Goal: Task Accomplishment & Management: Manage account settings

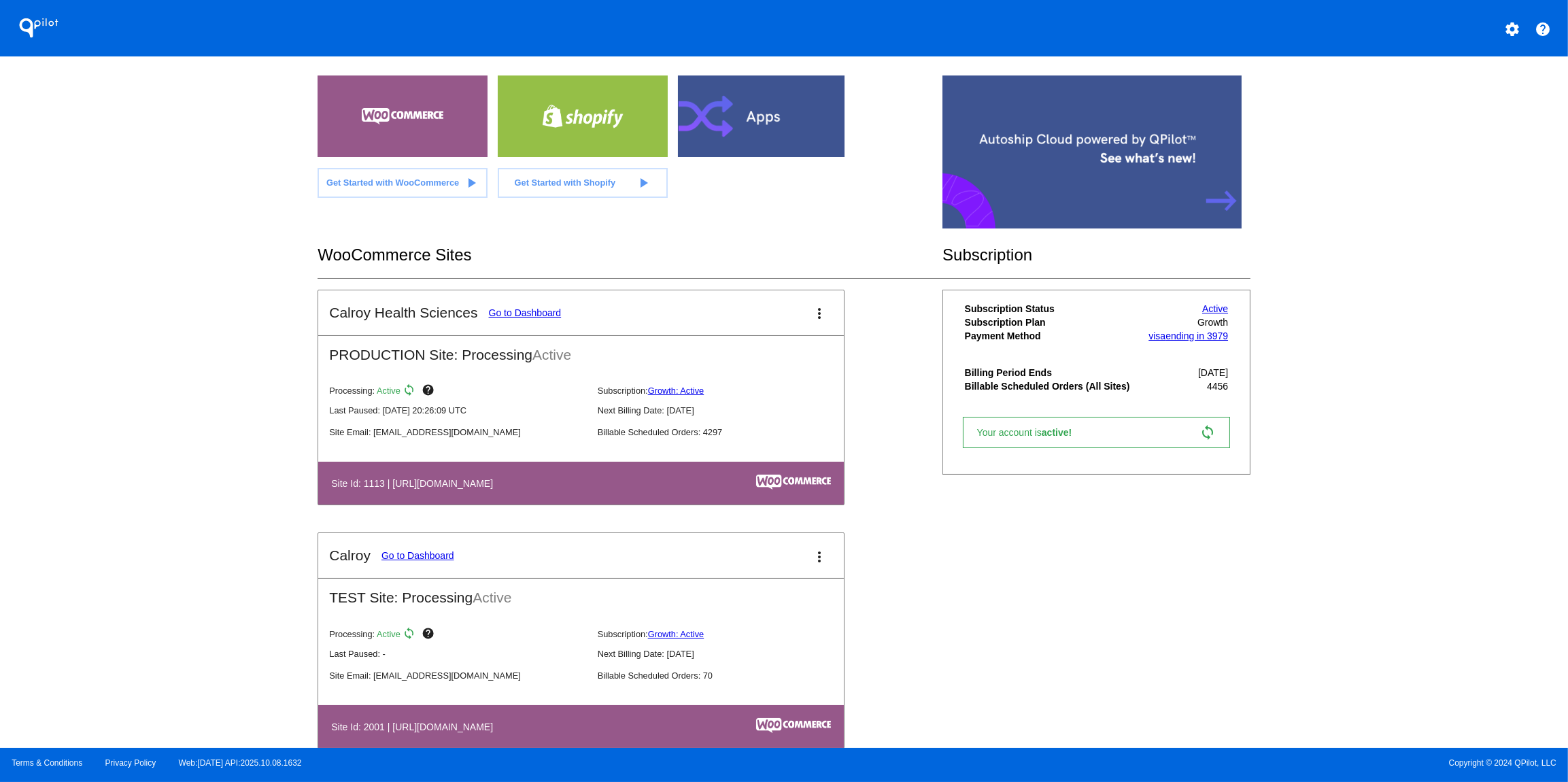
scroll to position [69, 0]
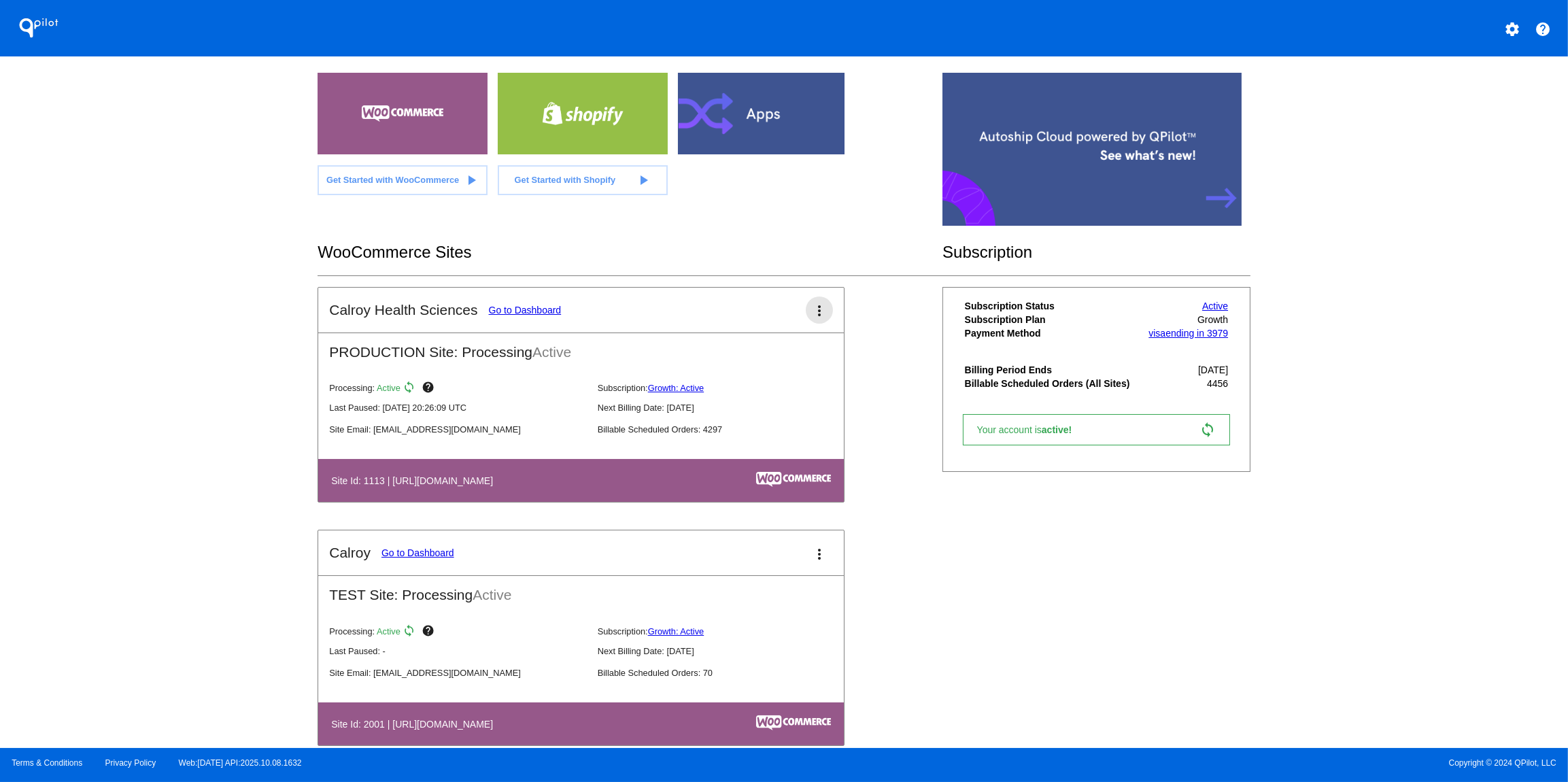
click at [821, 311] on mat-icon "more_vert" at bounding box center [819, 310] width 17 height 17
click at [786, 386] on span "pause processing" at bounding box center [786, 384] width 75 height 10
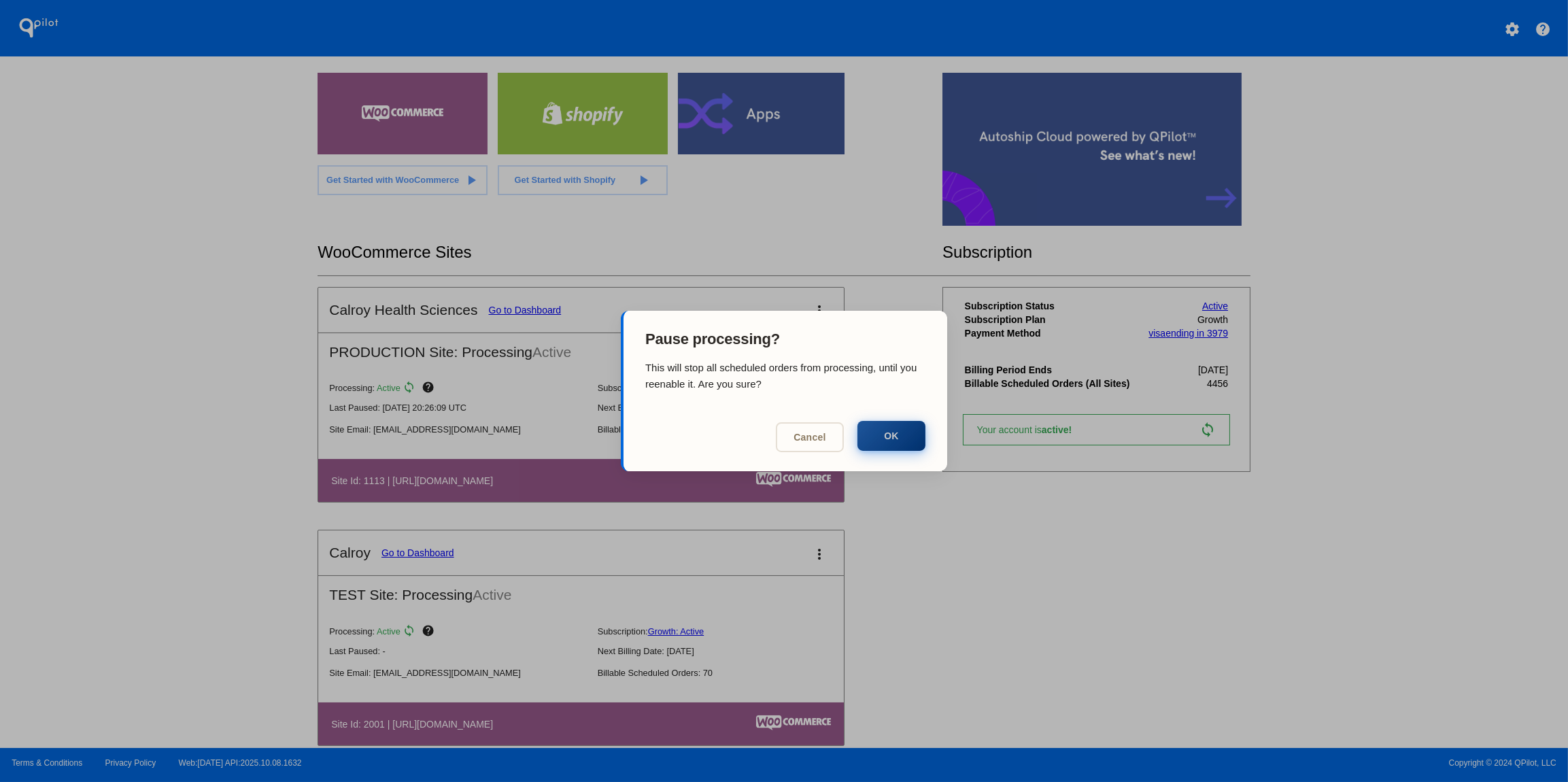
click at [897, 442] on button "OK" at bounding box center [891, 435] width 68 height 30
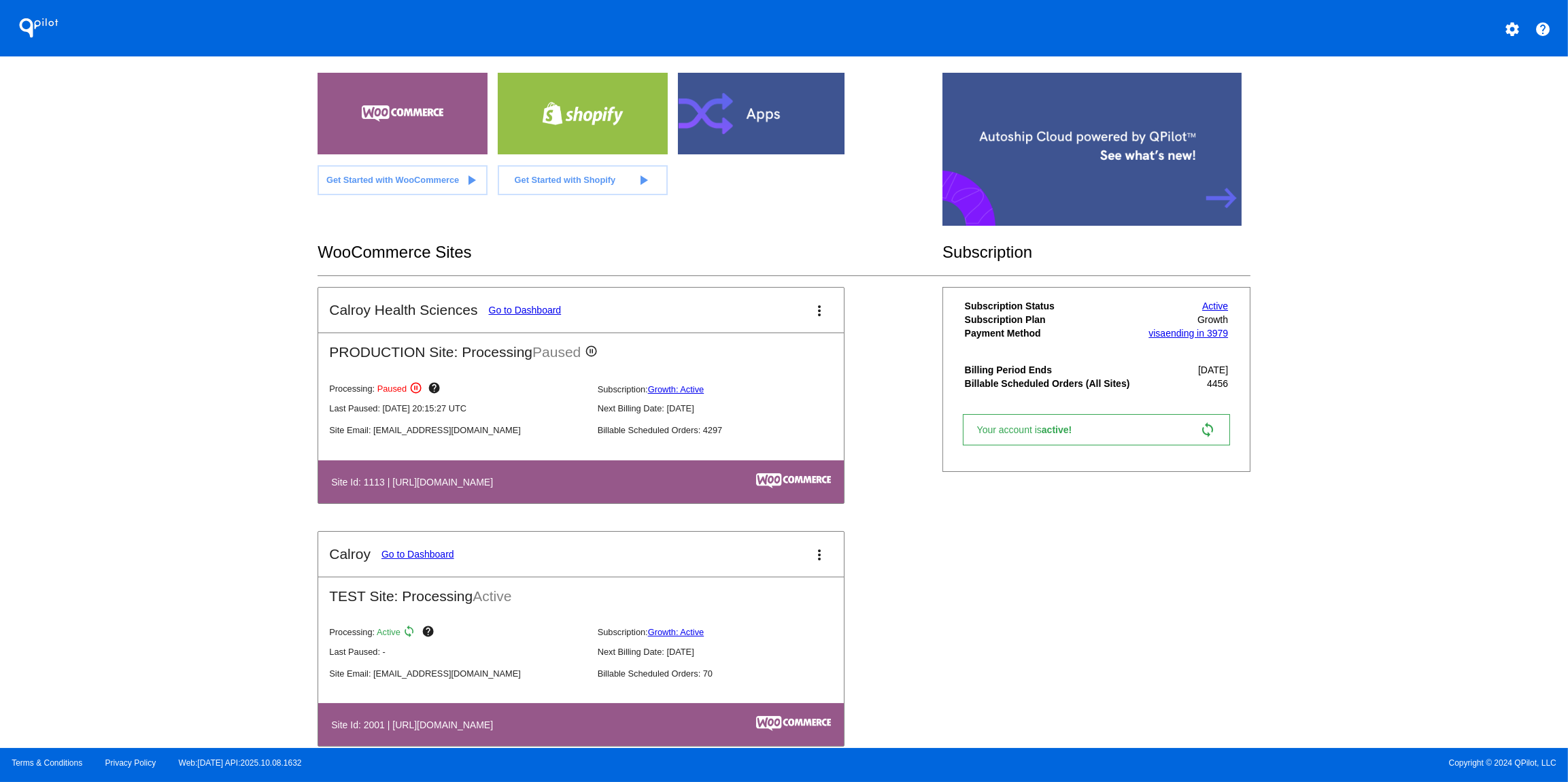
click at [538, 312] on link "Go to Dashboard" at bounding box center [525, 310] width 73 height 10
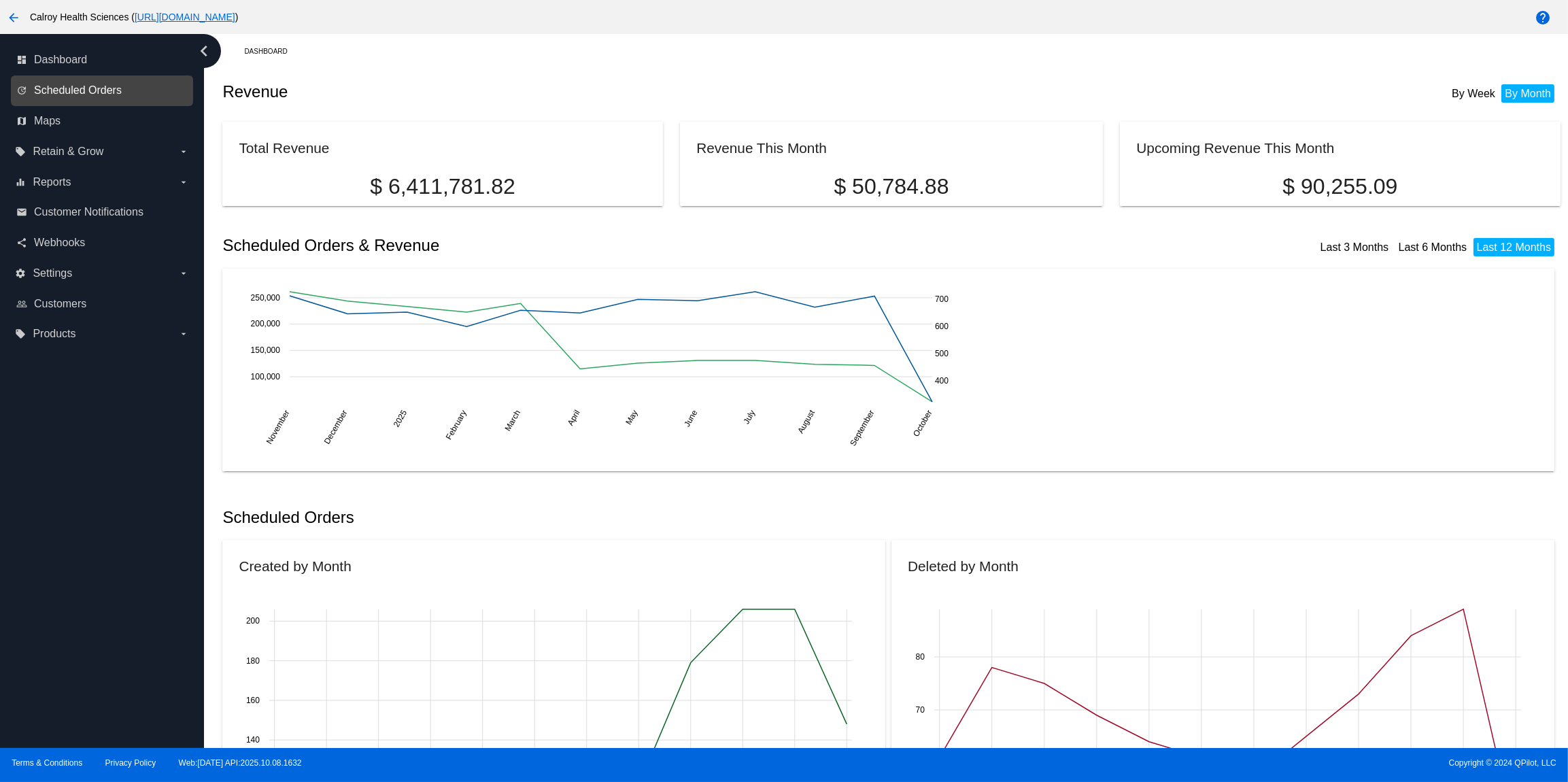
click at [87, 91] on span "Scheduled Orders" at bounding box center [78, 91] width 88 height 12
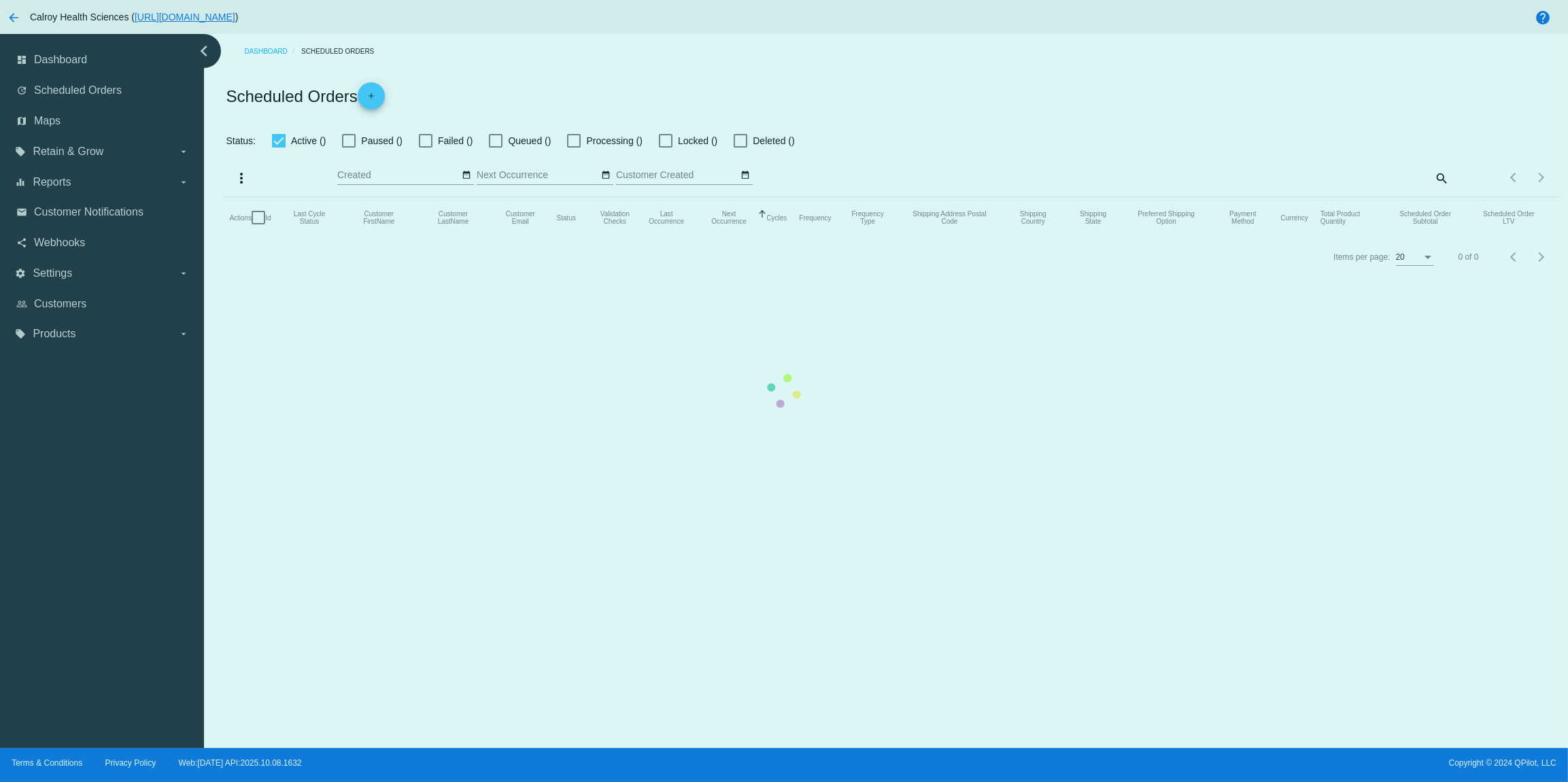
checkbox input "false"
checkbox input "true"
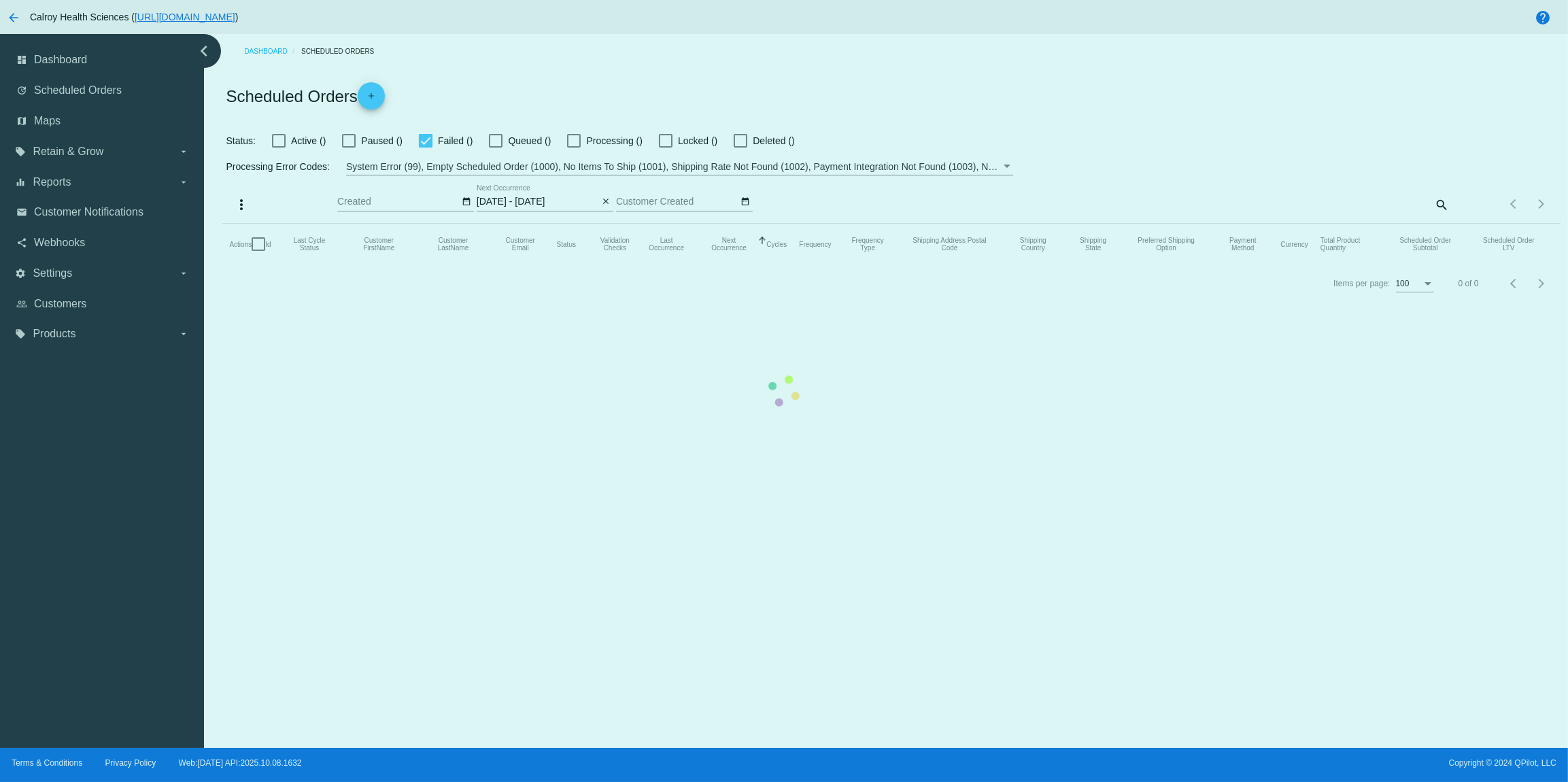
click at [552, 224] on mat-table "Actions Id Last Cycle Status Customer FirstName Customer LastName Customer Emai…" at bounding box center [891, 244] width 1338 height 41
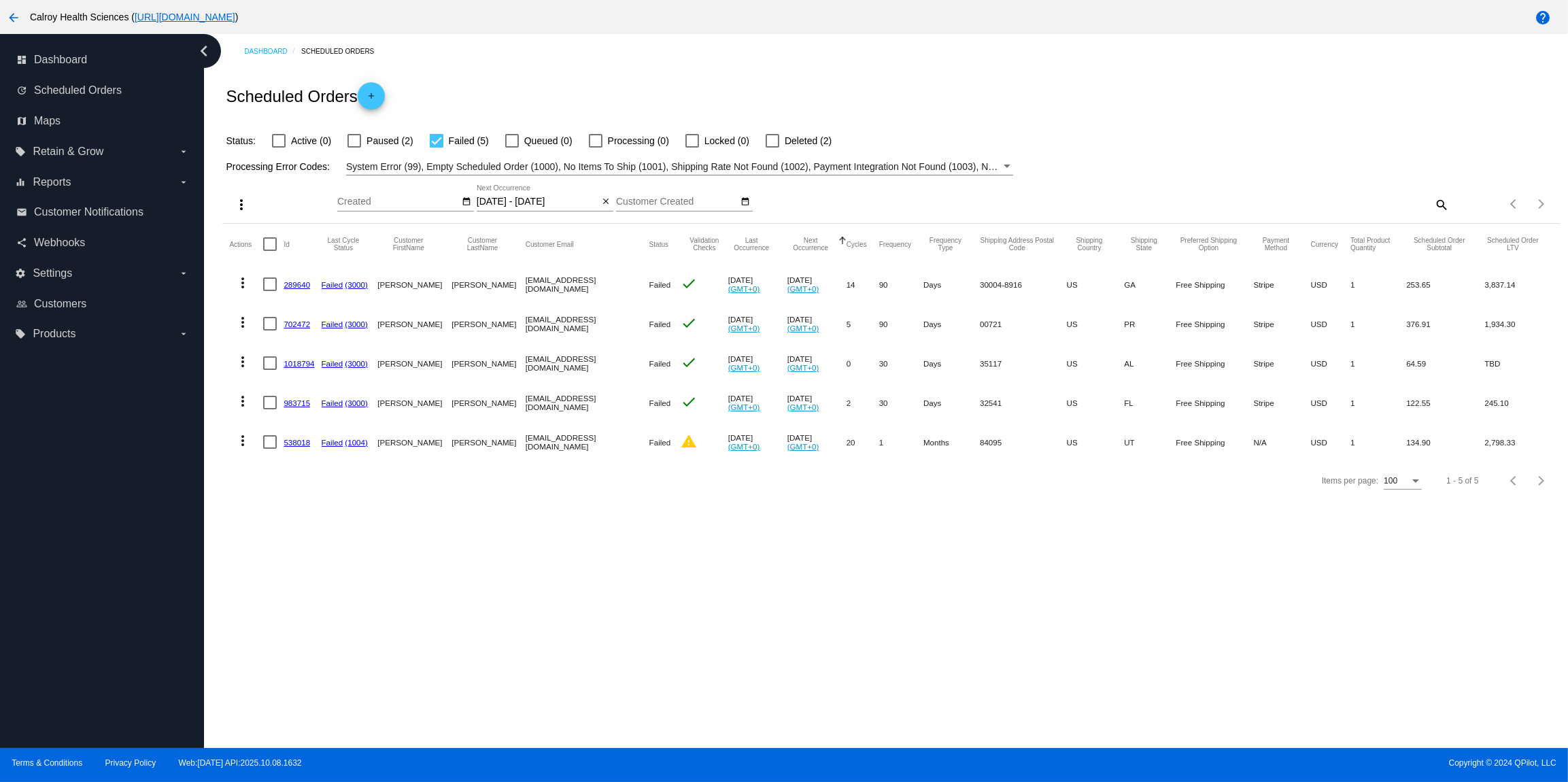
click at [242, 280] on mat-icon "more_vert" at bounding box center [242, 282] width 17 height 17
click at [280, 313] on span "View Event Logs" at bounding box center [305, 316] width 71 height 10
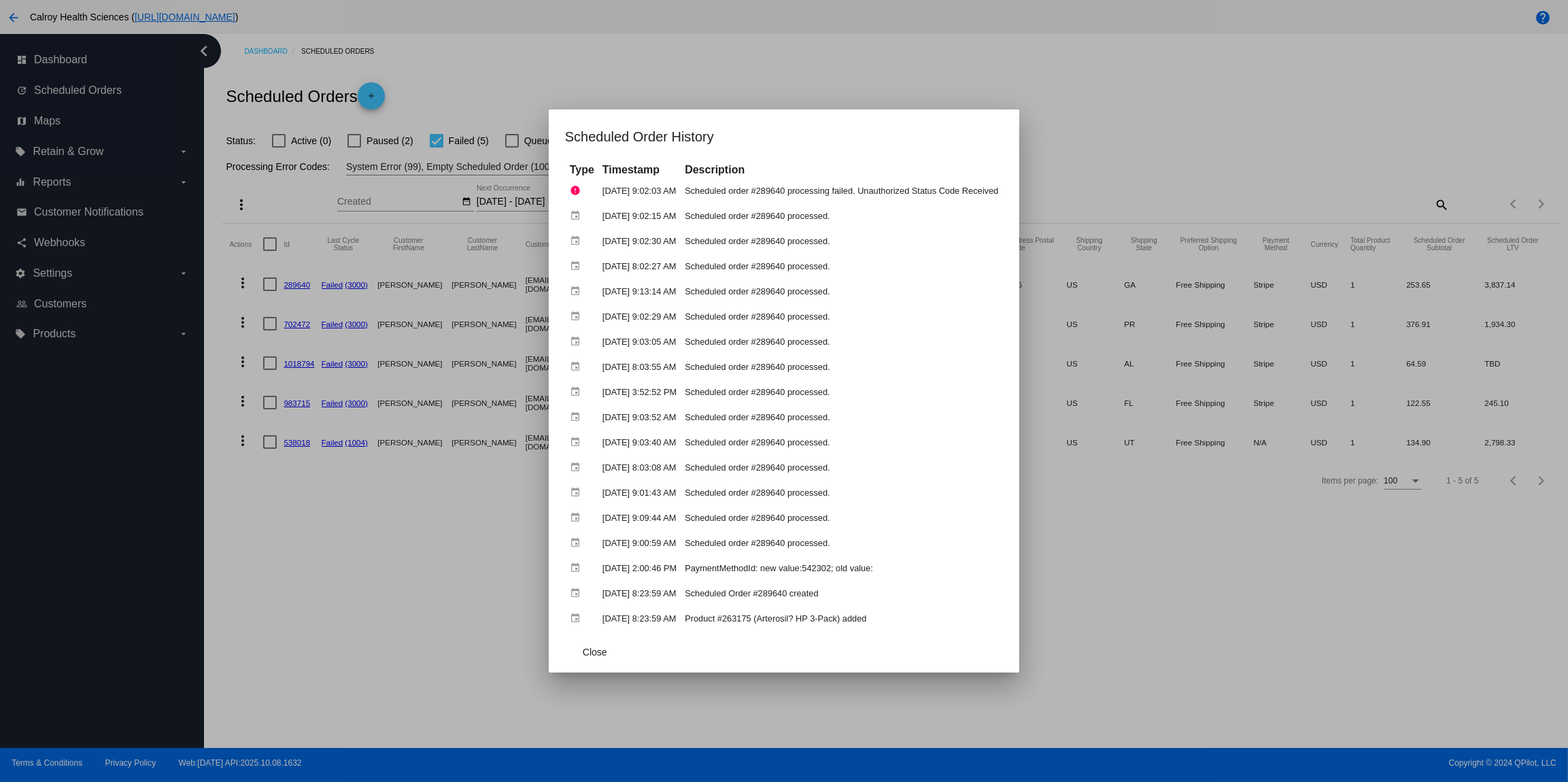
click at [612, 88] on div at bounding box center [784, 391] width 1568 height 782
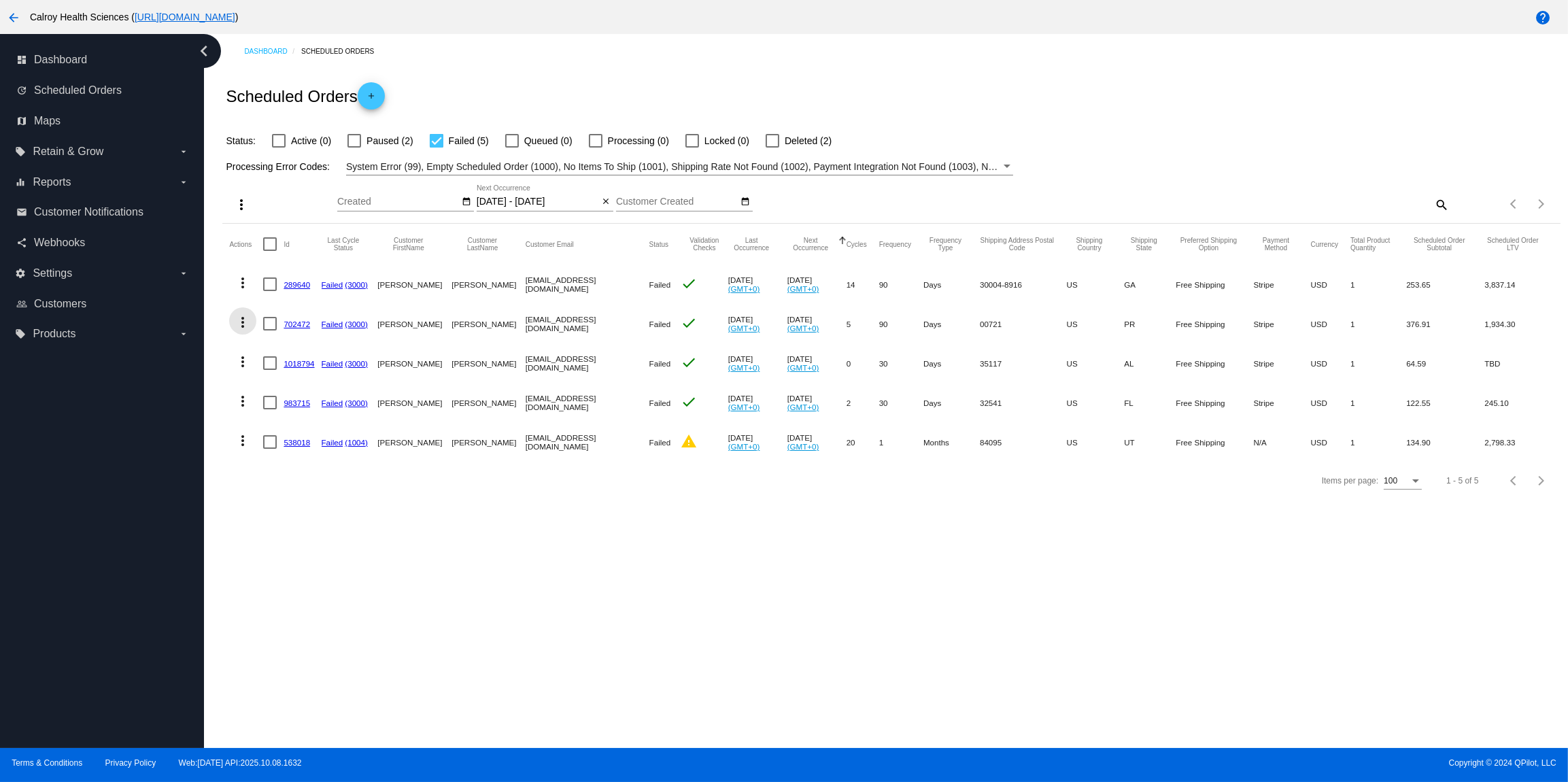
click at [240, 323] on mat-icon "more_vert" at bounding box center [242, 322] width 17 height 17
click at [287, 354] on span "View Event Logs" at bounding box center [305, 355] width 71 height 10
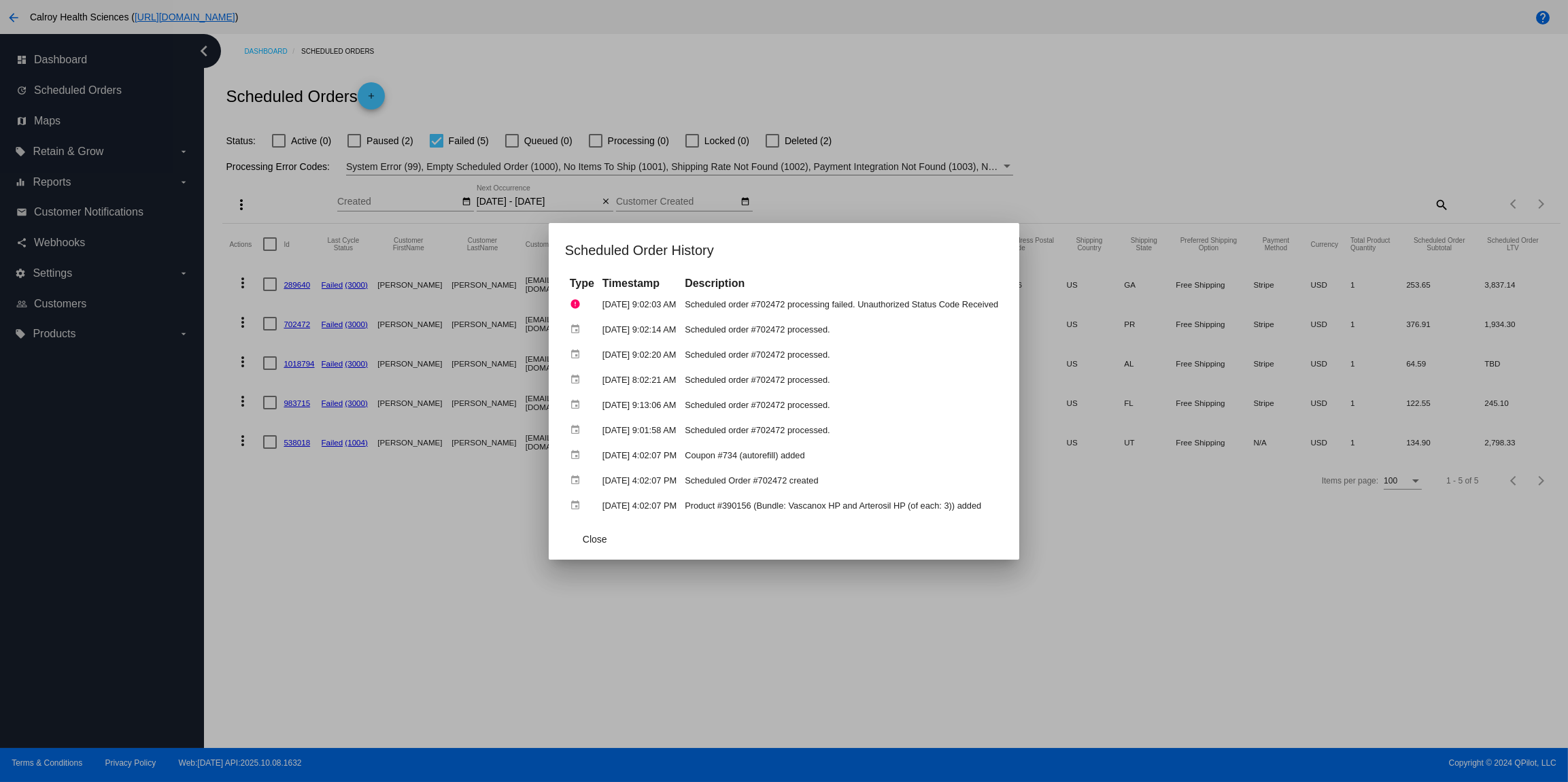
click at [963, 66] on div at bounding box center [784, 391] width 1568 height 782
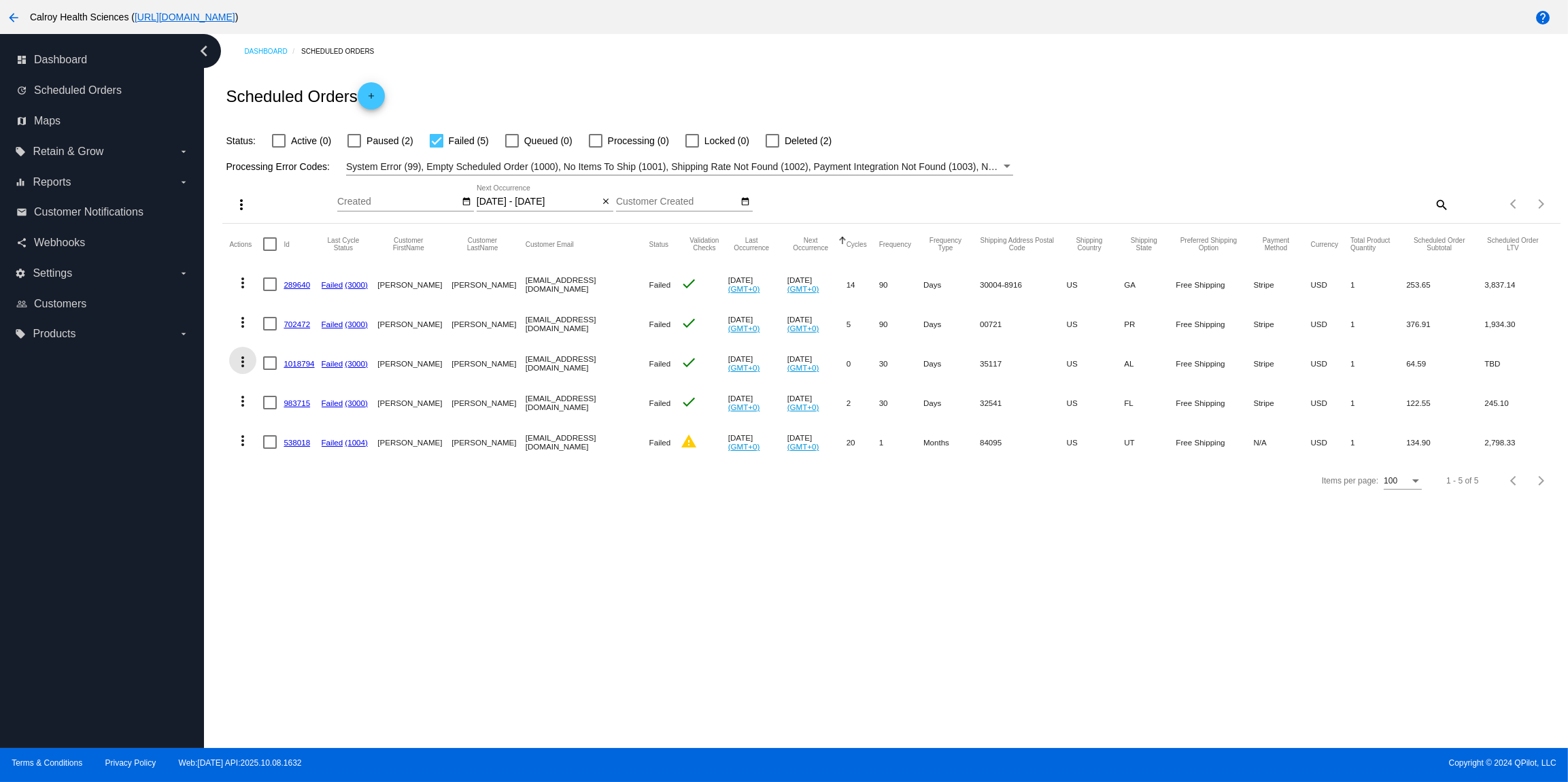
click at [246, 362] on mat-icon "more_vert" at bounding box center [242, 361] width 17 height 17
click at [312, 394] on span "View Event Logs" at bounding box center [305, 394] width 71 height 10
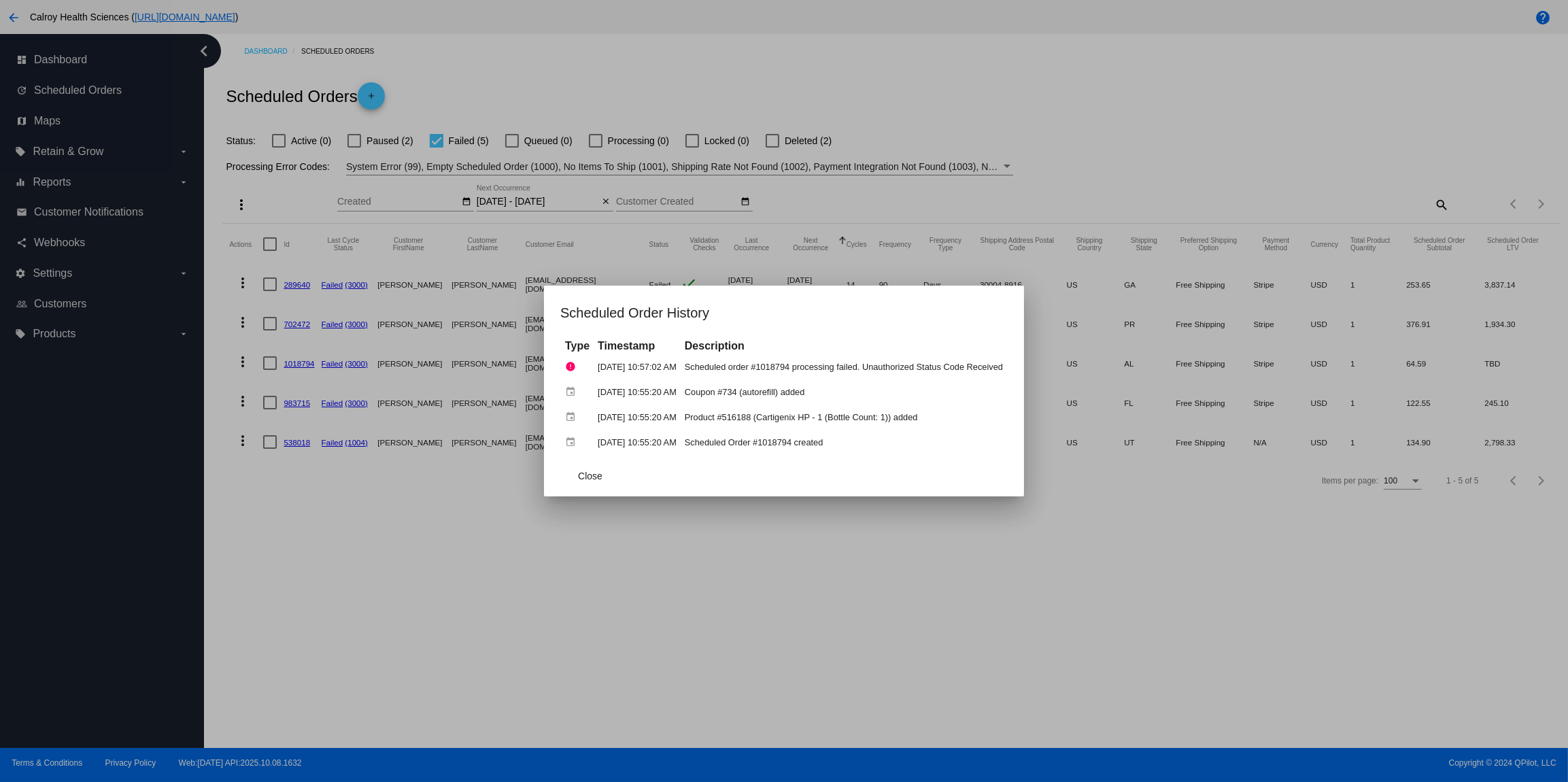
click at [1090, 104] on div at bounding box center [784, 391] width 1568 height 782
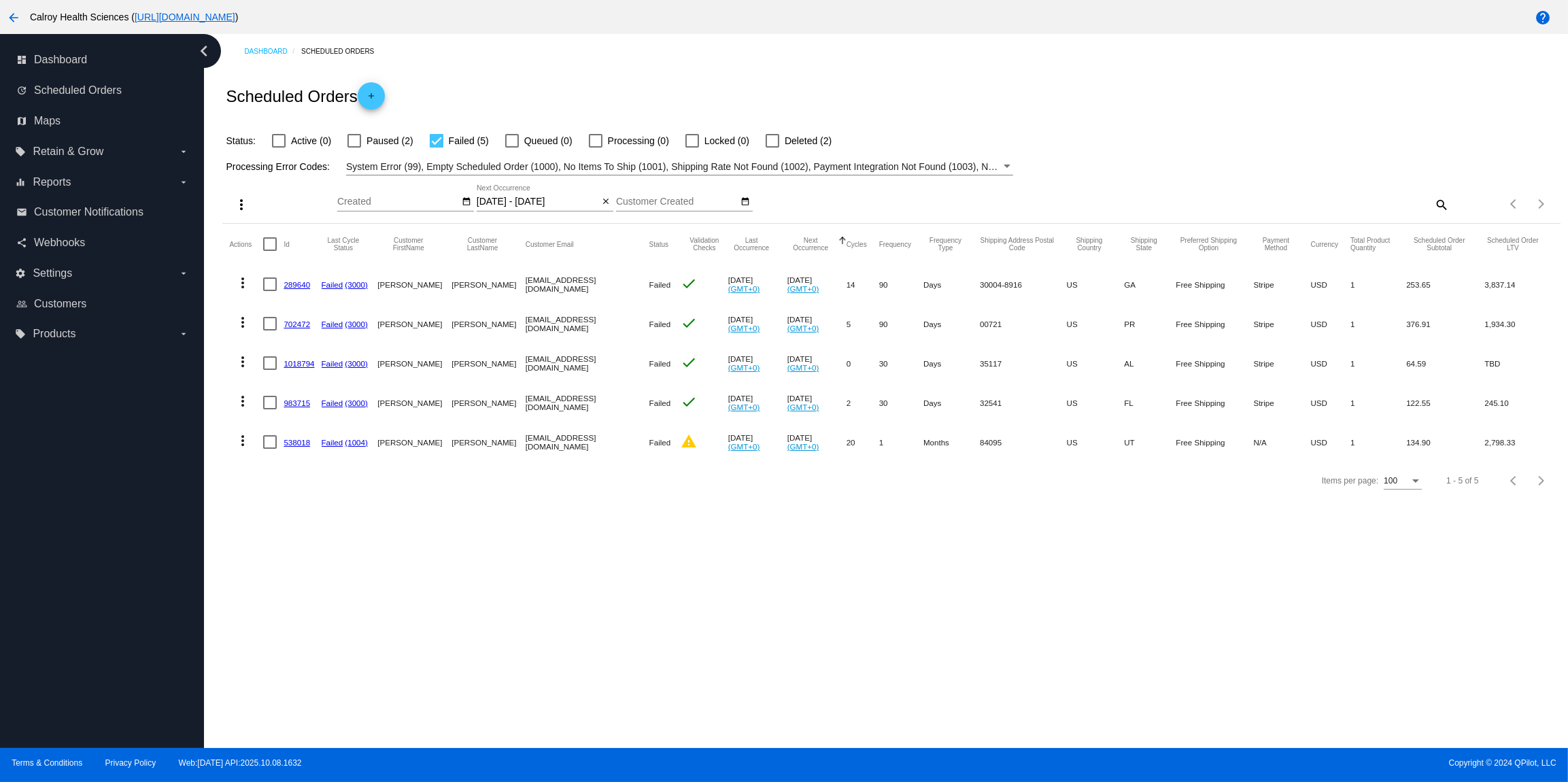
click at [243, 399] on mat-icon "more_vert" at bounding box center [242, 401] width 17 height 17
click at [293, 431] on span "View Event Logs" at bounding box center [305, 435] width 71 height 10
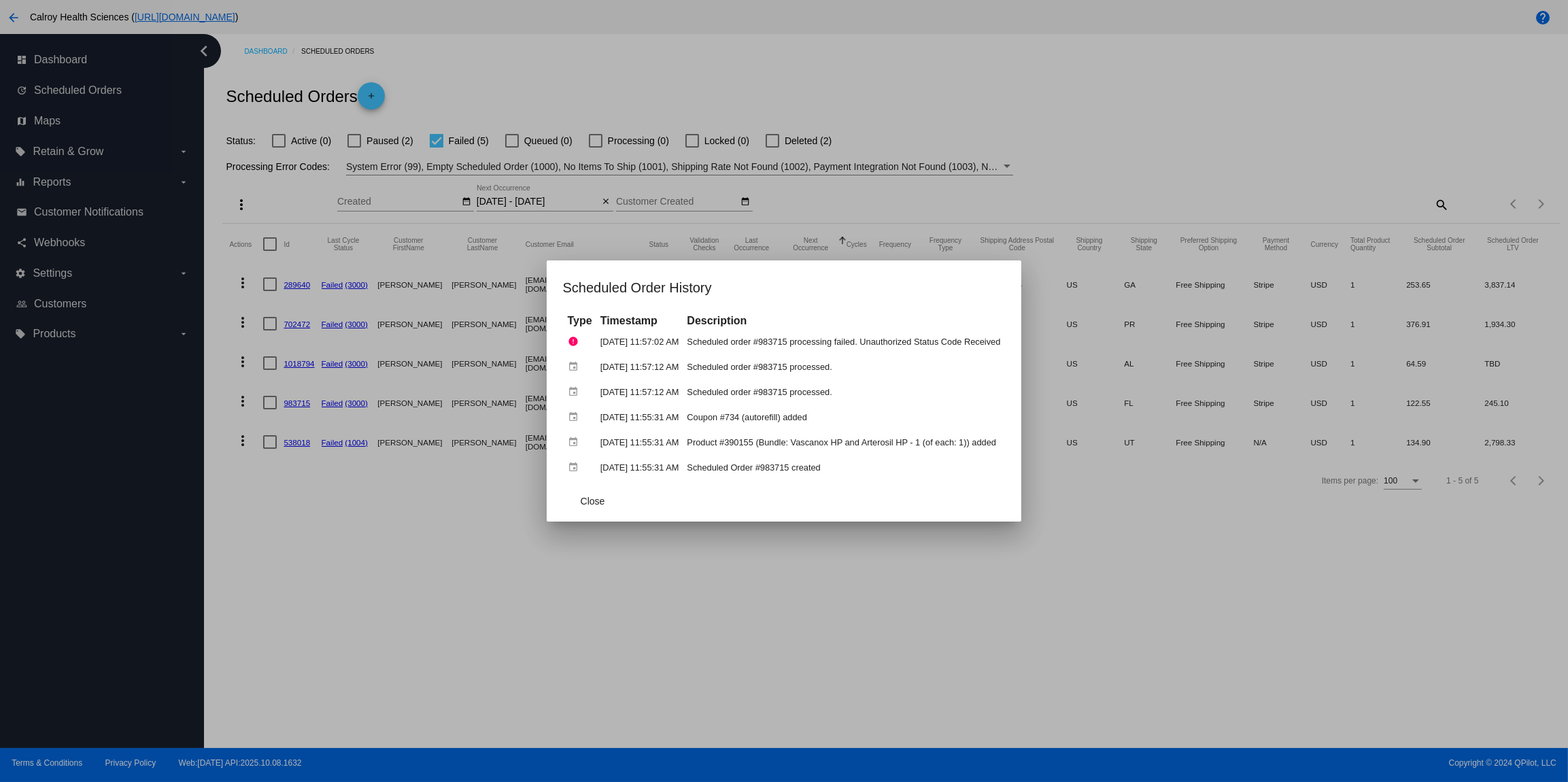
click at [1009, 138] on div at bounding box center [784, 391] width 1568 height 782
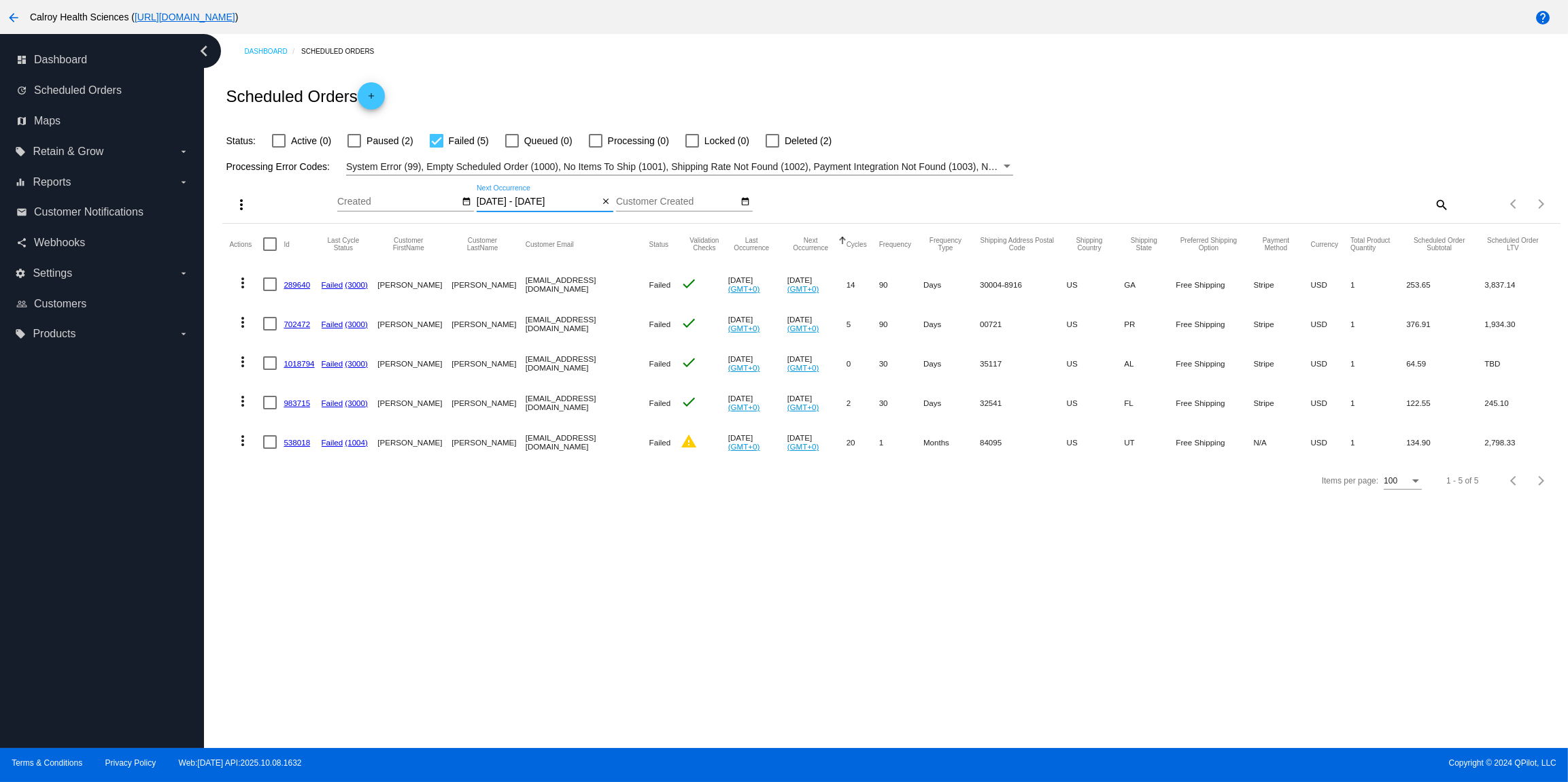
click at [559, 206] on input "[DATE] - [DATE]" at bounding box center [537, 202] width 123 height 10
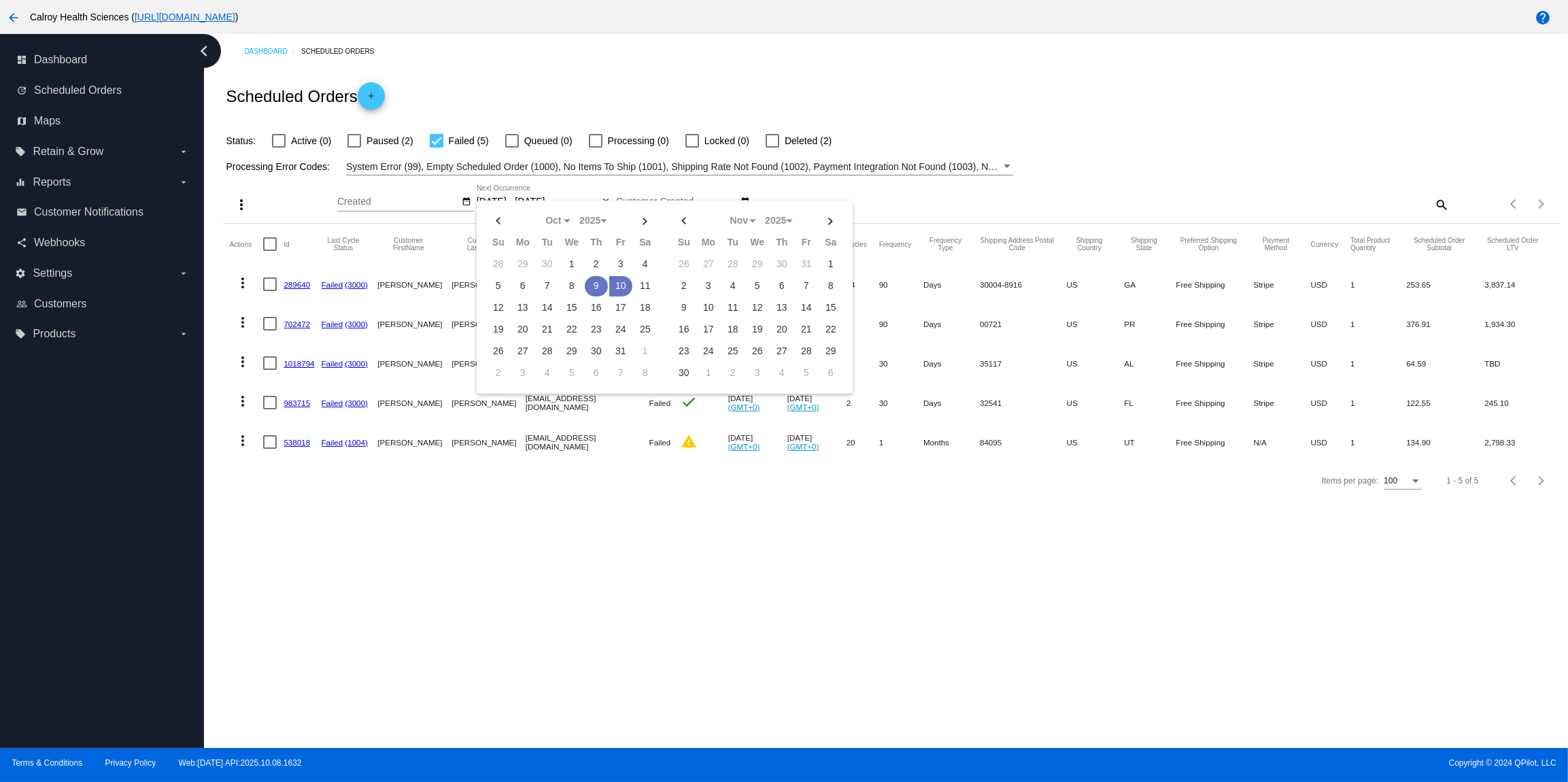
click at [598, 284] on td "9" at bounding box center [596, 286] width 24 height 20
click at [501, 308] on td "12" at bounding box center [498, 307] width 24 height 20
type input "[DATE] - [DATE]"
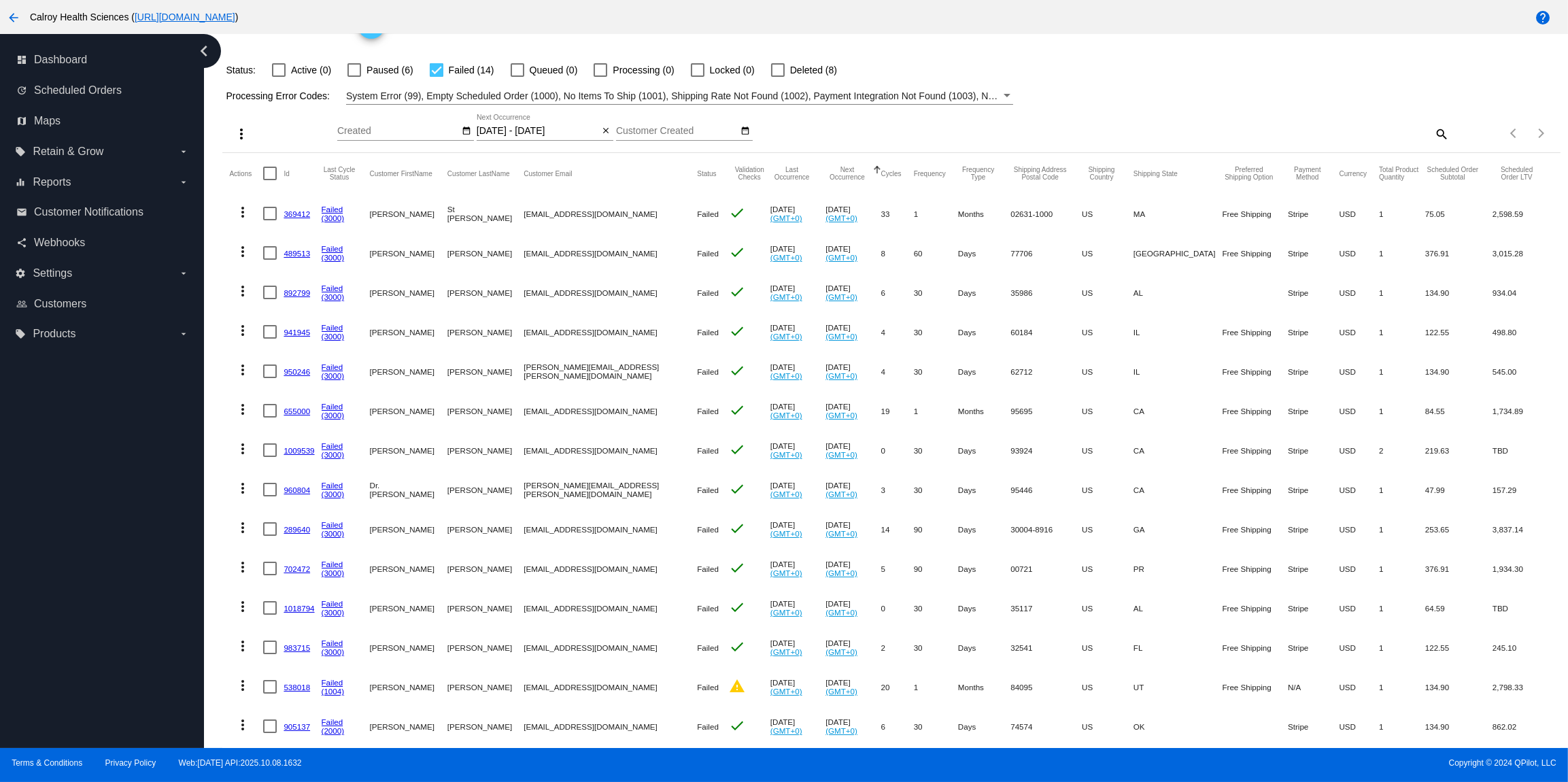
scroll to position [107, 0]
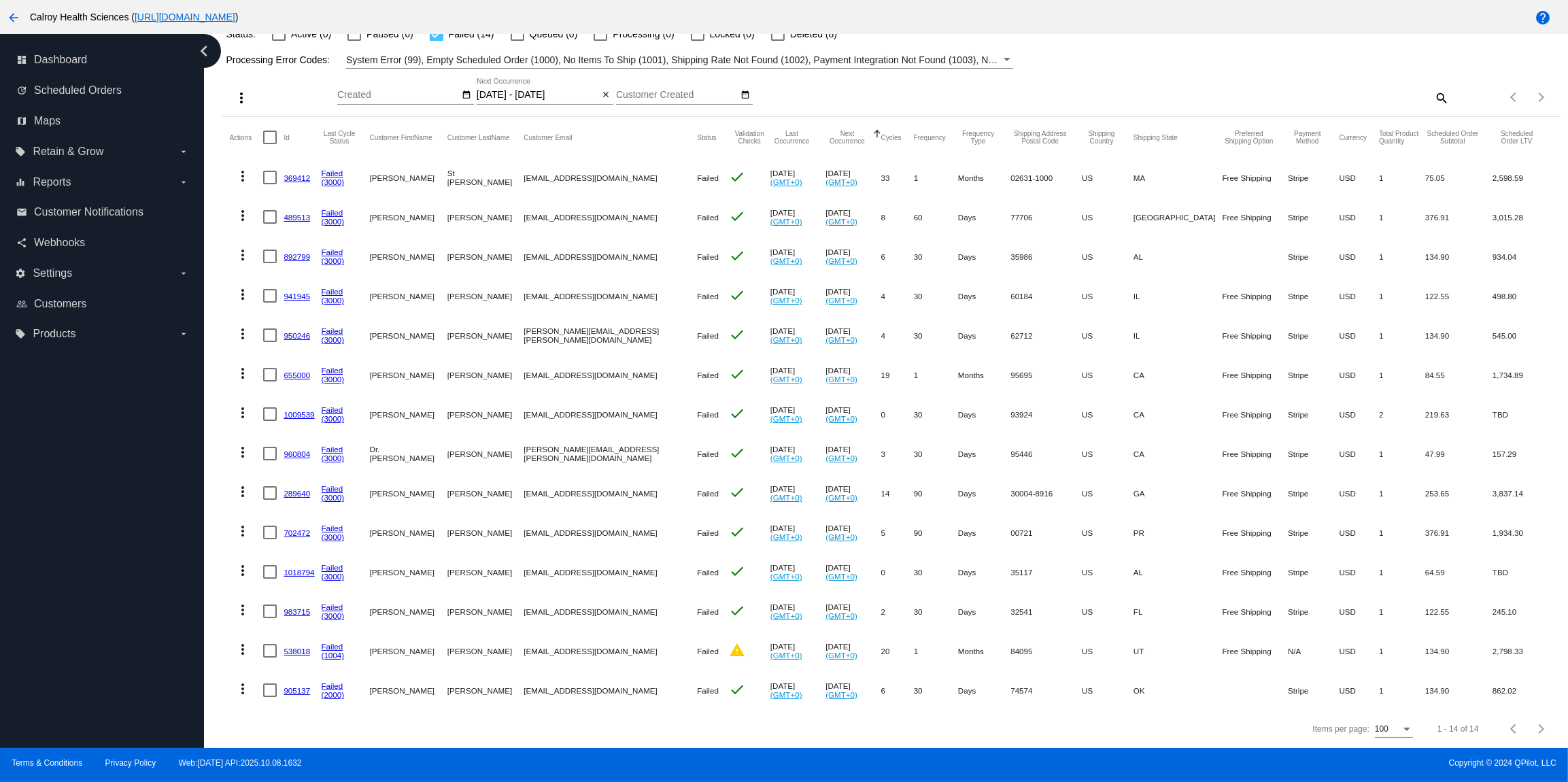
click at [243, 175] on mat-icon "more_vert" at bounding box center [242, 176] width 17 height 17
click at [324, 209] on span "View Event Logs" at bounding box center [305, 208] width 71 height 10
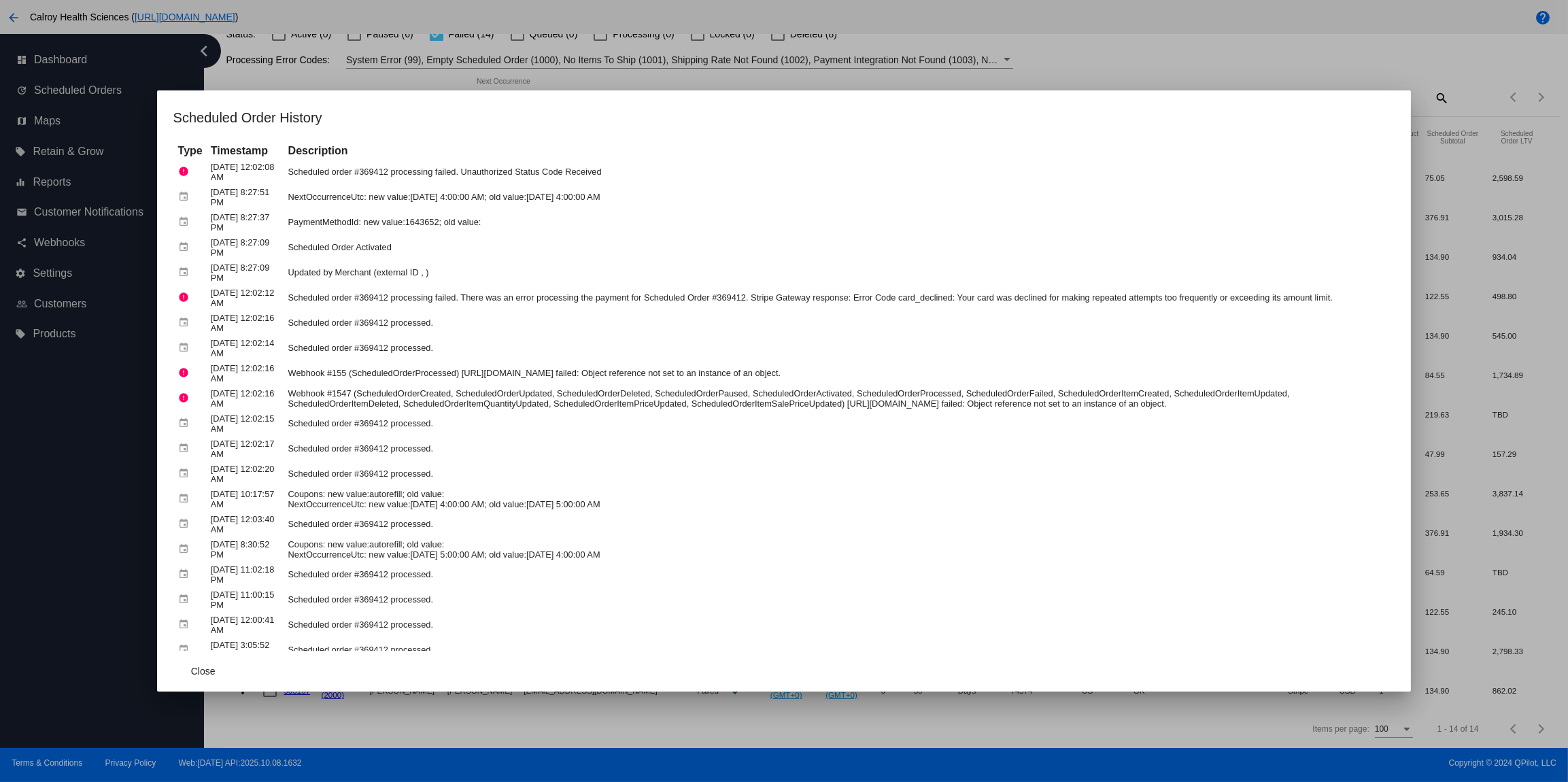
click at [641, 71] on div at bounding box center [784, 391] width 1568 height 782
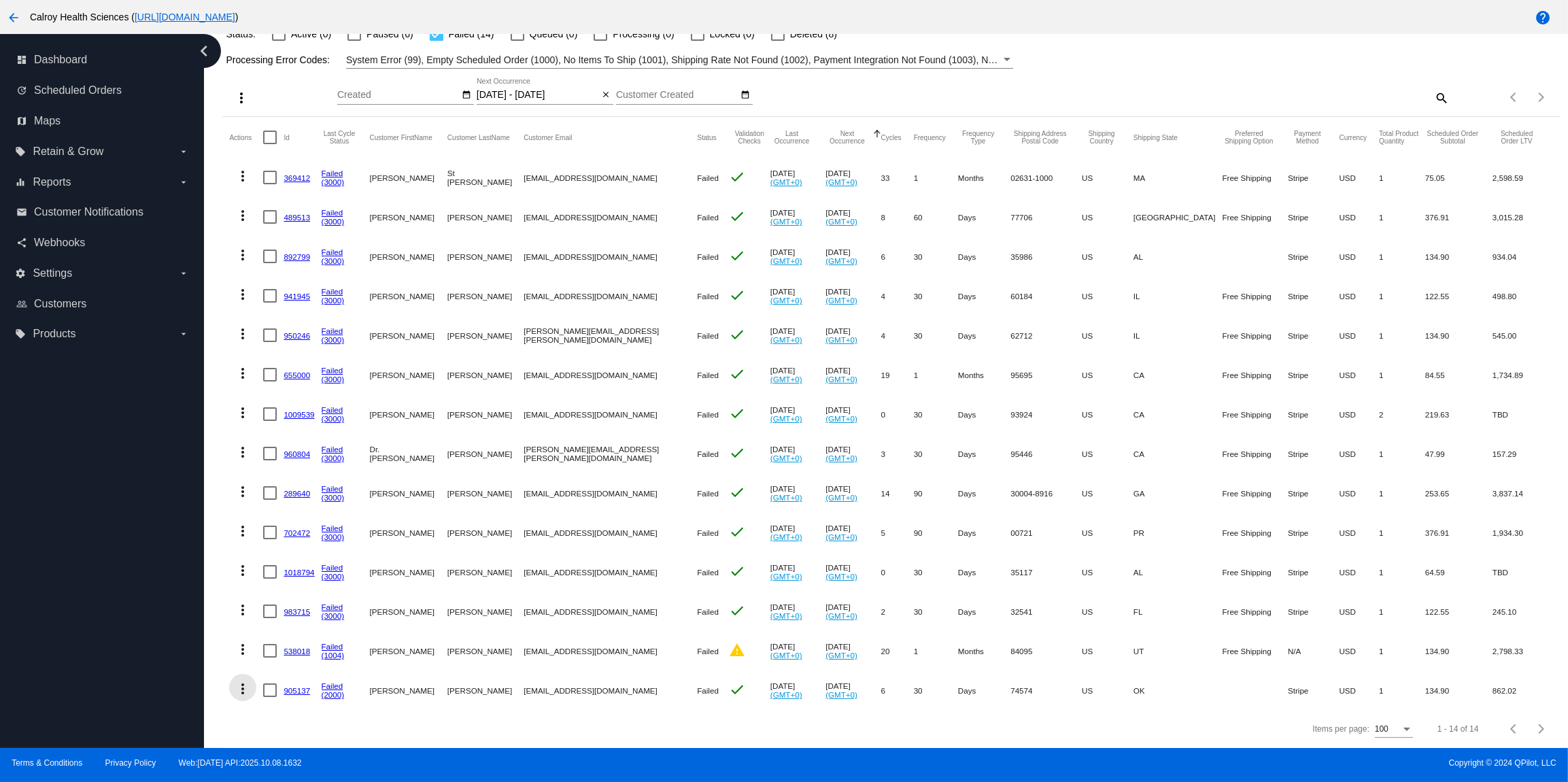
click at [247, 688] on mat-icon "more_vert" at bounding box center [242, 688] width 17 height 17
click at [314, 516] on span "View Event Logs" at bounding box center [305, 516] width 71 height 10
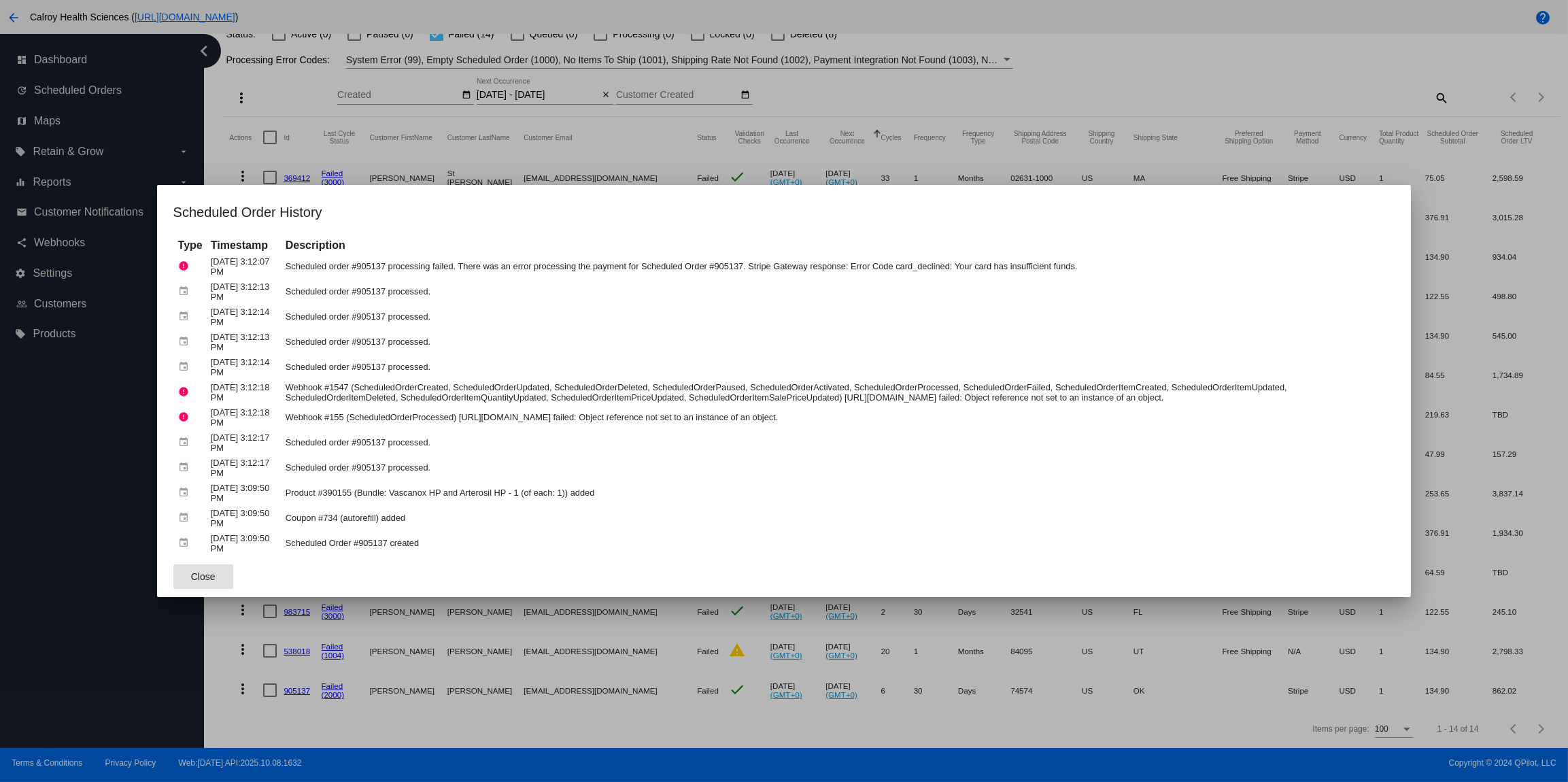
click at [1164, 55] on div at bounding box center [784, 391] width 1568 height 782
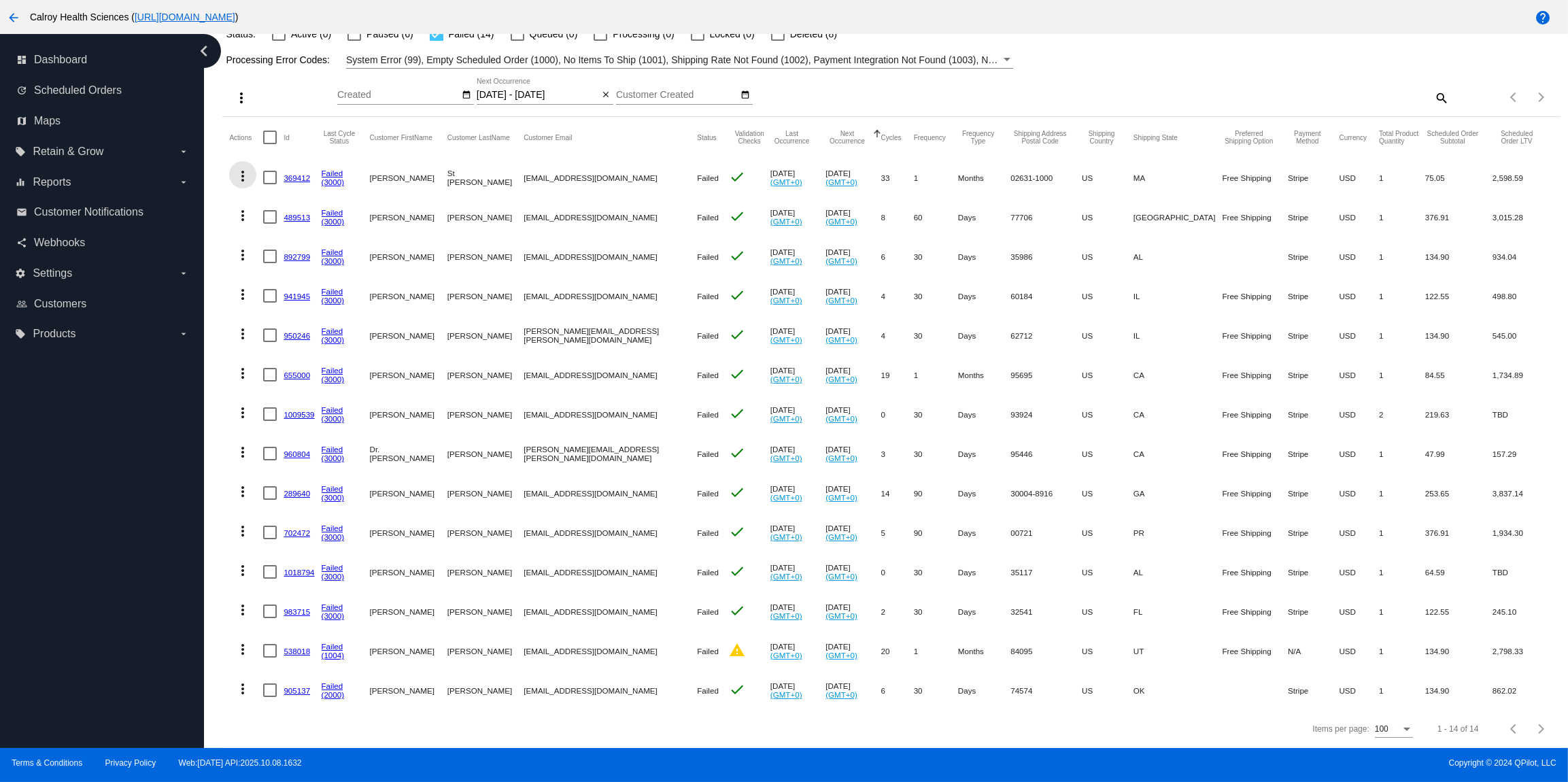
click at [241, 176] on mat-icon "more_vert" at bounding box center [242, 176] width 17 height 17
click at [290, 309] on span "Restart Processing" at bounding box center [310, 307] width 80 height 10
click at [243, 216] on mat-icon "more_vert" at bounding box center [242, 215] width 17 height 17
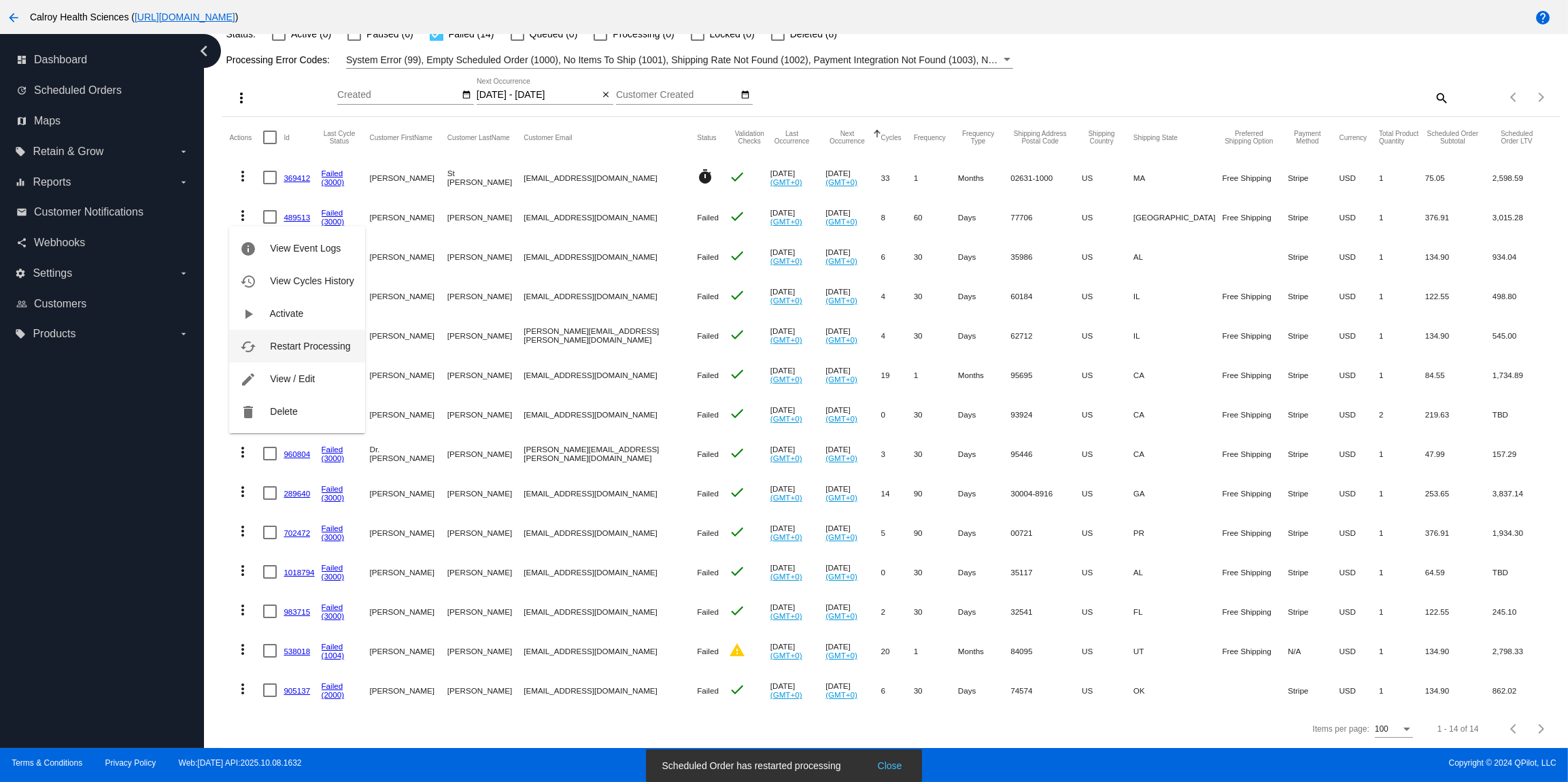
click at [290, 340] on span "Restart Processing" at bounding box center [310, 346] width 80 height 10
click at [245, 254] on mat-icon "more_vert" at bounding box center [242, 254] width 17 height 17
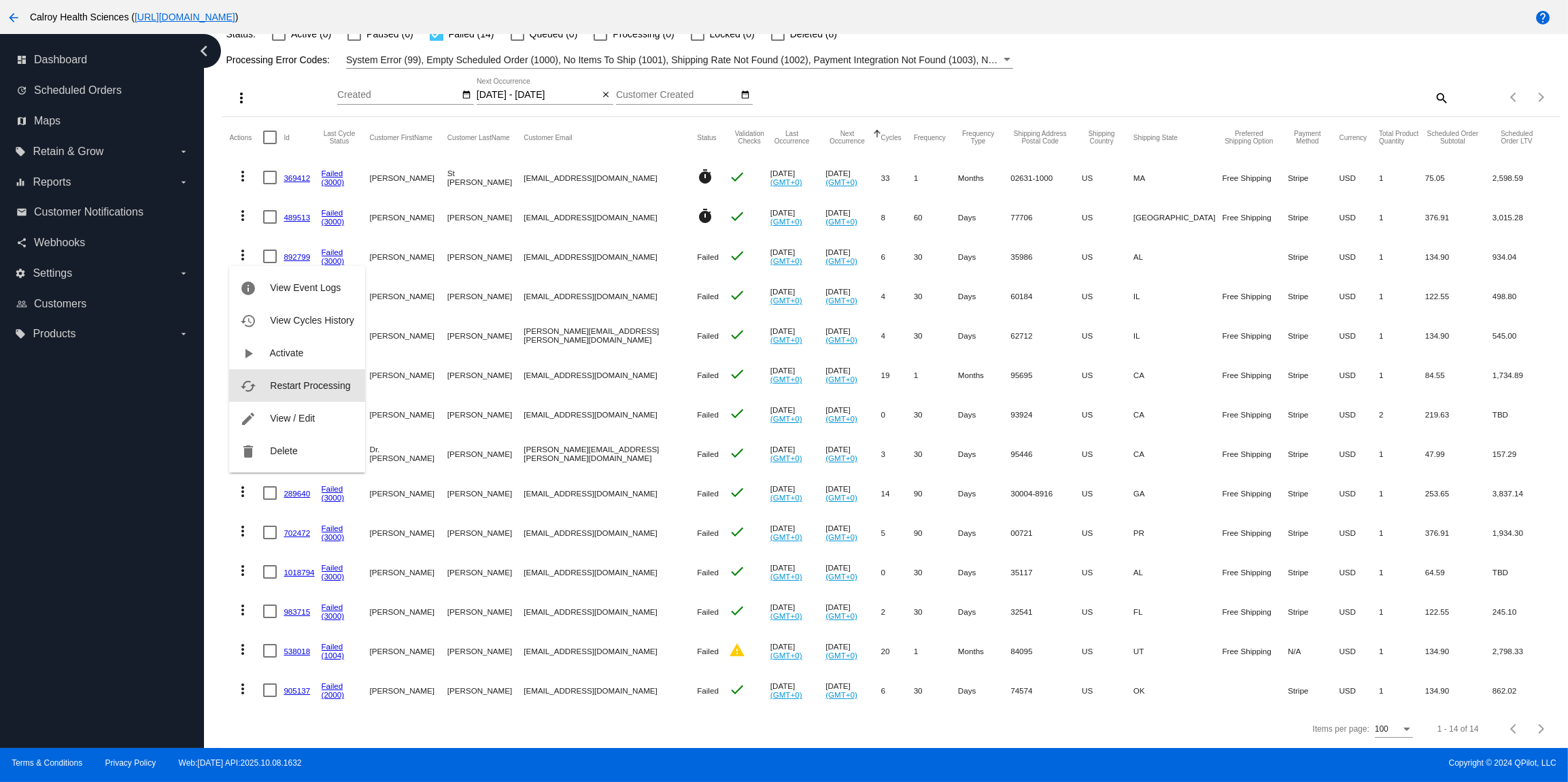
click at [287, 381] on span "Restart Processing" at bounding box center [310, 385] width 80 height 10
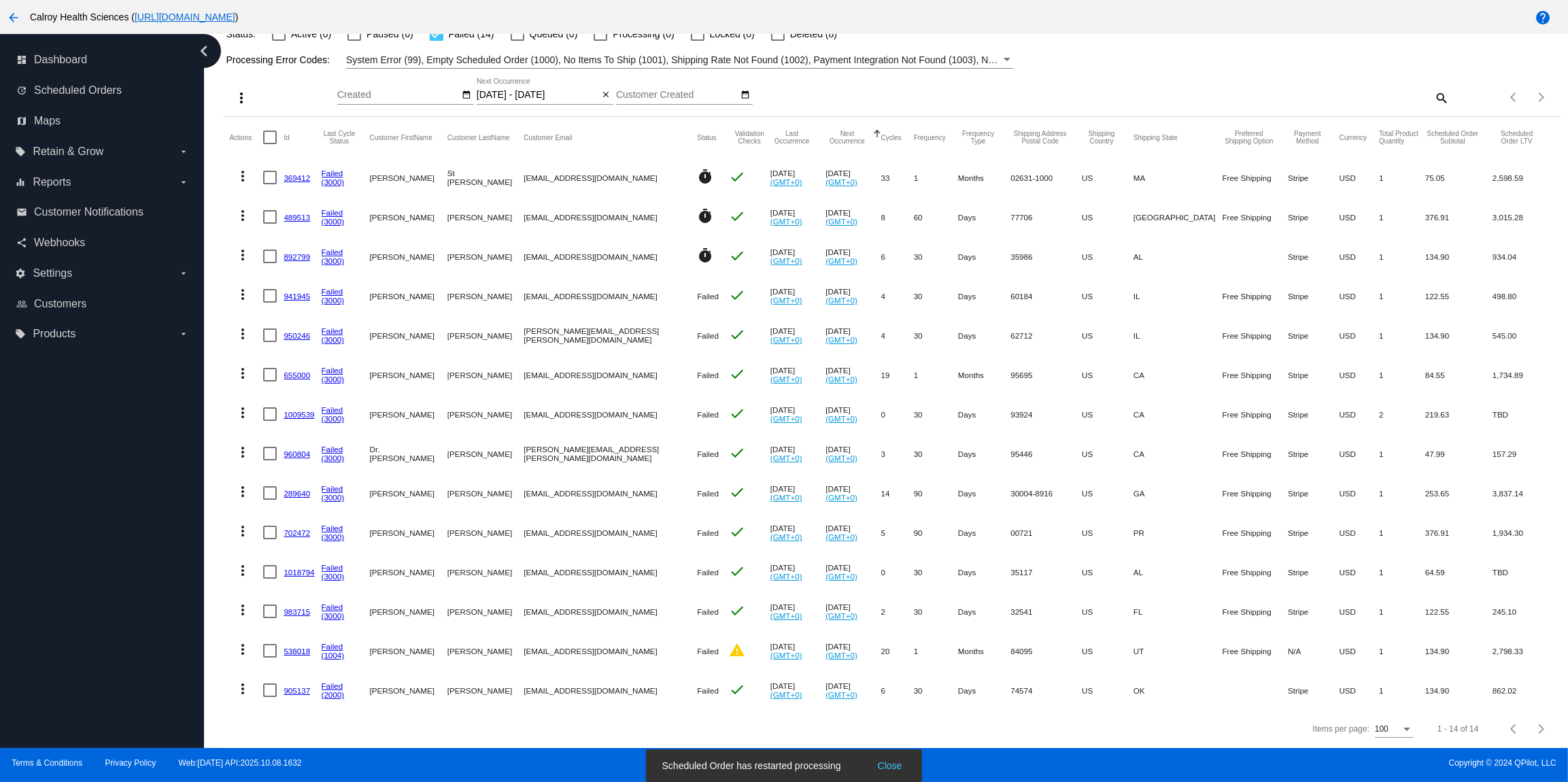
click at [247, 297] on mat-icon "more_vert" at bounding box center [242, 294] width 17 height 17
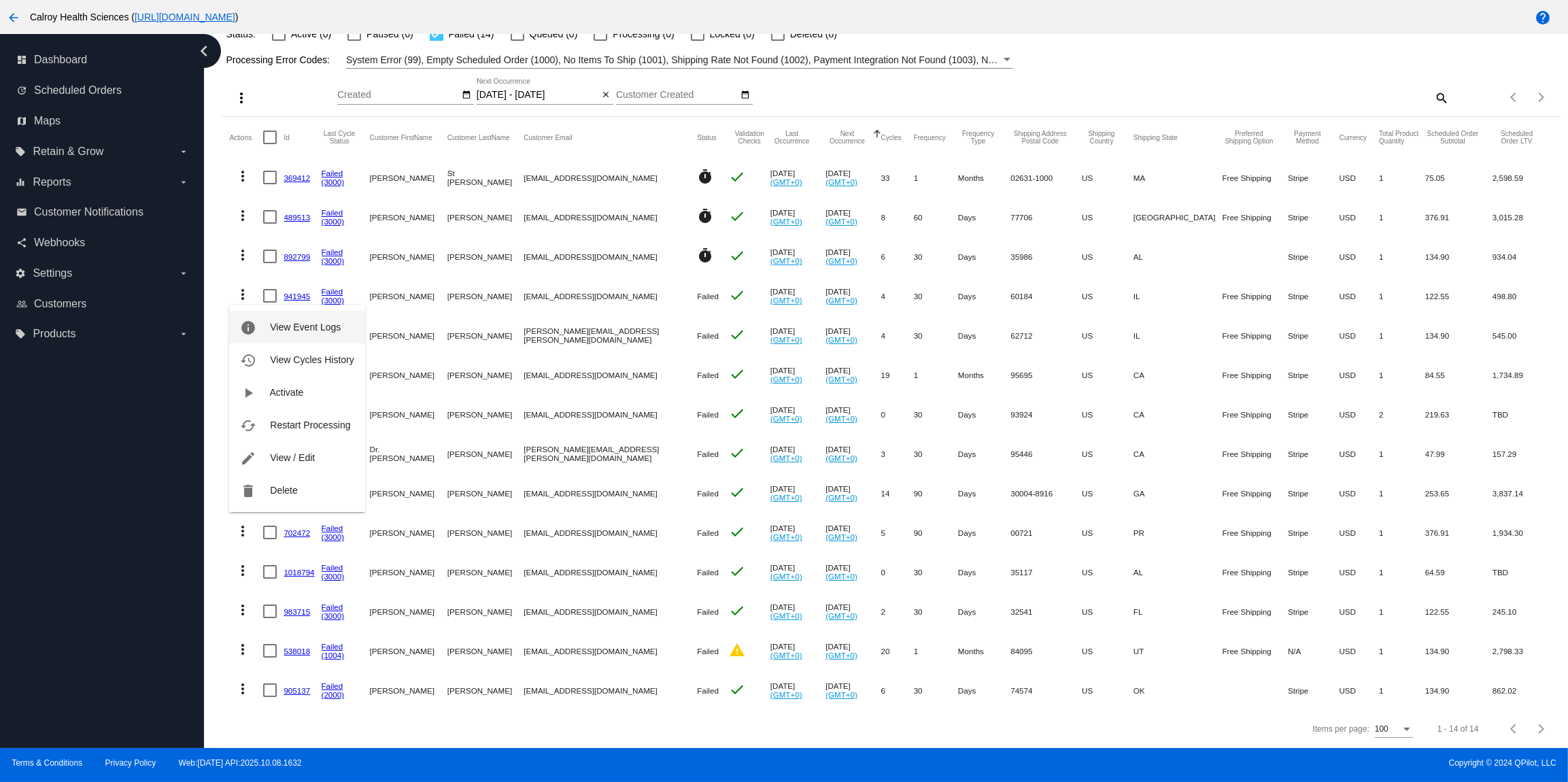
click at [295, 330] on span "View Event Logs" at bounding box center [305, 327] width 71 height 10
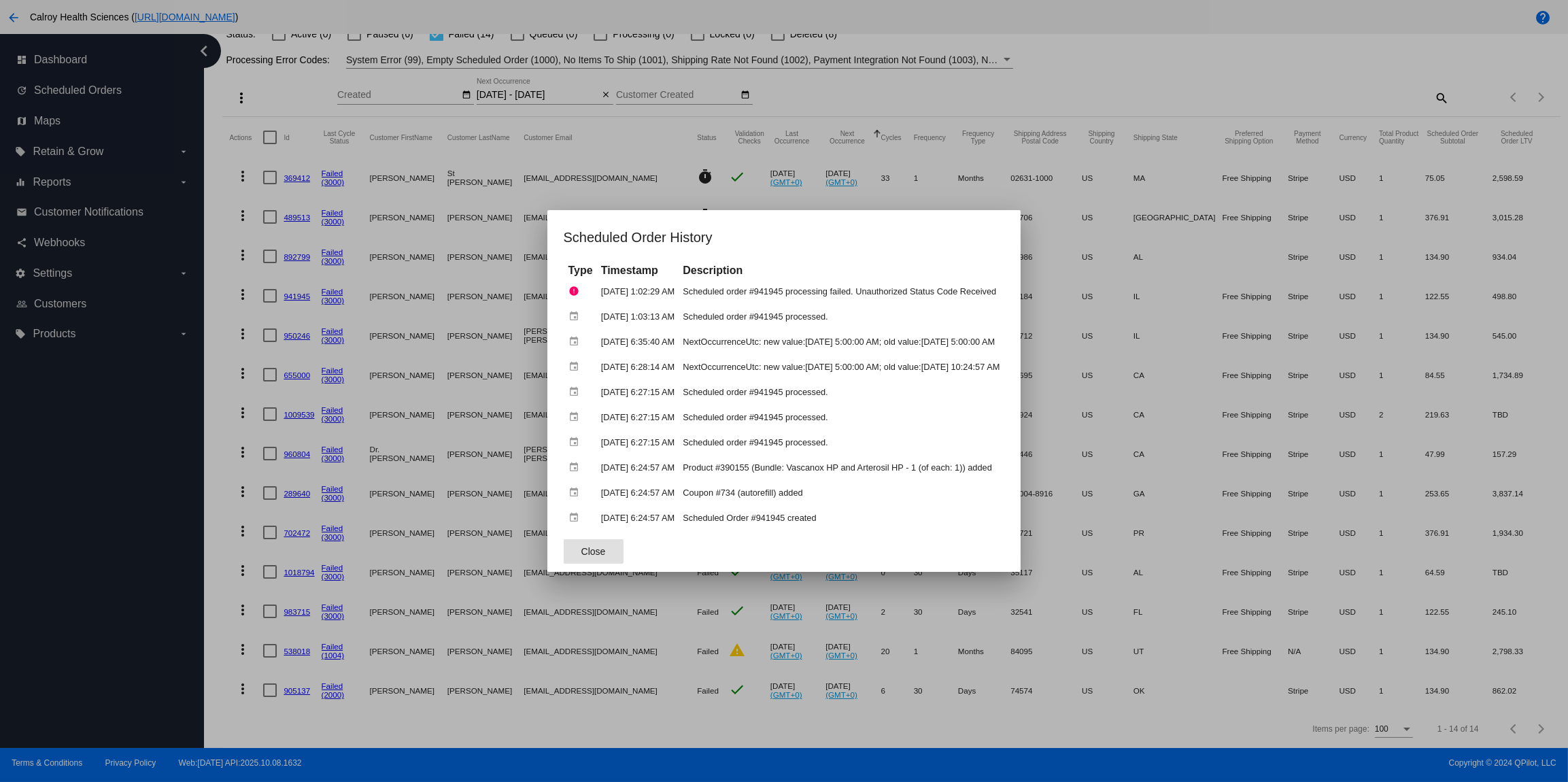
click at [227, 287] on div at bounding box center [784, 391] width 1568 height 782
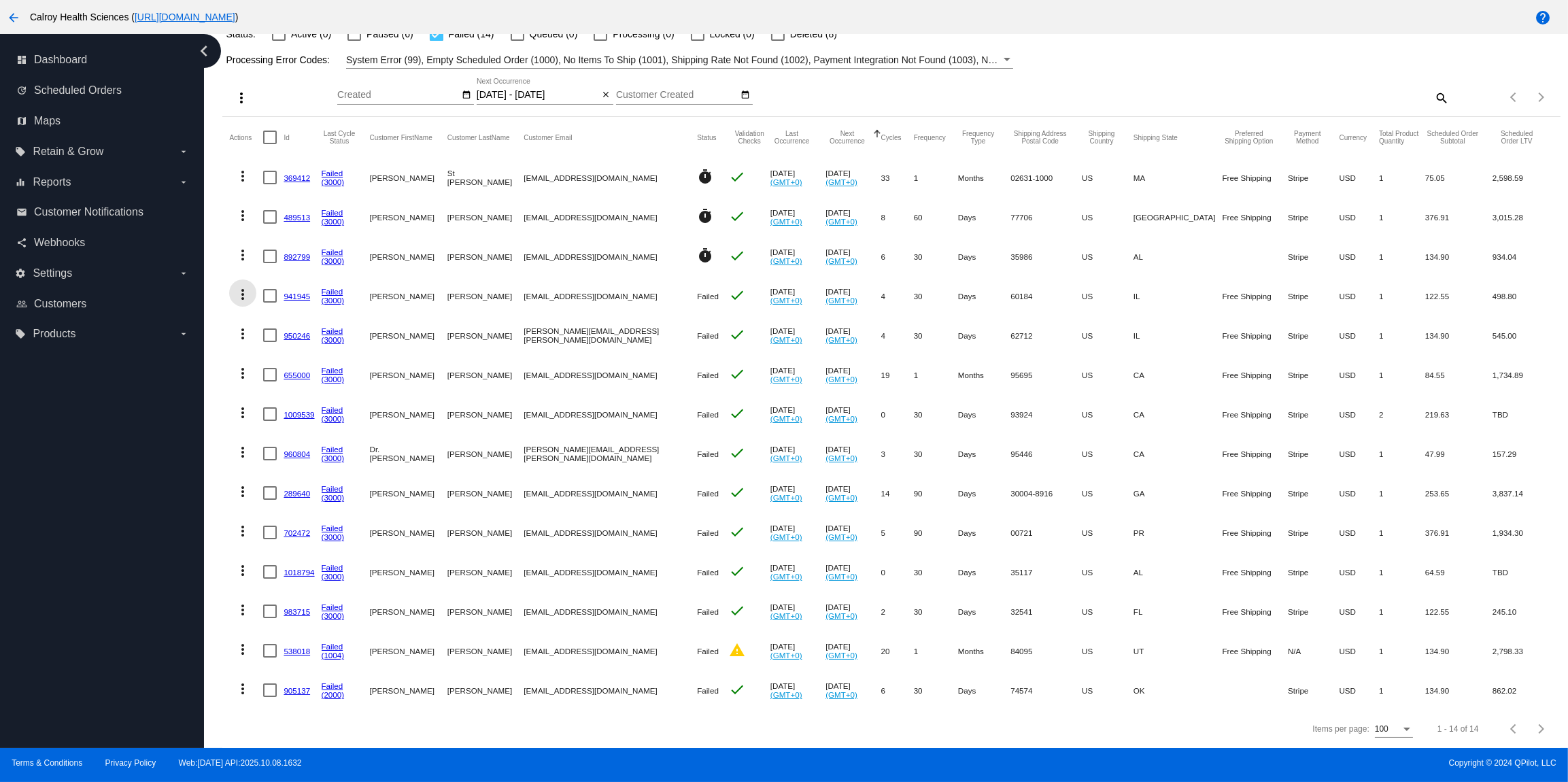
click at [243, 293] on mat-icon "more_vert" at bounding box center [242, 294] width 17 height 17
click at [282, 426] on span "Restart Processing" at bounding box center [310, 425] width 80 height 10
click at [244, 336] on mat-icon "more_vert" at bounding box center [242, 334] width 17 height 17
click at [296, 466] on span "Restart Processing" at bounding box center [310, 464] width 80 height 10
click at [243, 370] on mat-icon "more_vert" at bounding box center [242, 373] width 17 height 17
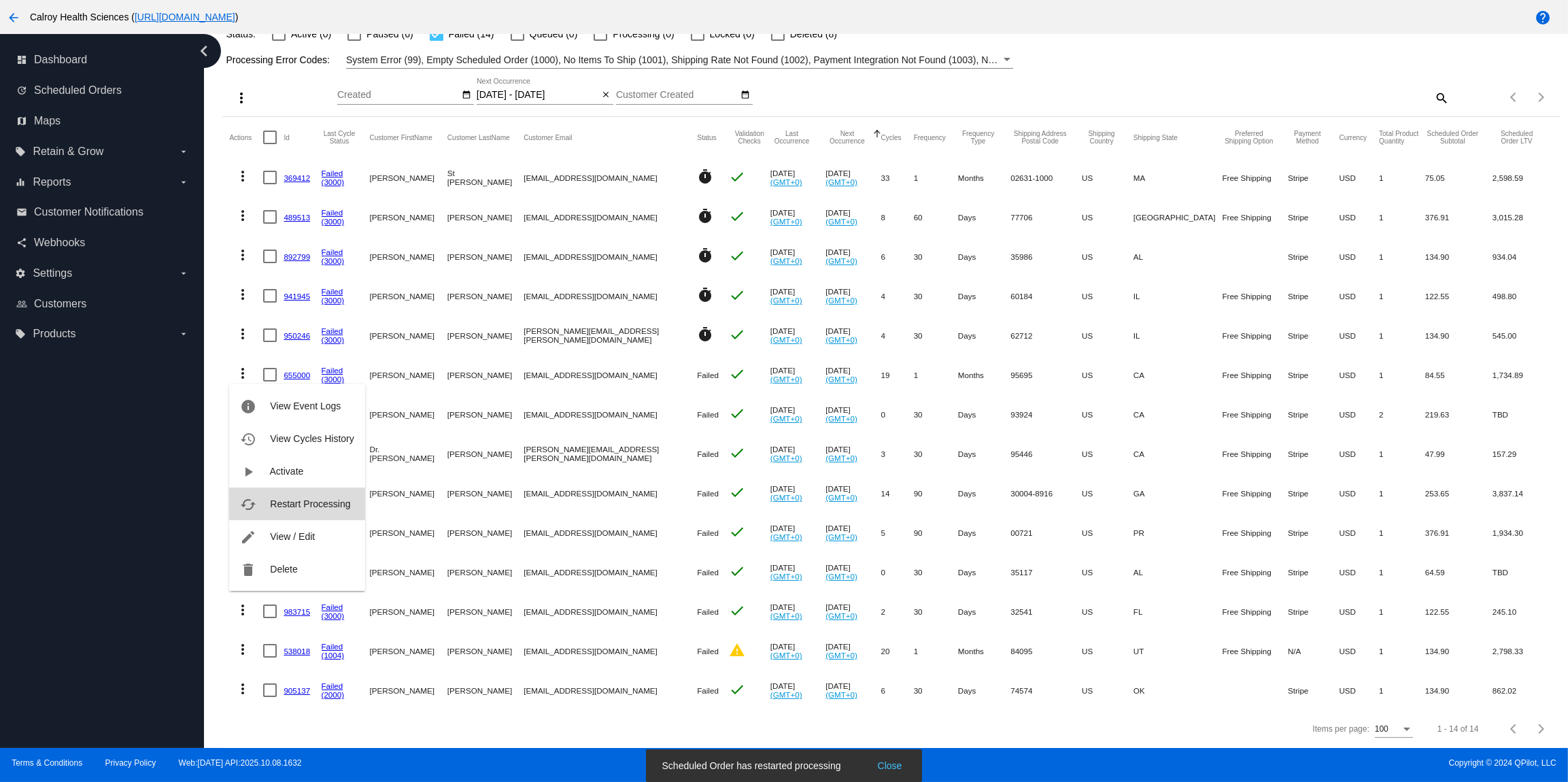
click at [299, 499] on span "Restart Processing" at bounding box center [310, 503] width 80 height 10
click at [243, 413] on mat-icon "more_vert" at bounding box center [242, 412] width 17 height 17
click at [295, 537] on span "Restart Processing" at bounding box center [310, 543] width 80 height 10
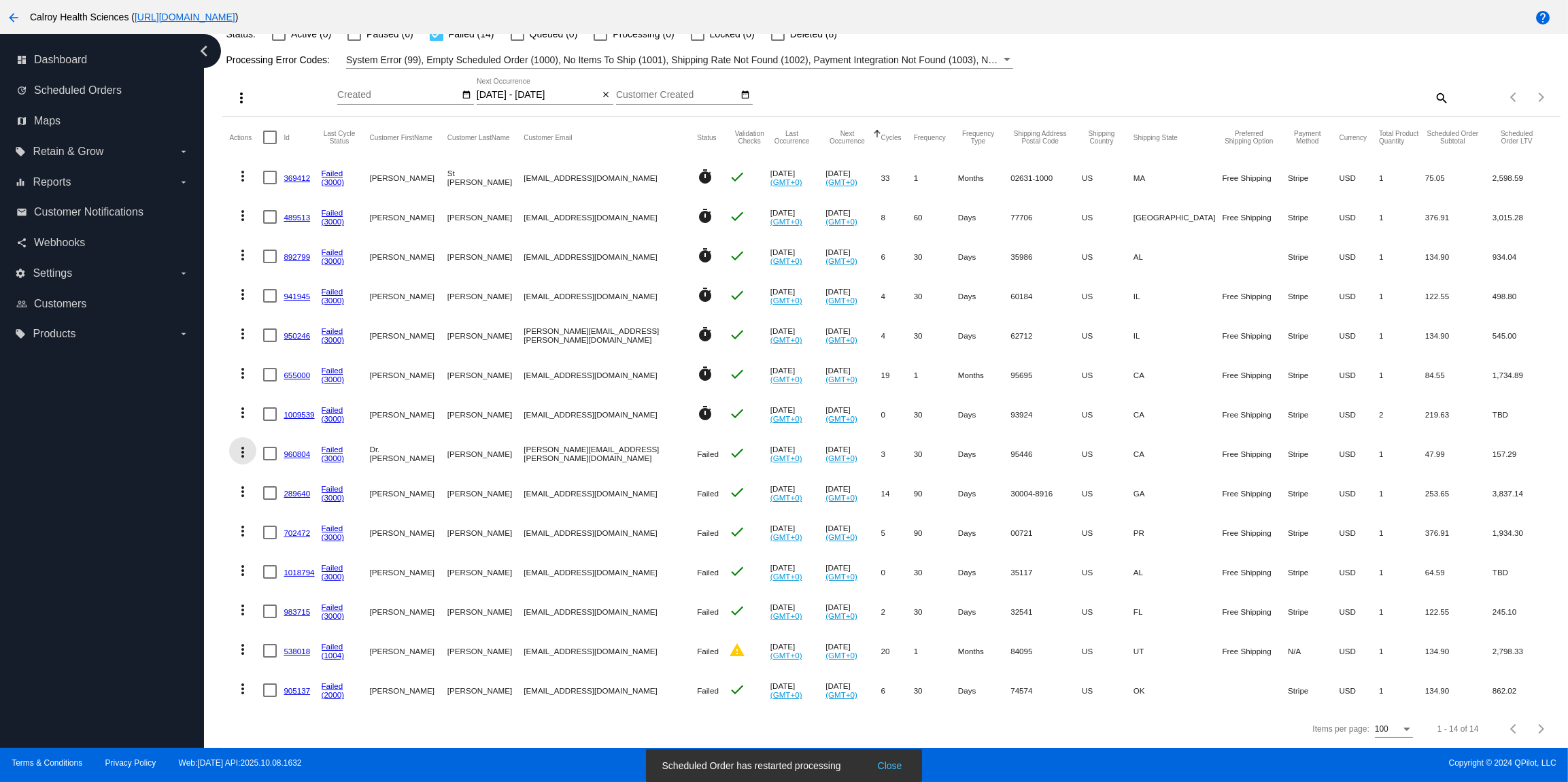
click at [248, 452] on mat-icon "more_vert" at bounding box center [242, 452] width 17 height 17
click at [292, 477] on button "info View Event Logs" at bounding box center [296, 484] width 135 height 32
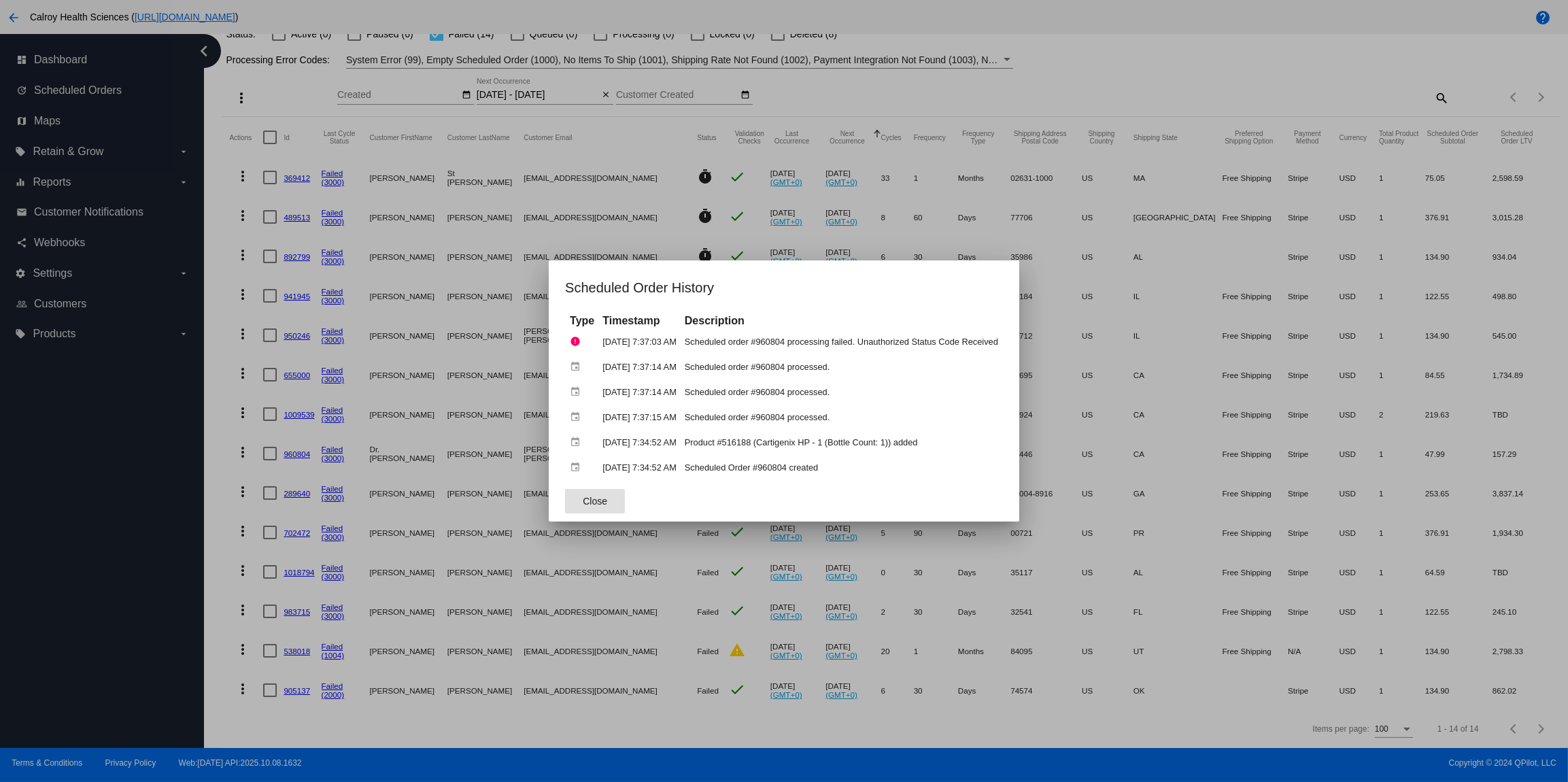
click at [580, 495] on button "Close" at bounding box center [595, 501] width 60 height 24
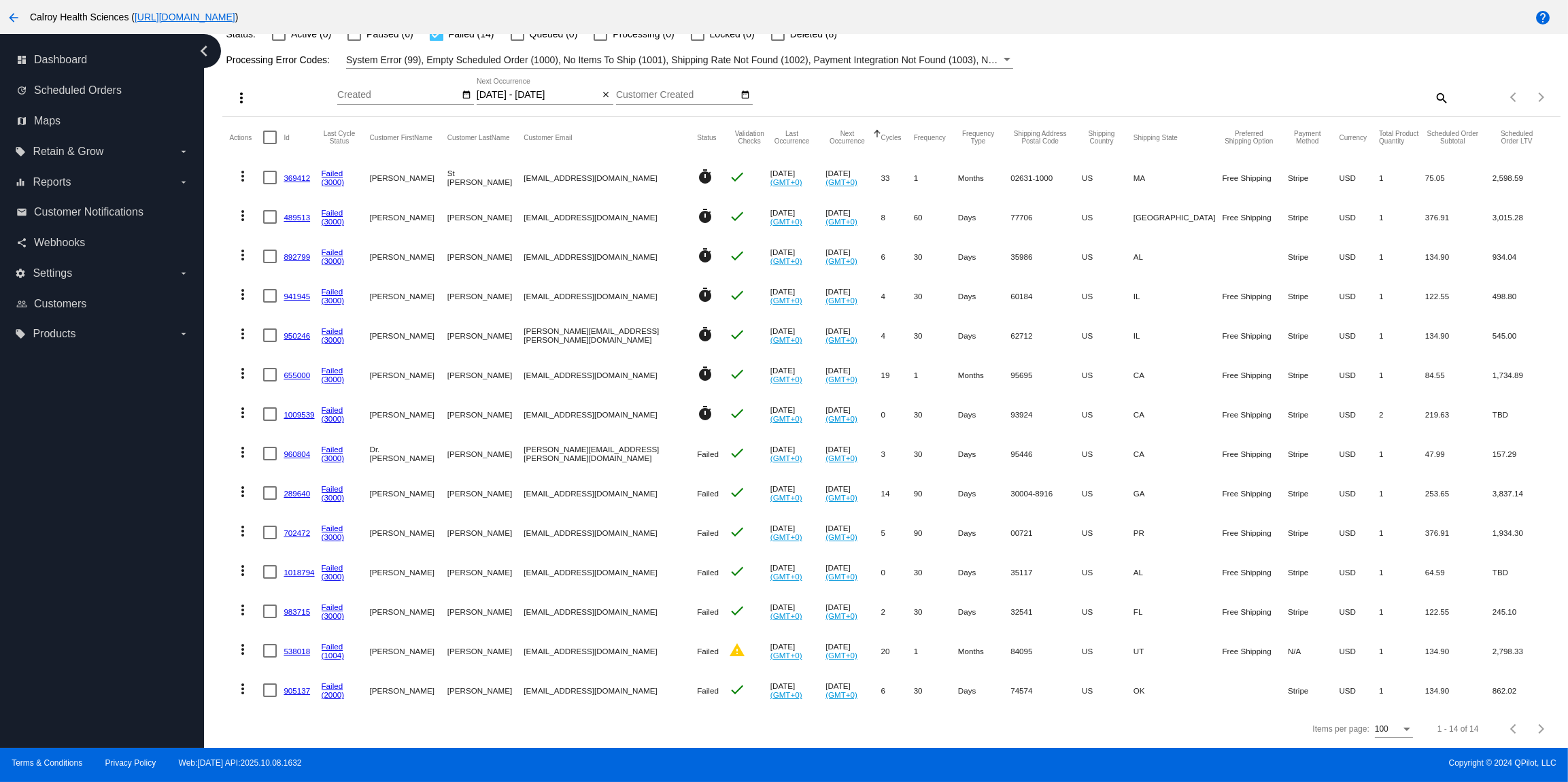
click at [241, 450] on mat-icon "more_vert" at bounding box center [242, 452] width 17 height 17
click at [308, 584] on span "Restart Processing" at bounding box center [310, 583] width 80 height 10
click at [245, 489] on mat-icon "more_vert" at bounding box center [242, 491] width 17 height 17
click at [287, 522] on span "View Event Logs" at bounding box center [305, 524] width 71 height 10
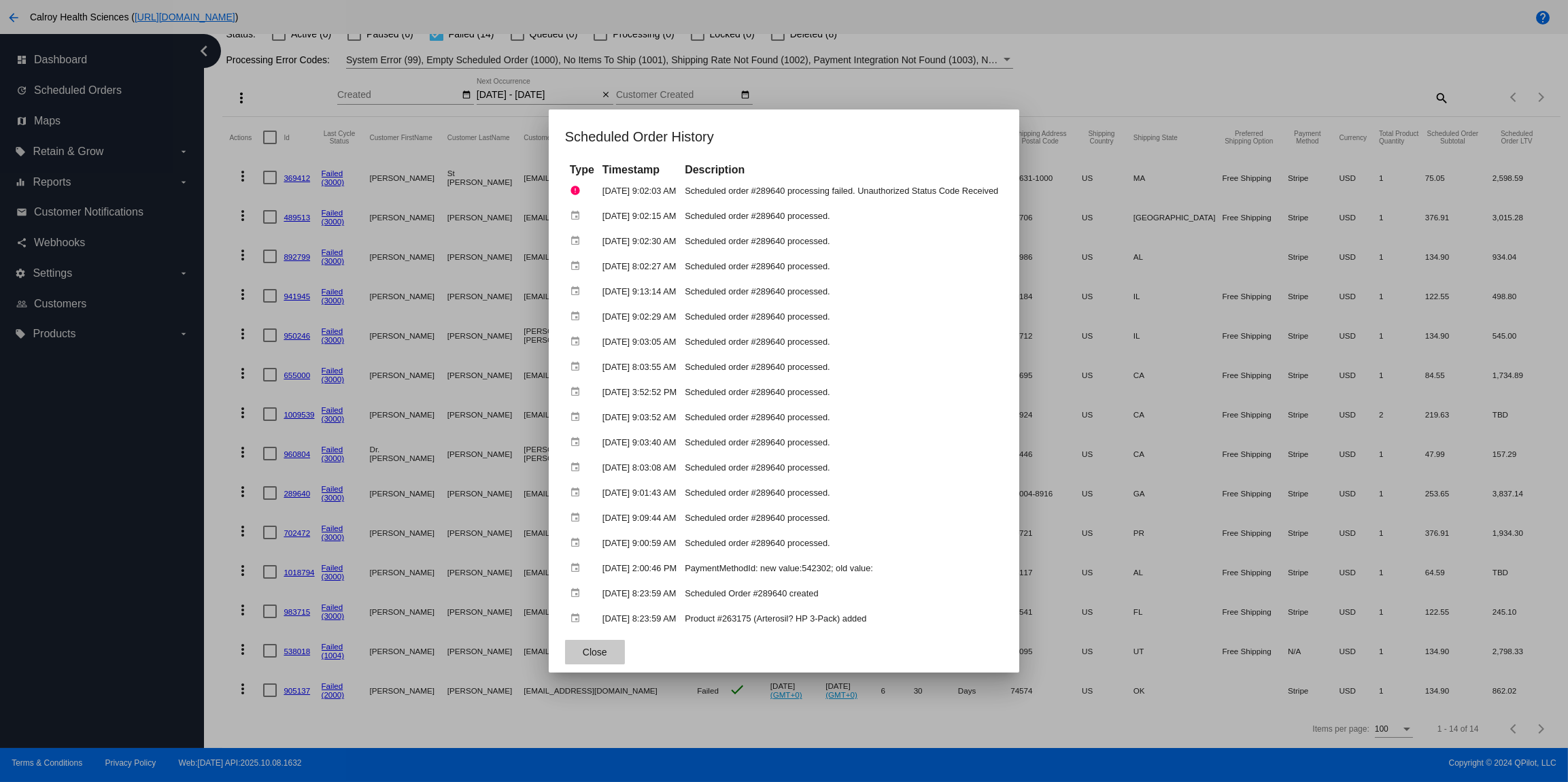
click at [583, 647] on span "Close" at bounding box center [595, 651] width 24 height 10
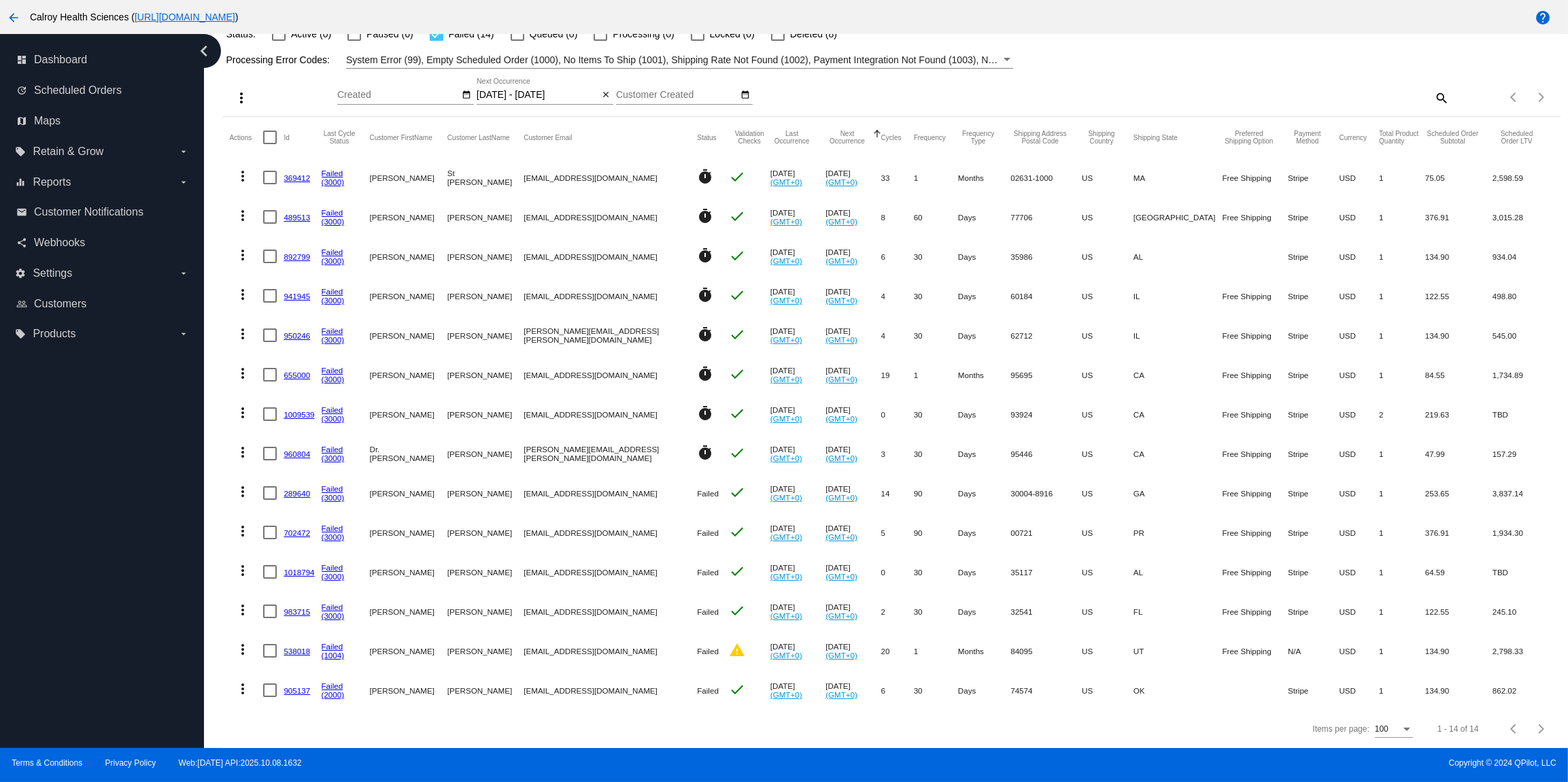
click at [244, 493] on mat-icon "more_vert" at bounding box center [242, 491] width 17 height 17
click at [304, 624] on span "Restart Processing" at bounding box center [310, 622] width 80 height 10
click at [245, 531] on mat-icon "more_vert" at bounding box center [242, 530] width 17 height 17
click at [316, 657] on span "Restart Processing" at bounding box center [310, 661] width 80 height 10
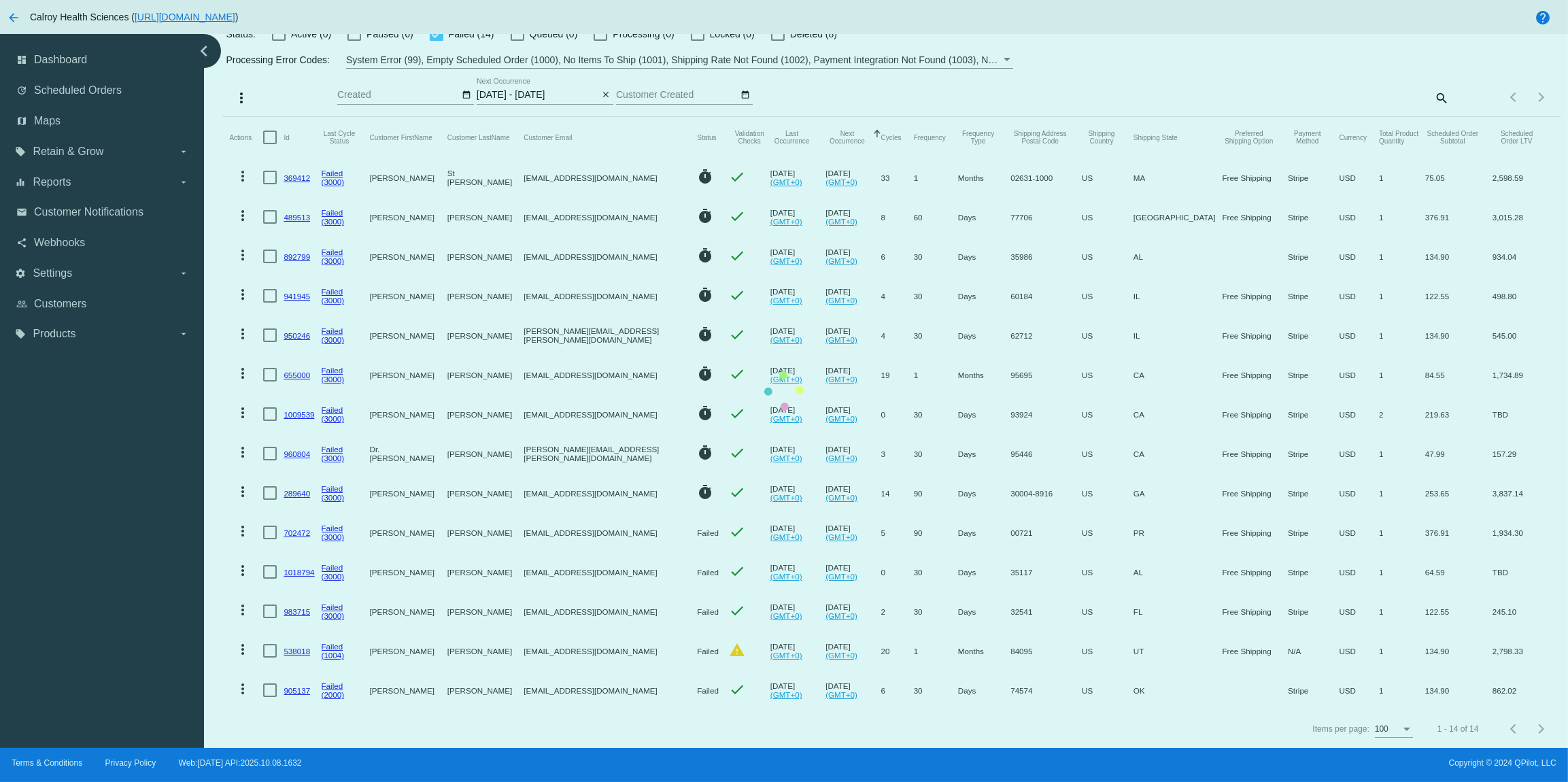
click at [245, 572] on mat-table "Actions Id Last Cycle Status Customer FirstName Customer LastName Customer Emai…" at bounding box center [891, 413] width 1338 height 593
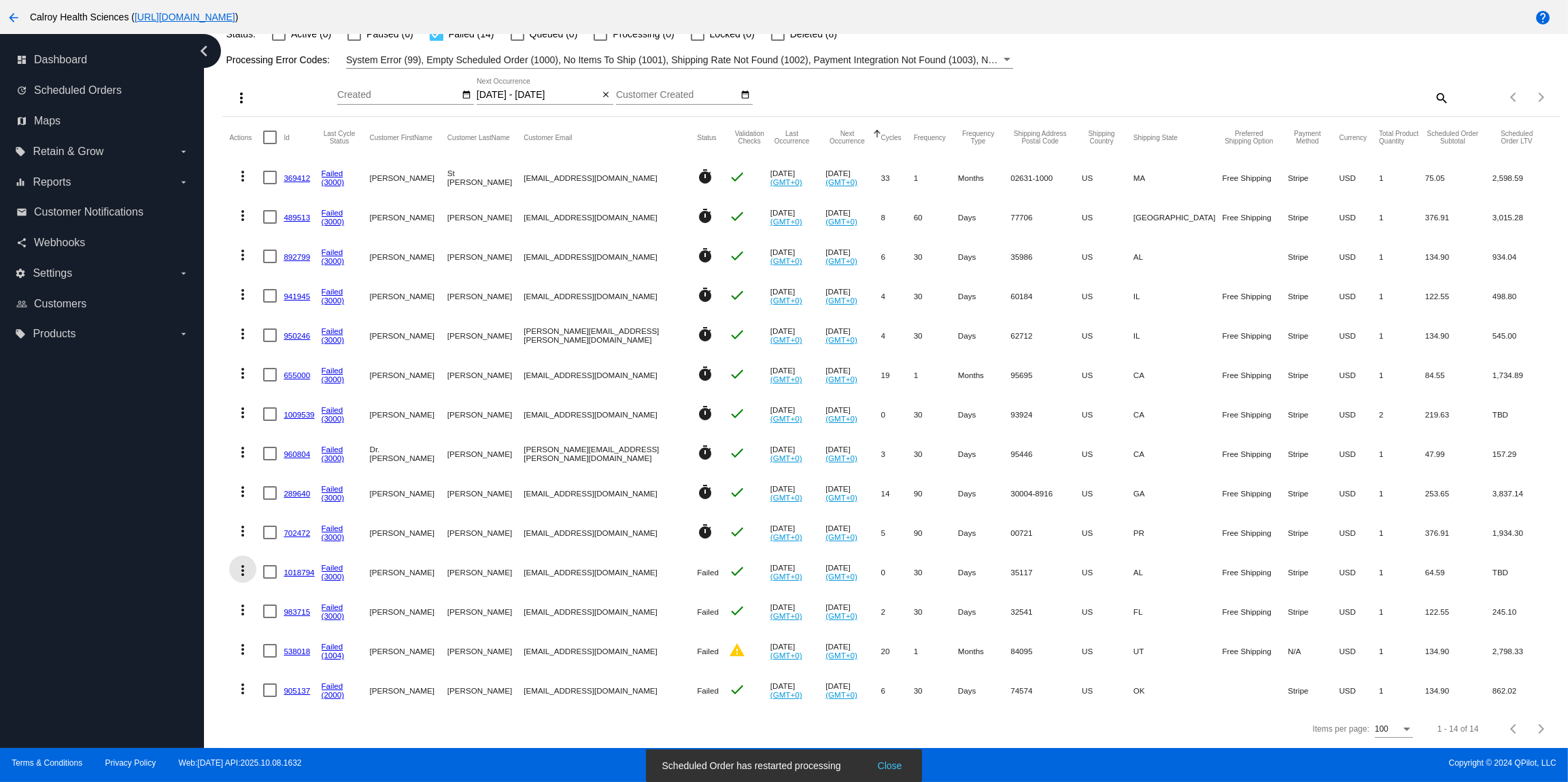
click at [244, 572] on mat-icon "more_vert" at bounding box center [242, 570] width 17 height 17
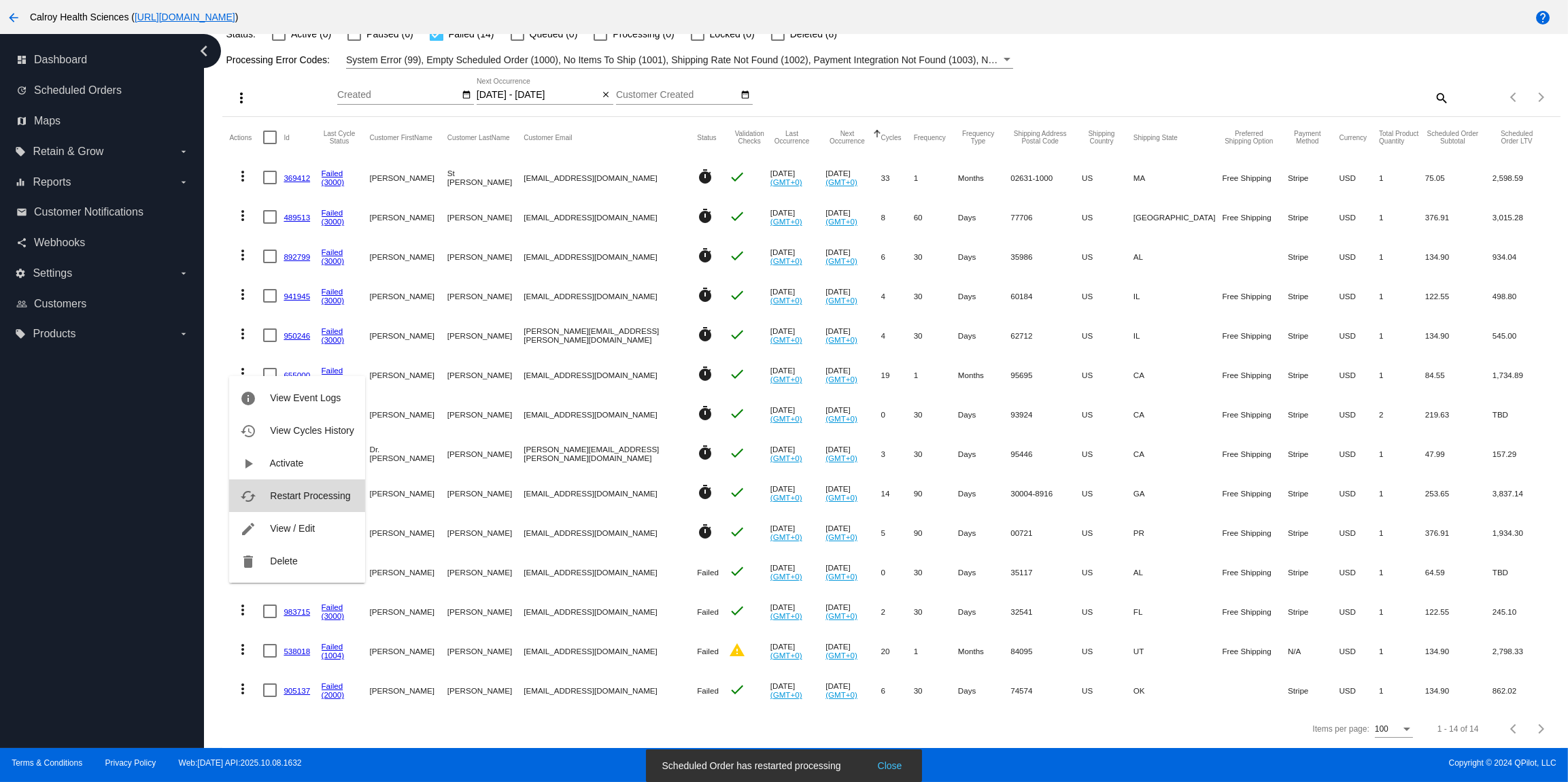
click at [296, 499] on span "Restart Processing" at bounding box center [310, 495] width 80 height 10
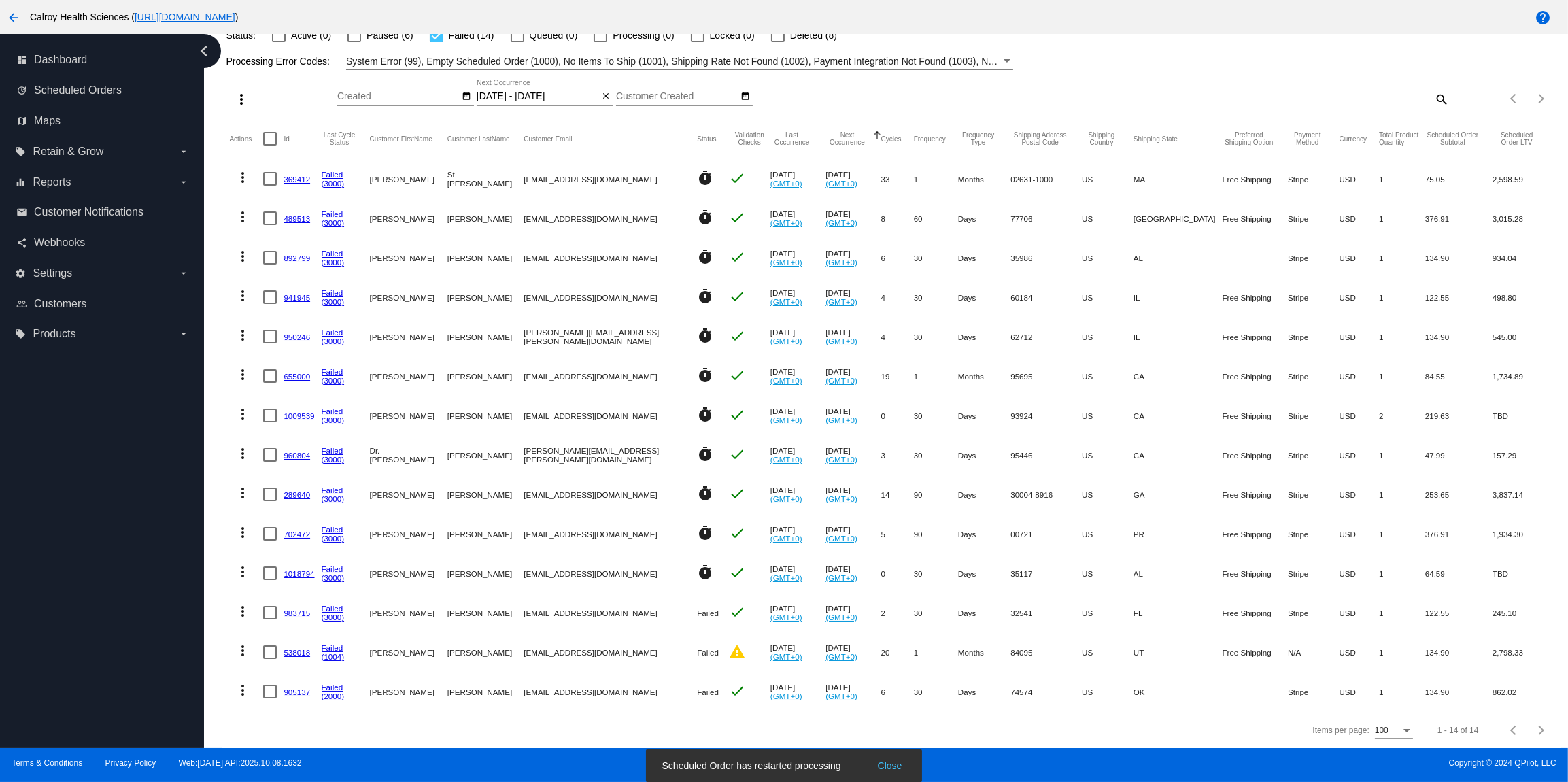
scroll to position [104, 0]
click at [243, 612] on mat-icon "more_vert" at bounding box center [242, 611] width 17 height 17
click at [270, 538] on button "cached Restart Processing" at bounding box center [296, 537] width 135 height 32
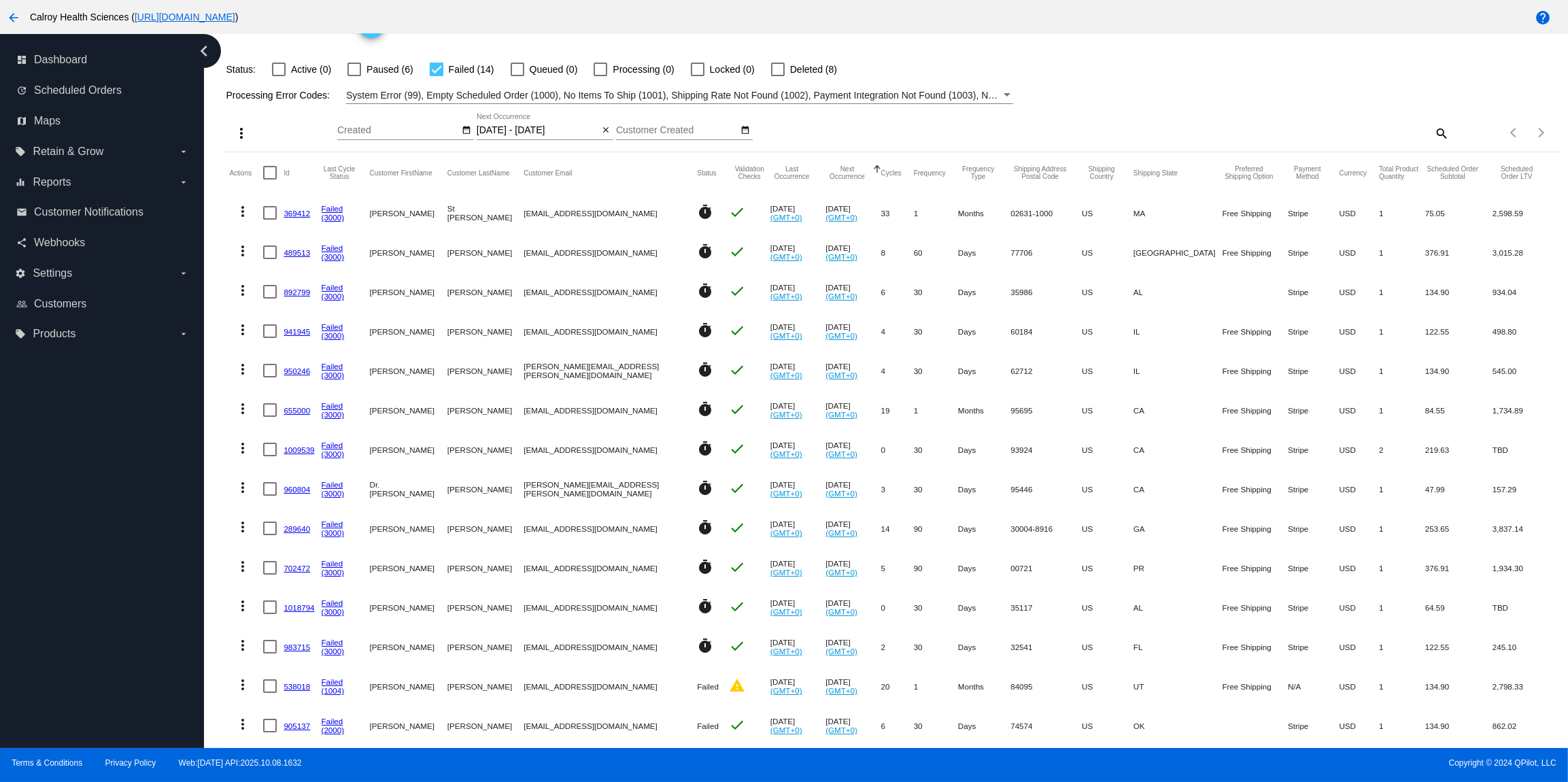
scroll to position [73, 0]
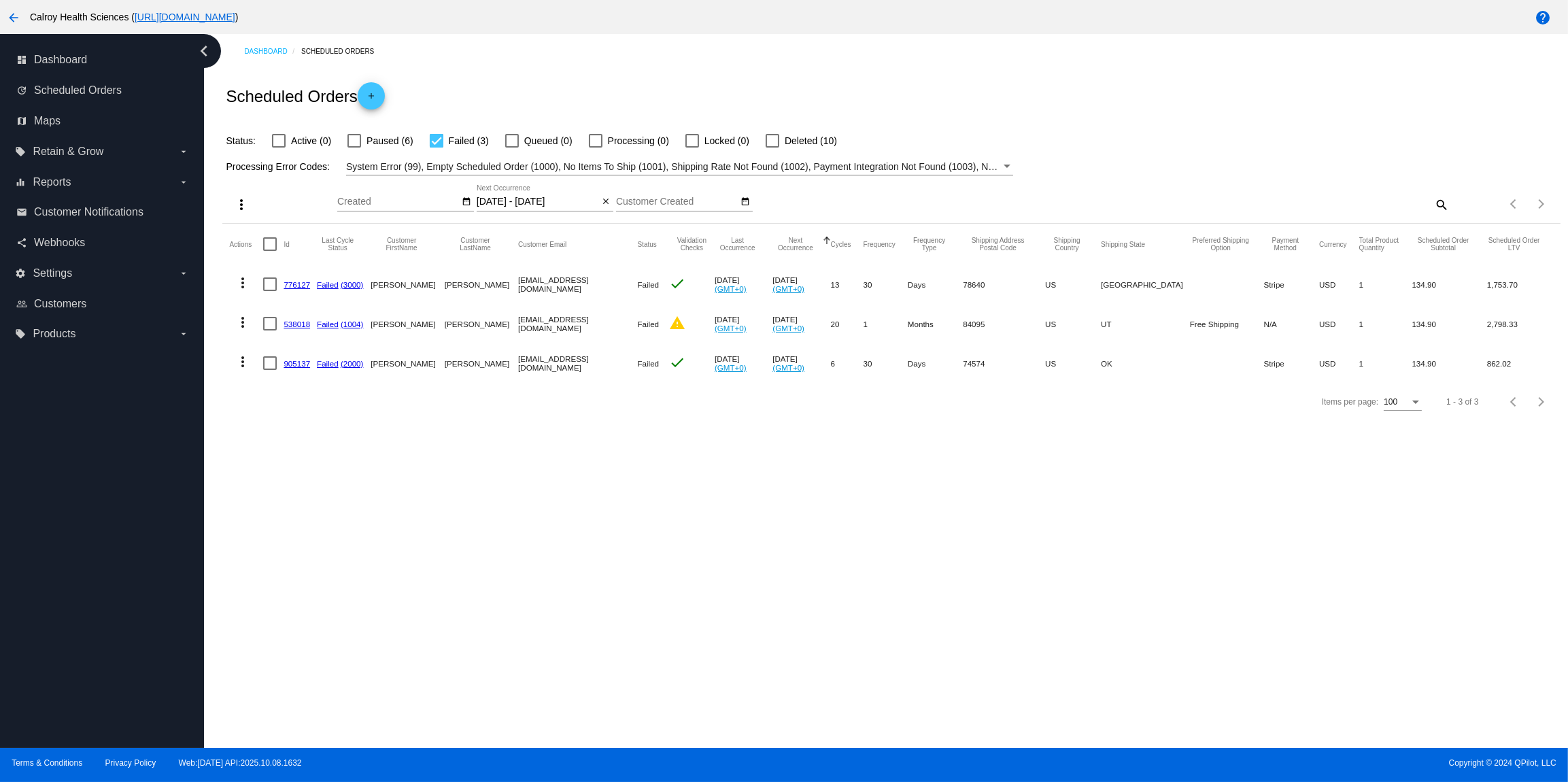
click at [245, 280] on mat-icon "more_vert" at bounding box center [242, 282] width 17 height 17
click at [297, 321] on span "View Event Logs" at bounding box center [305, 316] width 71 height 10
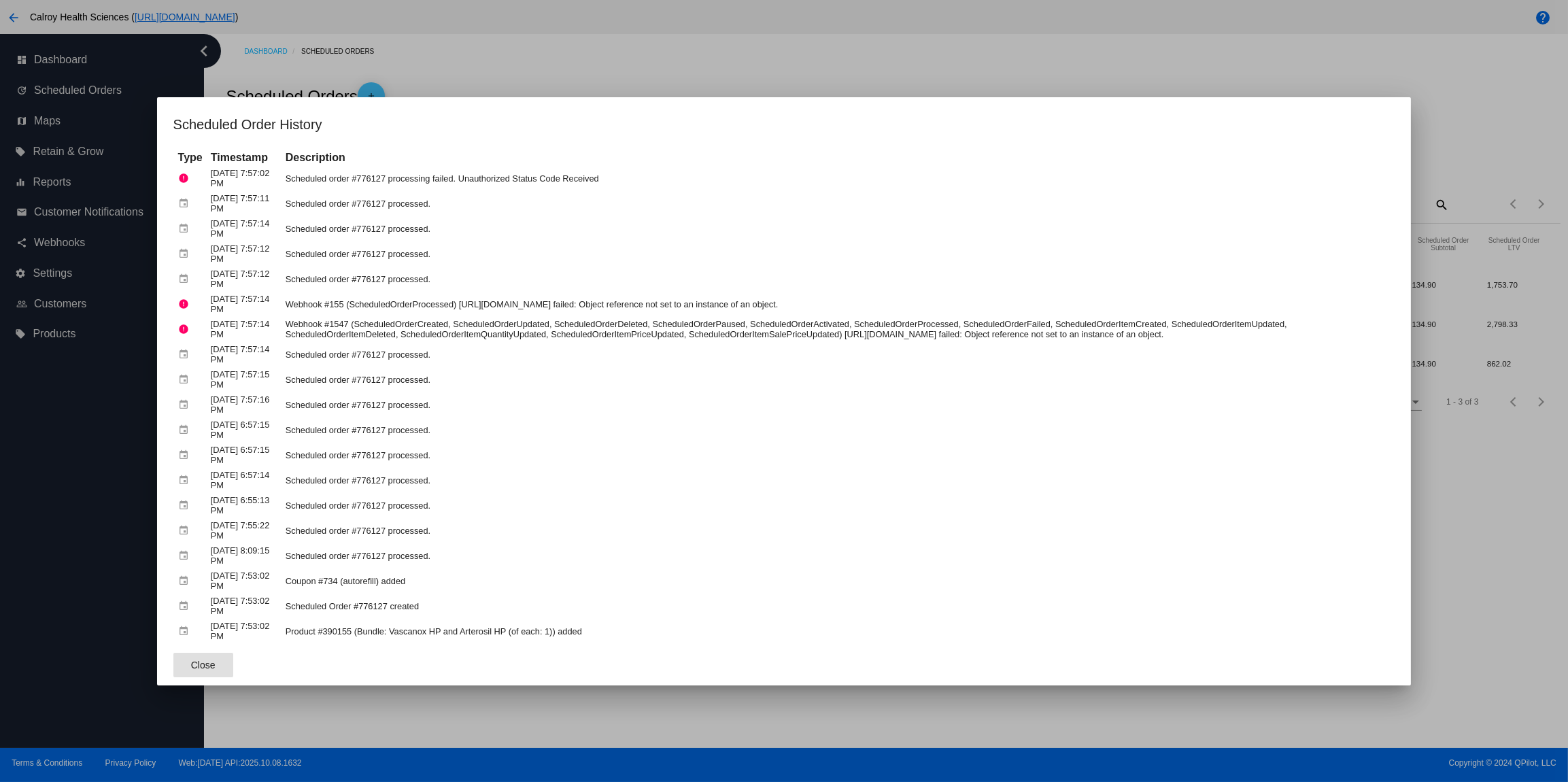
click at [851, 61] on div at bounding box center [784, 391] width 1568 height 782
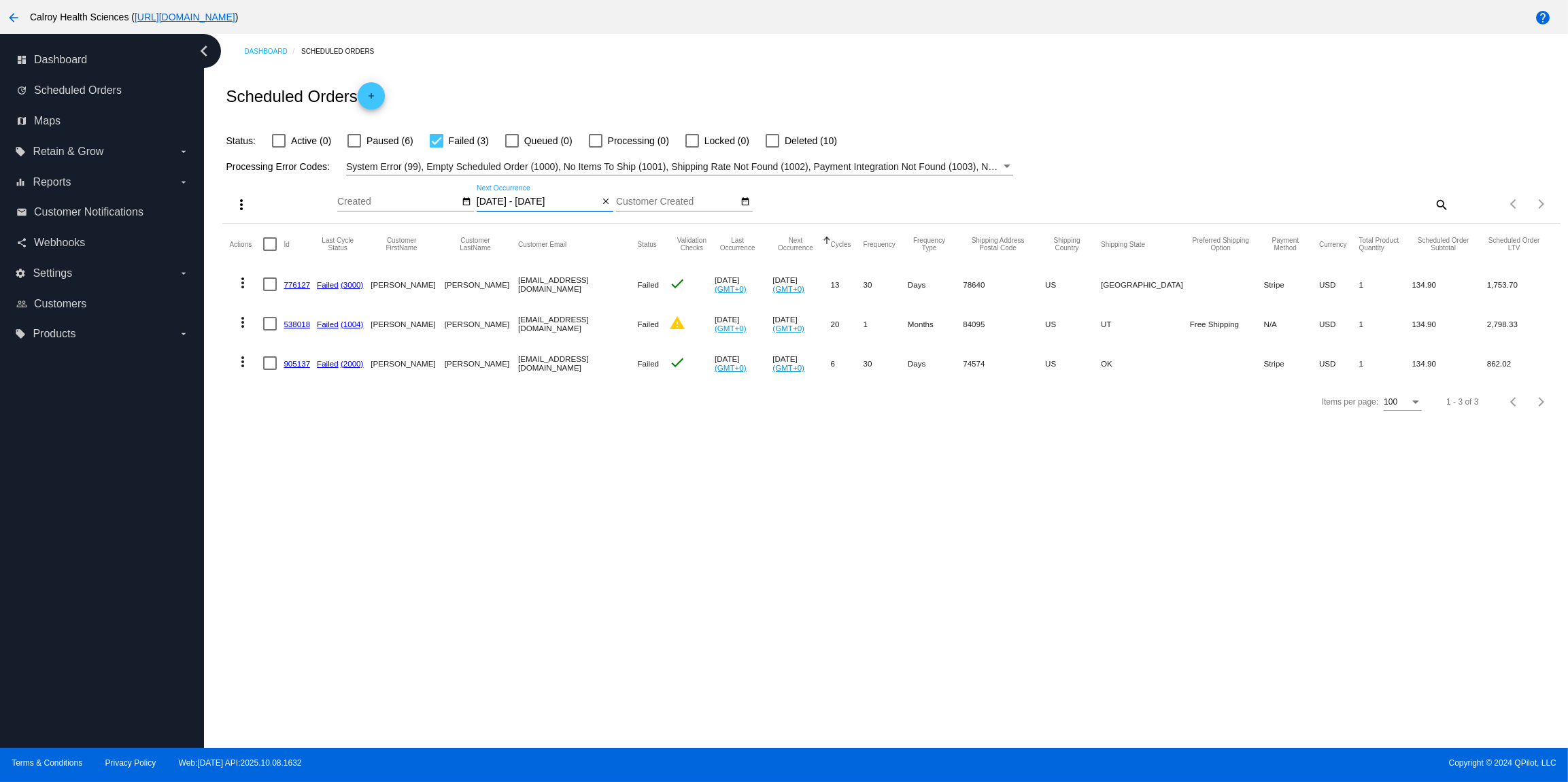
click at [495, 206] on input "10/08/2025 - 10/12/2025" at bounding box center [537, 202] width 123 height 10
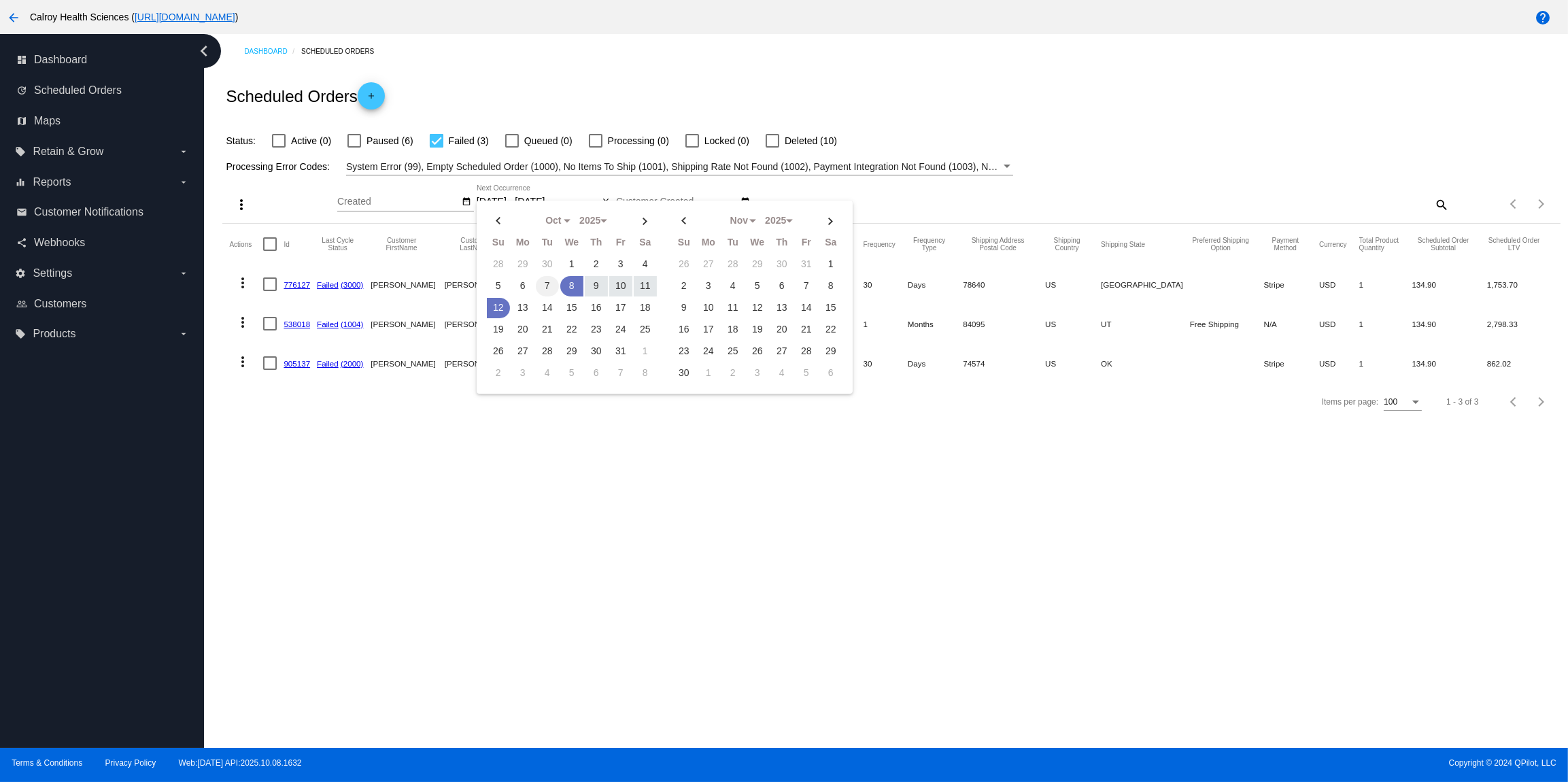
click at [546, 284] on td "7" at bounding box center [547, 286] width 24 height 20
click at [591, 286] on td "9" at bounding box center [596, 286] width 24 height 20
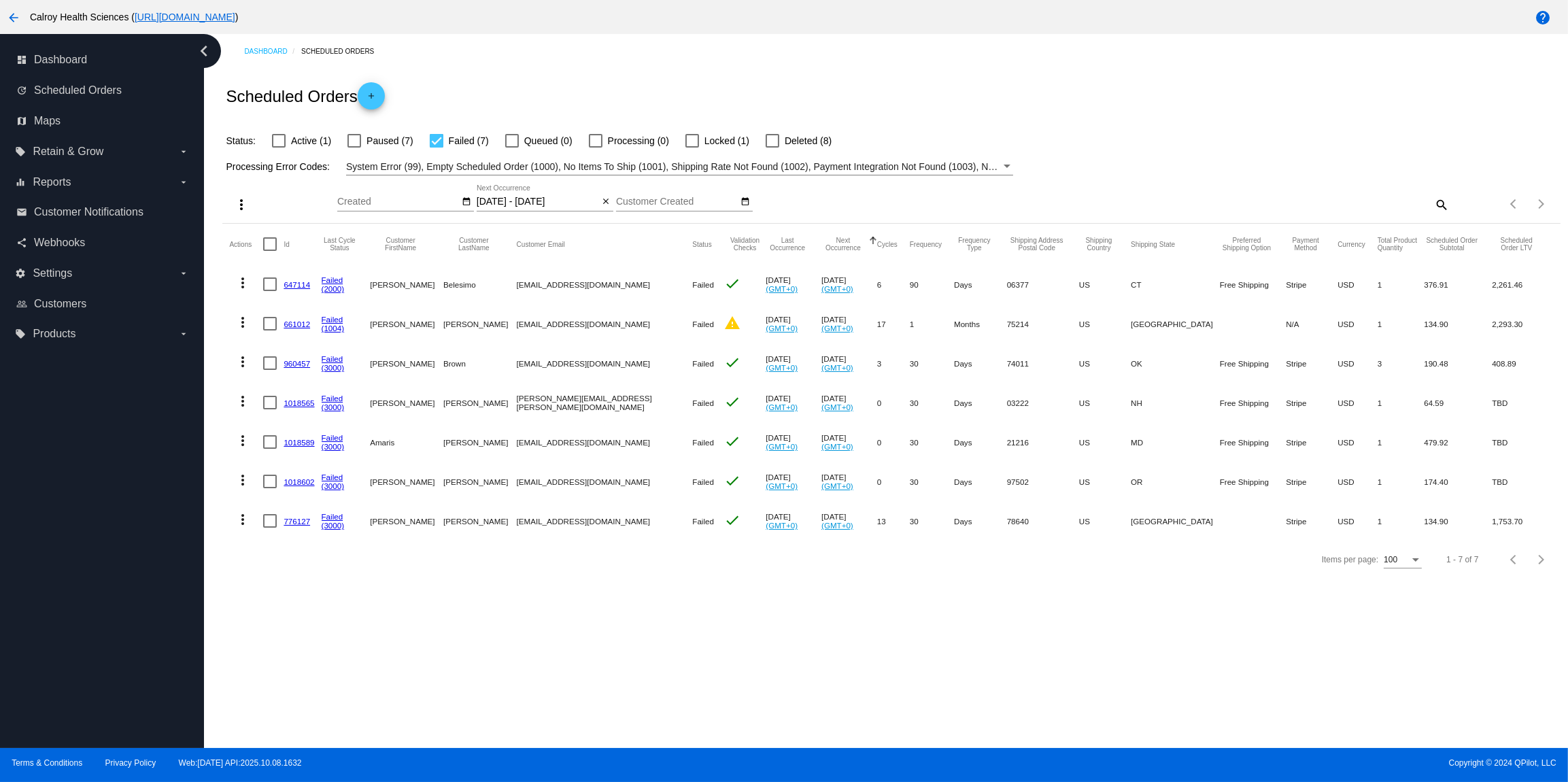
click at [246, 364] on mat-icon "more_vert" at bounding box center [242, 361] width 17 height 17
click at [308, 397] on span "View Event Logs" at bounding box center [305, 394] width 71 height 10
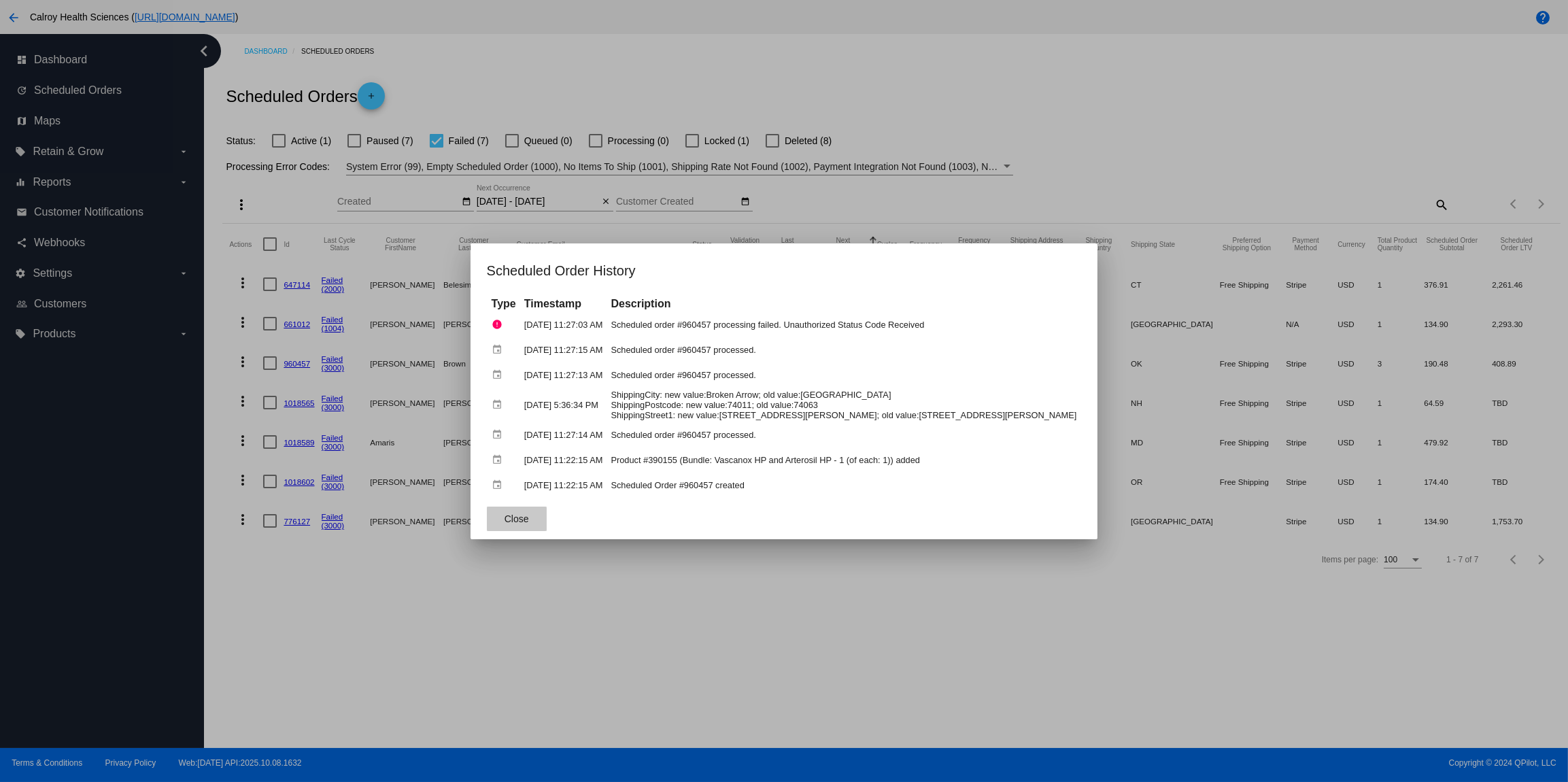
click at [529, 522] on span "Close" at bounding box center [517, 518] width 24 height 10
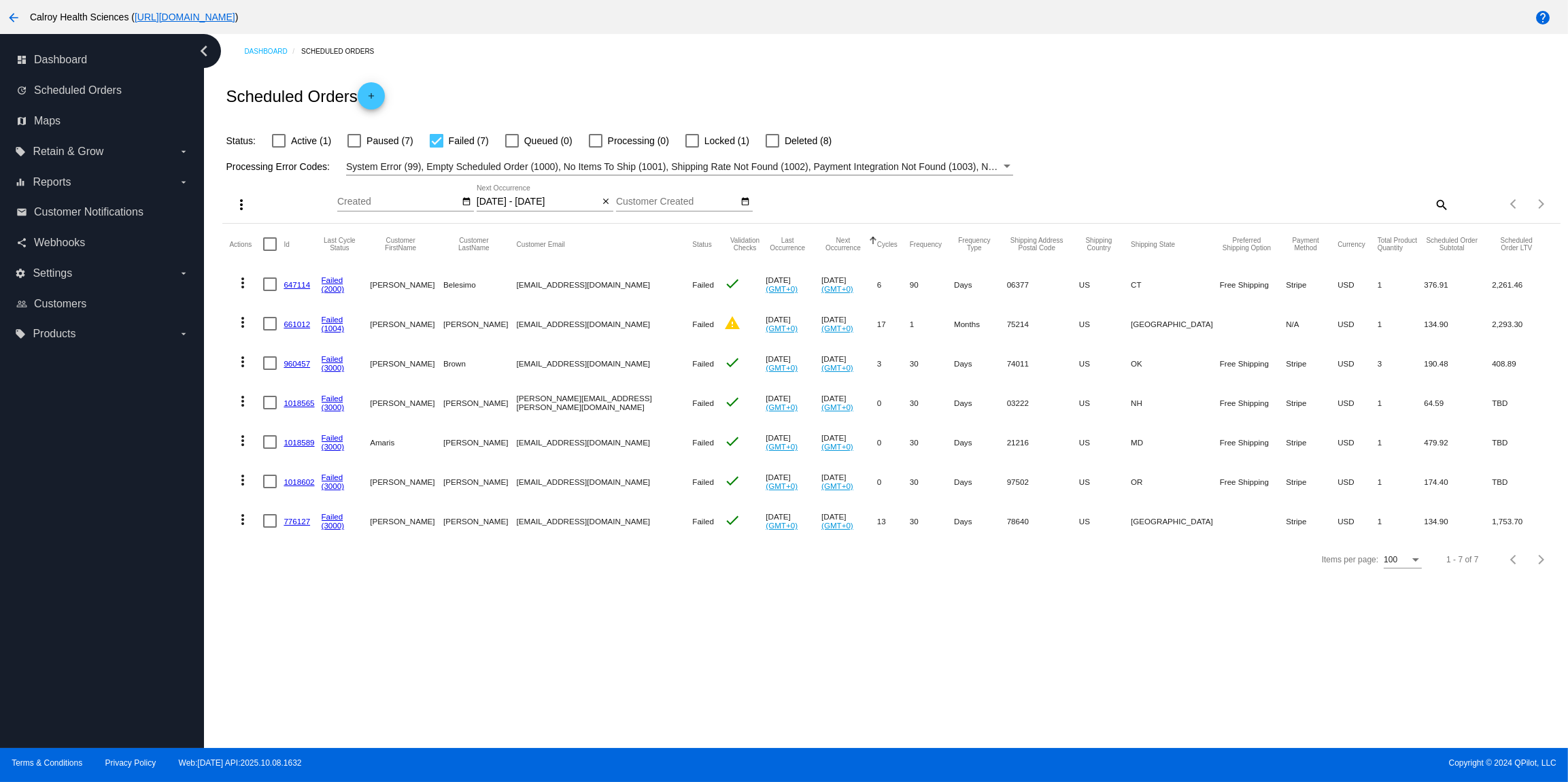
click at [243, 402] on mat-icon "more_vert" at bounding box center [242, 401] width 17 height 17
click at [287, 434] on span "View Event Logs" at bounding box center [305, 435] width 71 height 10
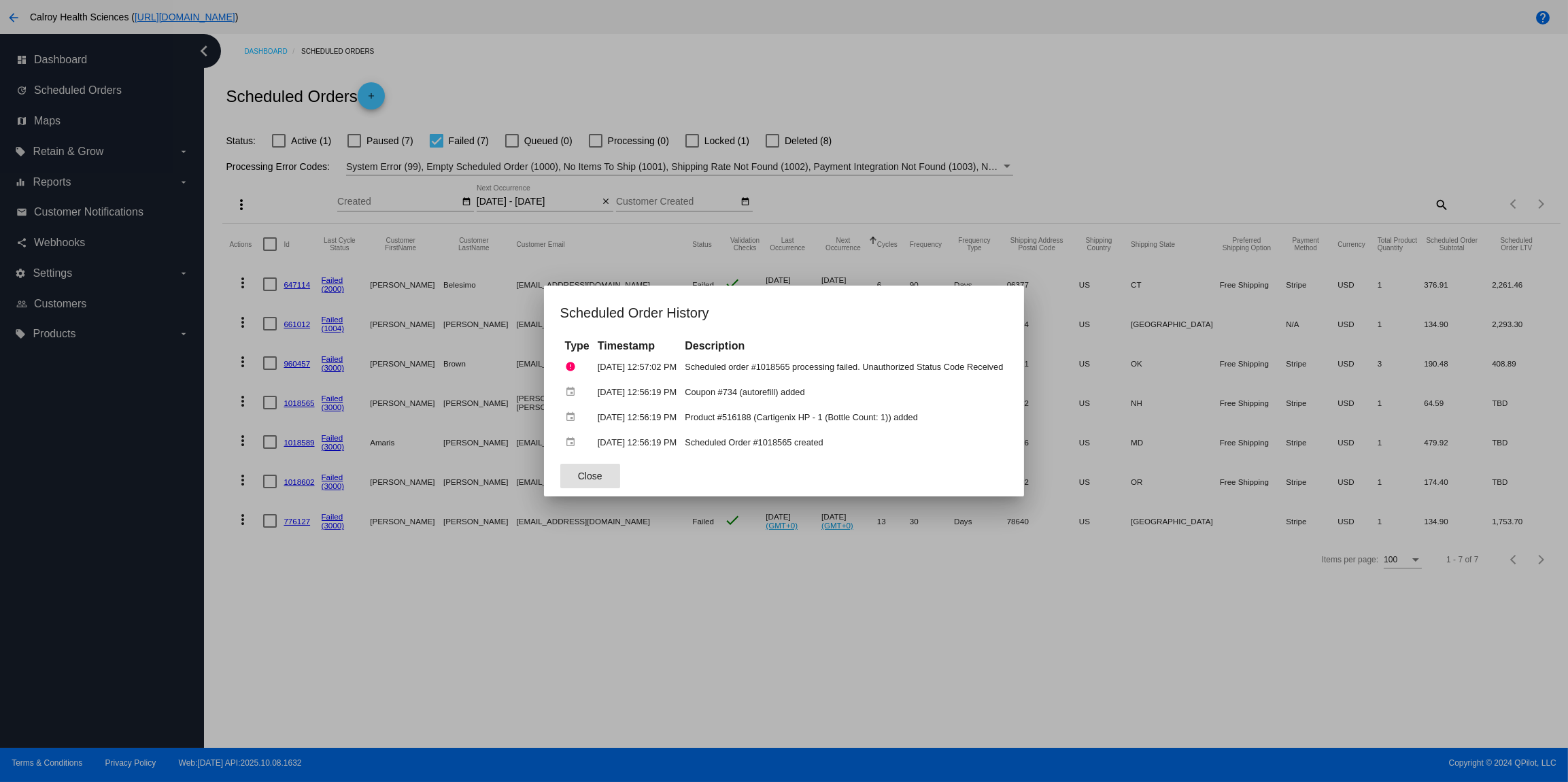
drag, startPoint x: 589, startPoint y: 472, endPoint x: 577, endPoint y: 469, distance: 12.4
click at [589, 472] on span "Close" at bounding box center [591, 475] width 24 height 10
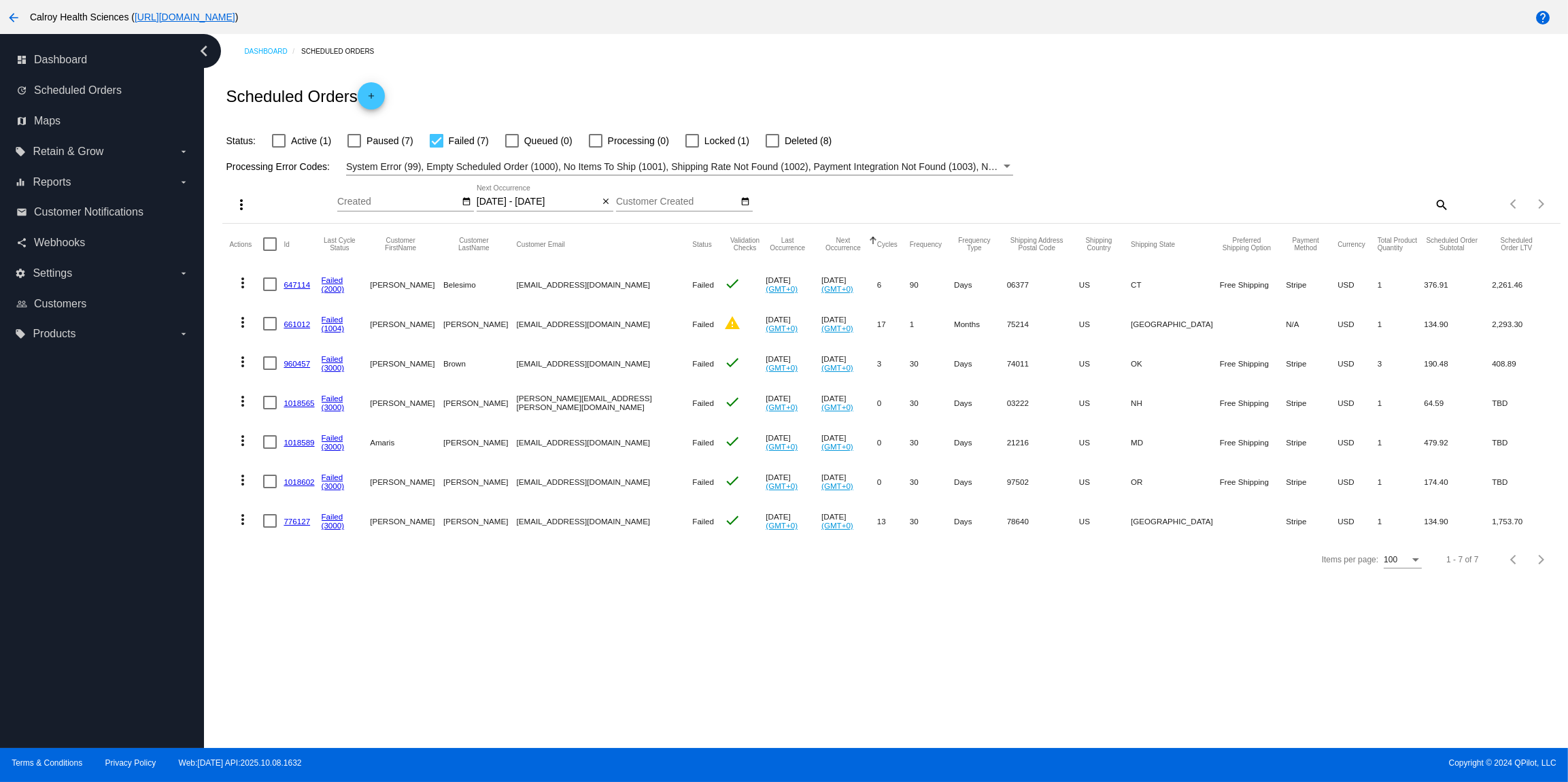
click at [244, 439] on mat-icon "more_vert" at bounding box center [242, 440] width 17 height 17
click at [312, 480] on button "info View Event Logs" at bounding box center [296, 473] width 135 height 32
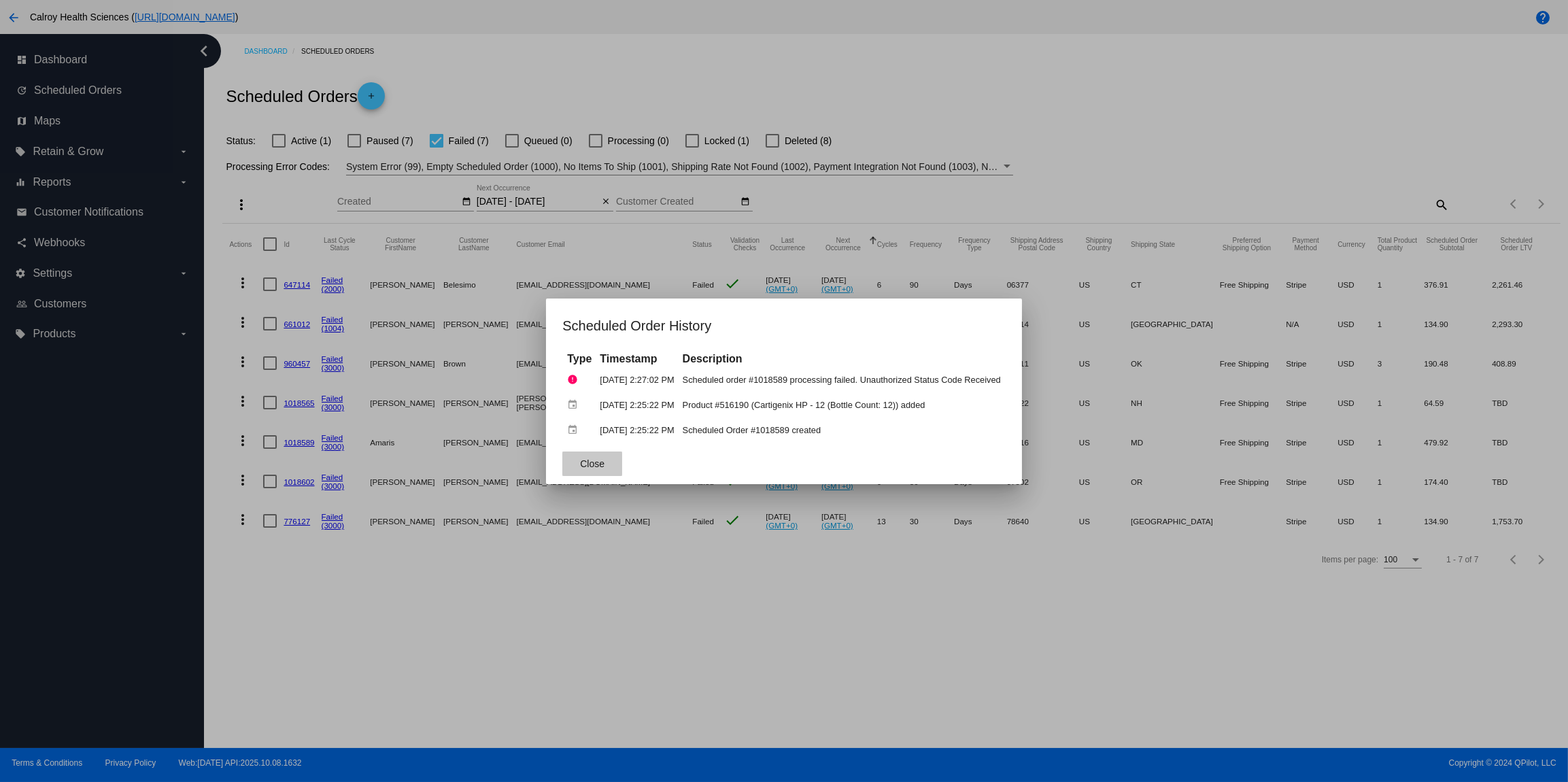
click at [566, 463] on button "Close" at bounding box center [592, 463] width 60 height 24
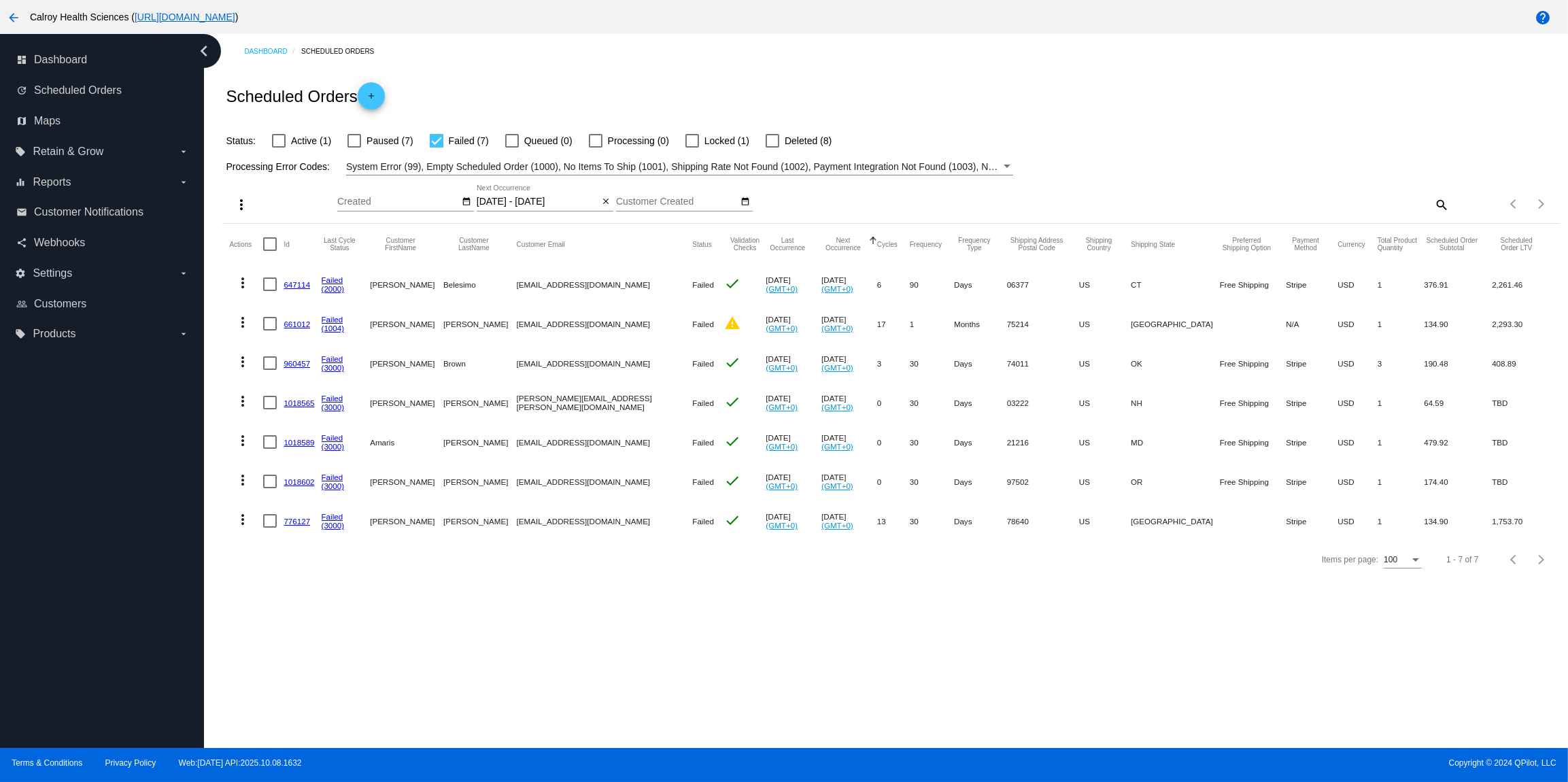
click at [244, 442] on mat-icon "more_vert" at bounding box center [242, 440] width 17 height 17
click at [312, 478] on span "View Event Logs" at bounding box center [305, 474] width 71 height 10
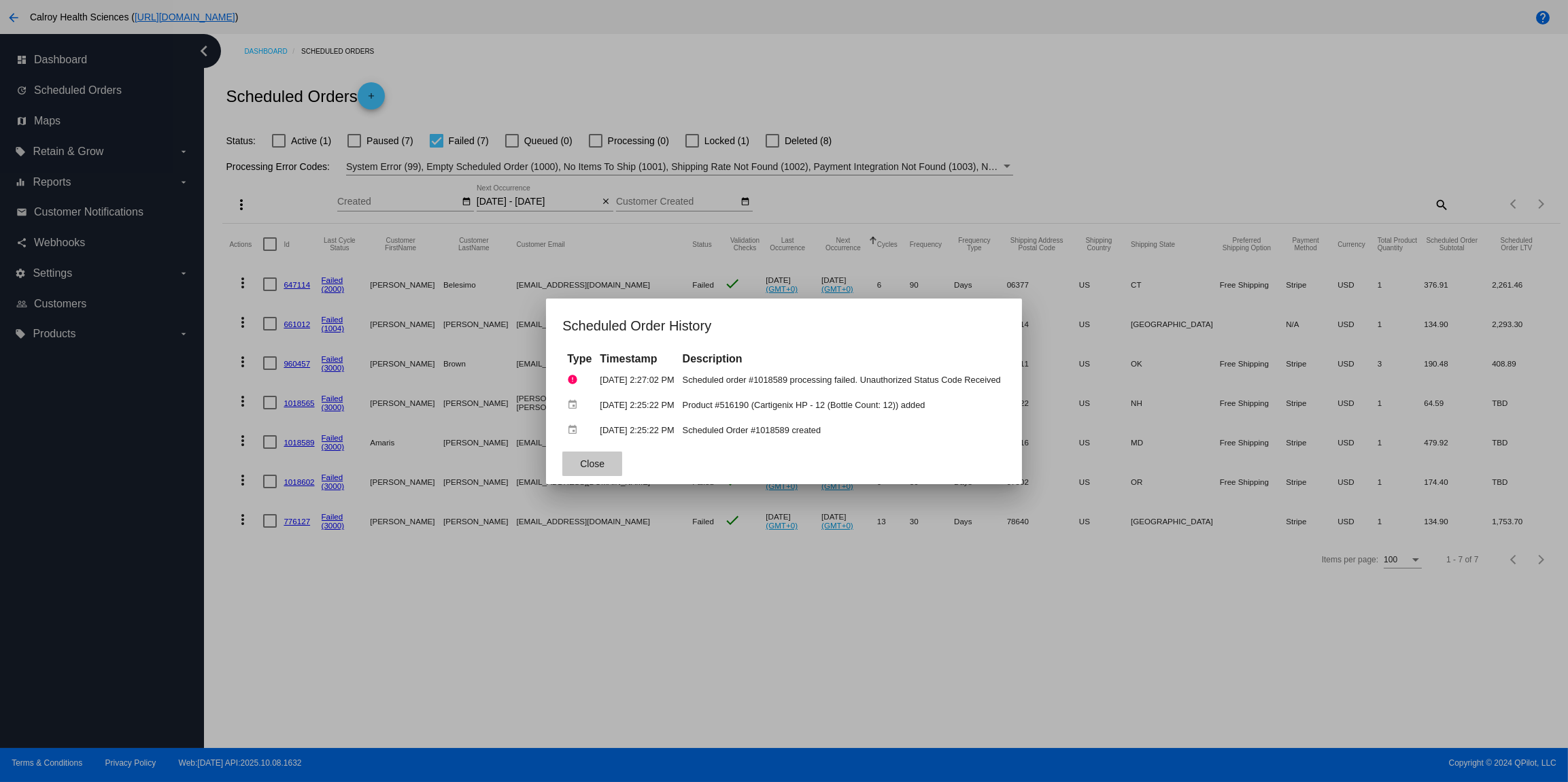
click at [583, 466] on span "Close" at bounding box center [592, 463] width 24 height 10
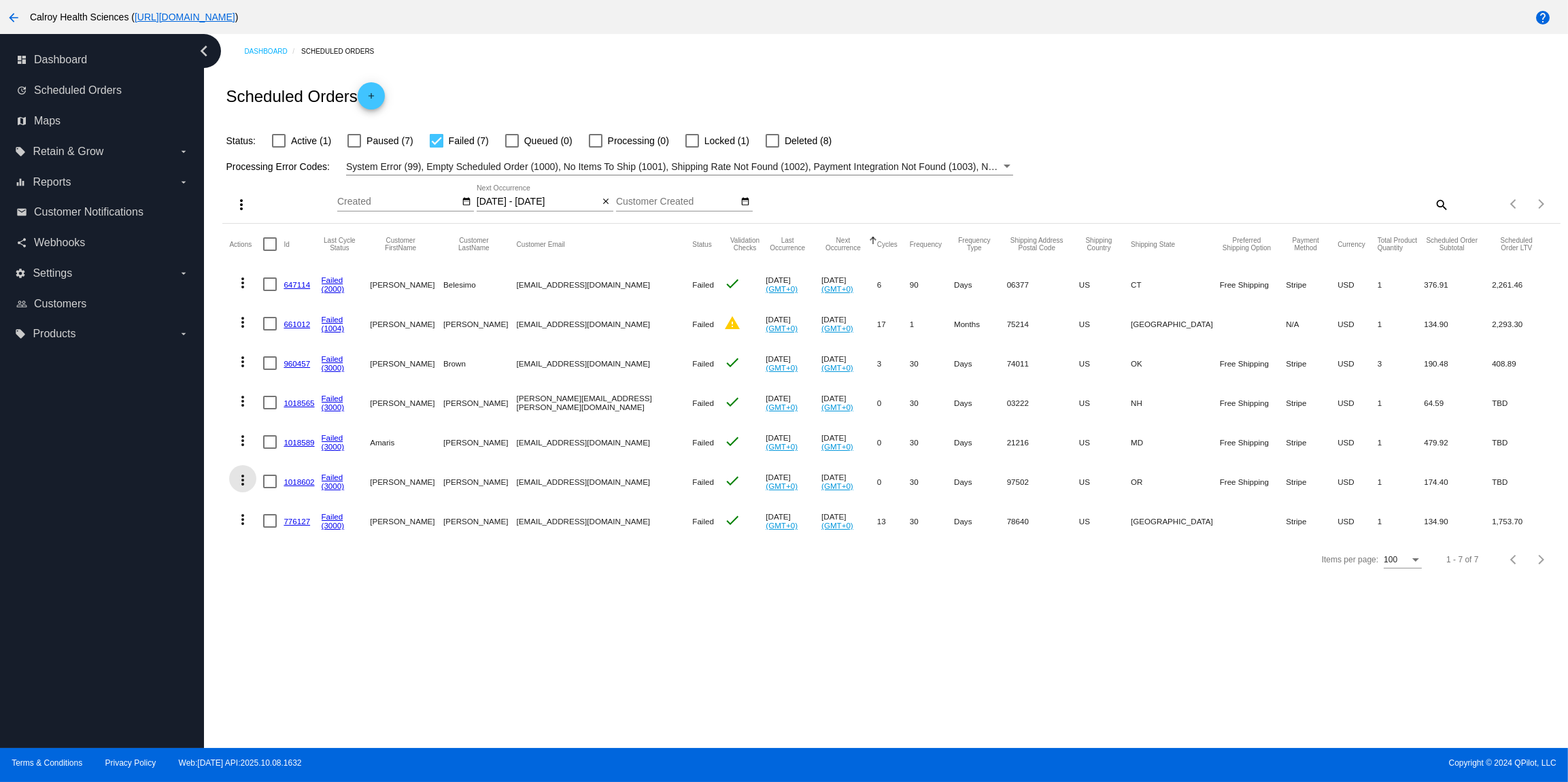
click at [243, 482] on mat-icon "more_vert" at bounding box center [242, 480] width 17 height 17
click at [298, 518] on span "View Event Logs" at bounding box center [305, 513] width 71 height 10
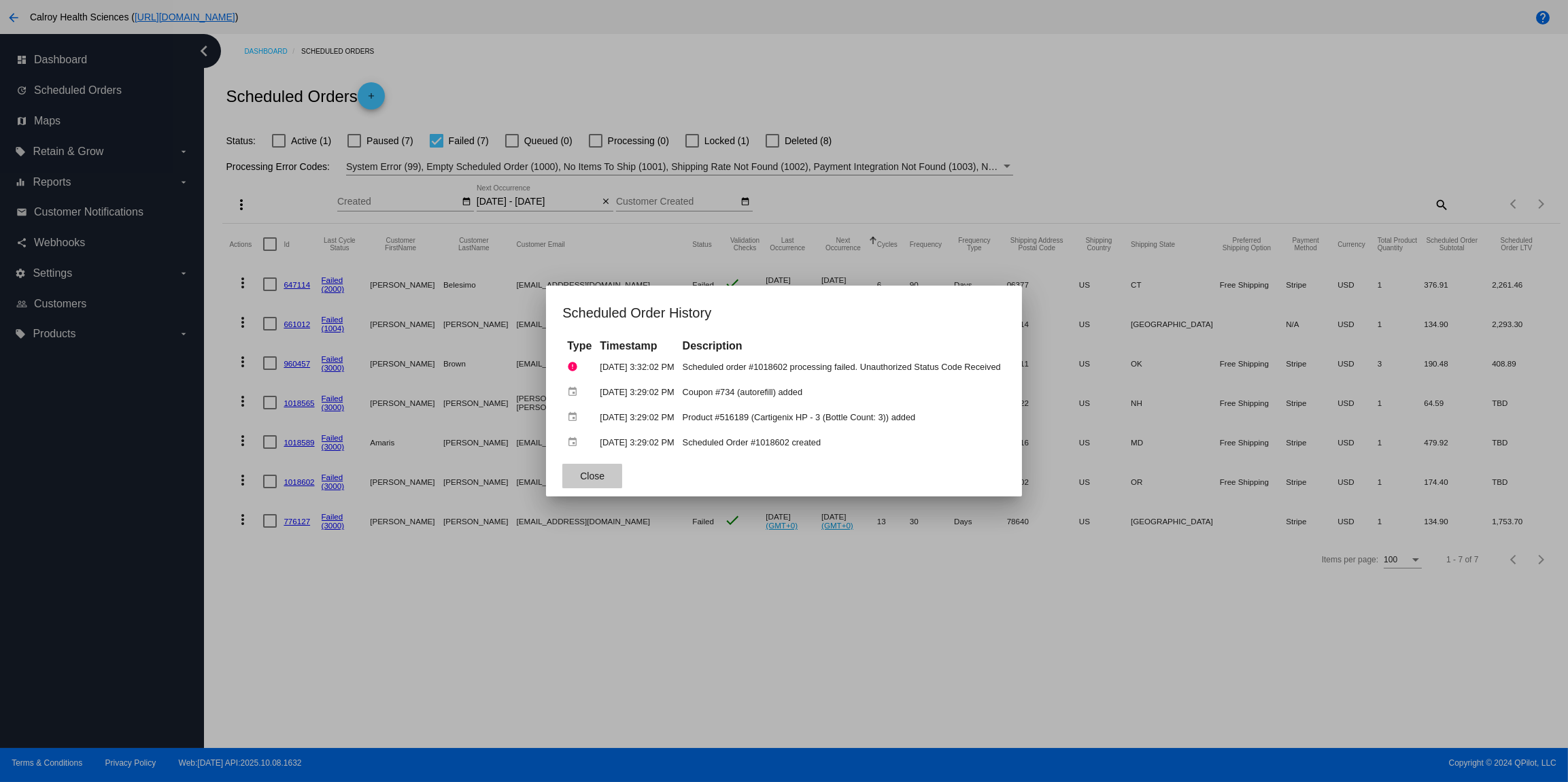
click at [580, 481] on span "Close" at bounding box center [592, 475] width 24 height 10
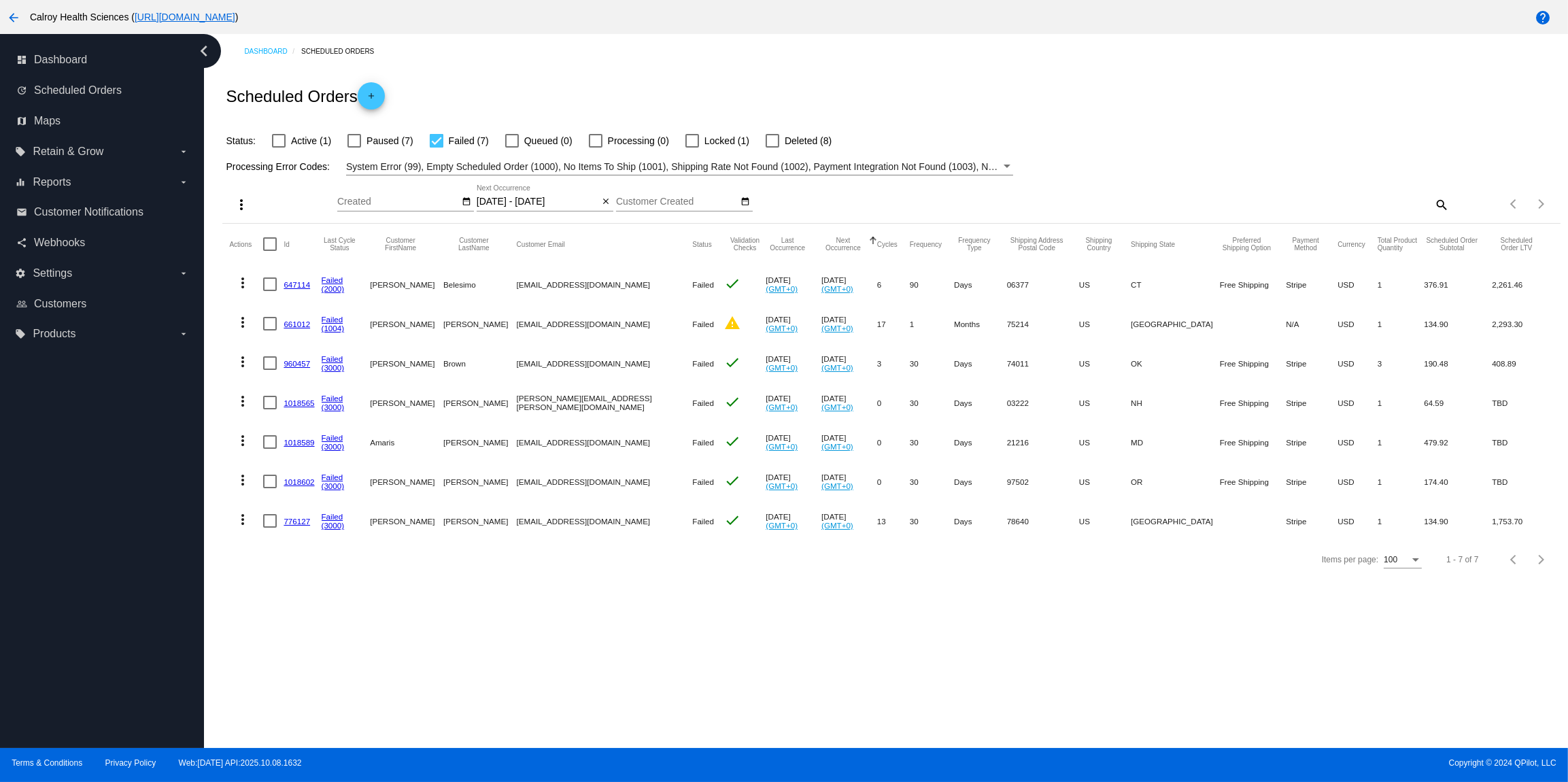
click at [248, 523] on mat-icon "more_vert" at bounding box center [242, 519] width 17 height 17
click at [327, 556] on span "View Event Logs" at bounding box center [305, 552] width 71 height 10
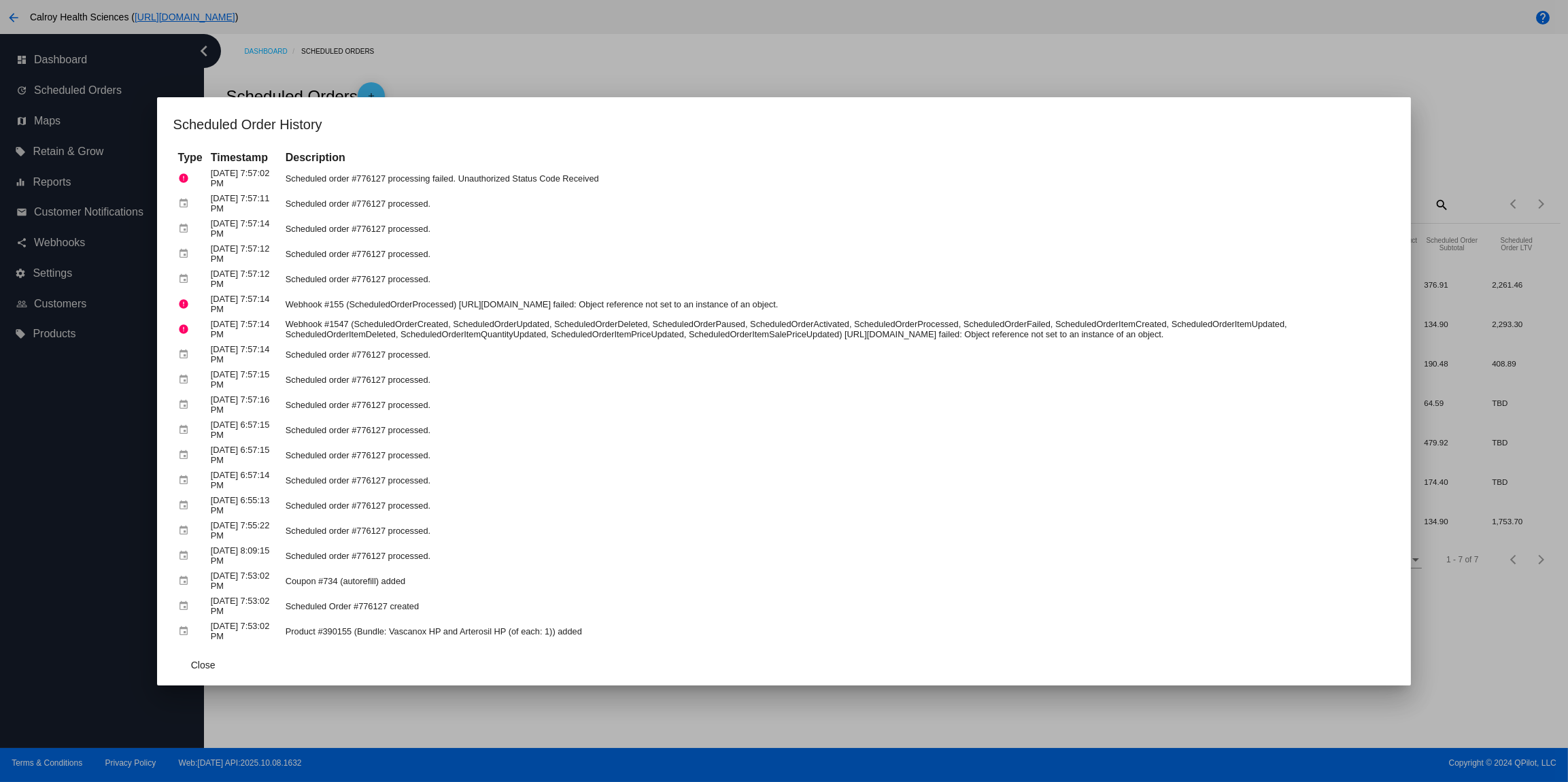
click at [597, 84] on div at bounding box center [784, 391] width 1568 height 782
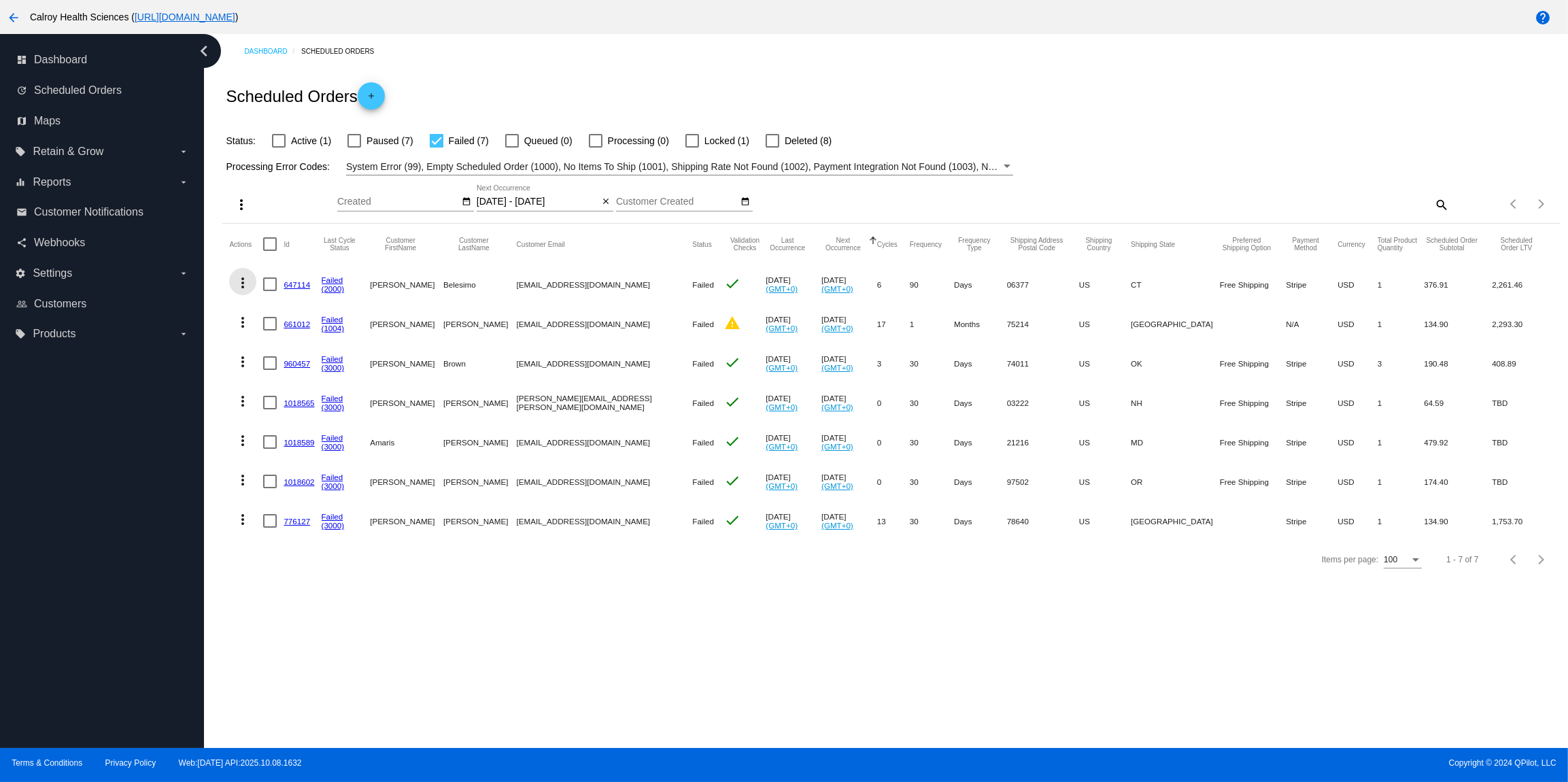
click at [247, 280] on mat-icon "more_vert" at bounding box center [242, 282] width 17 height 17
click at [264, 306] on button "info View Event Logs" at bounding box center [296, 315] width 135 height 32
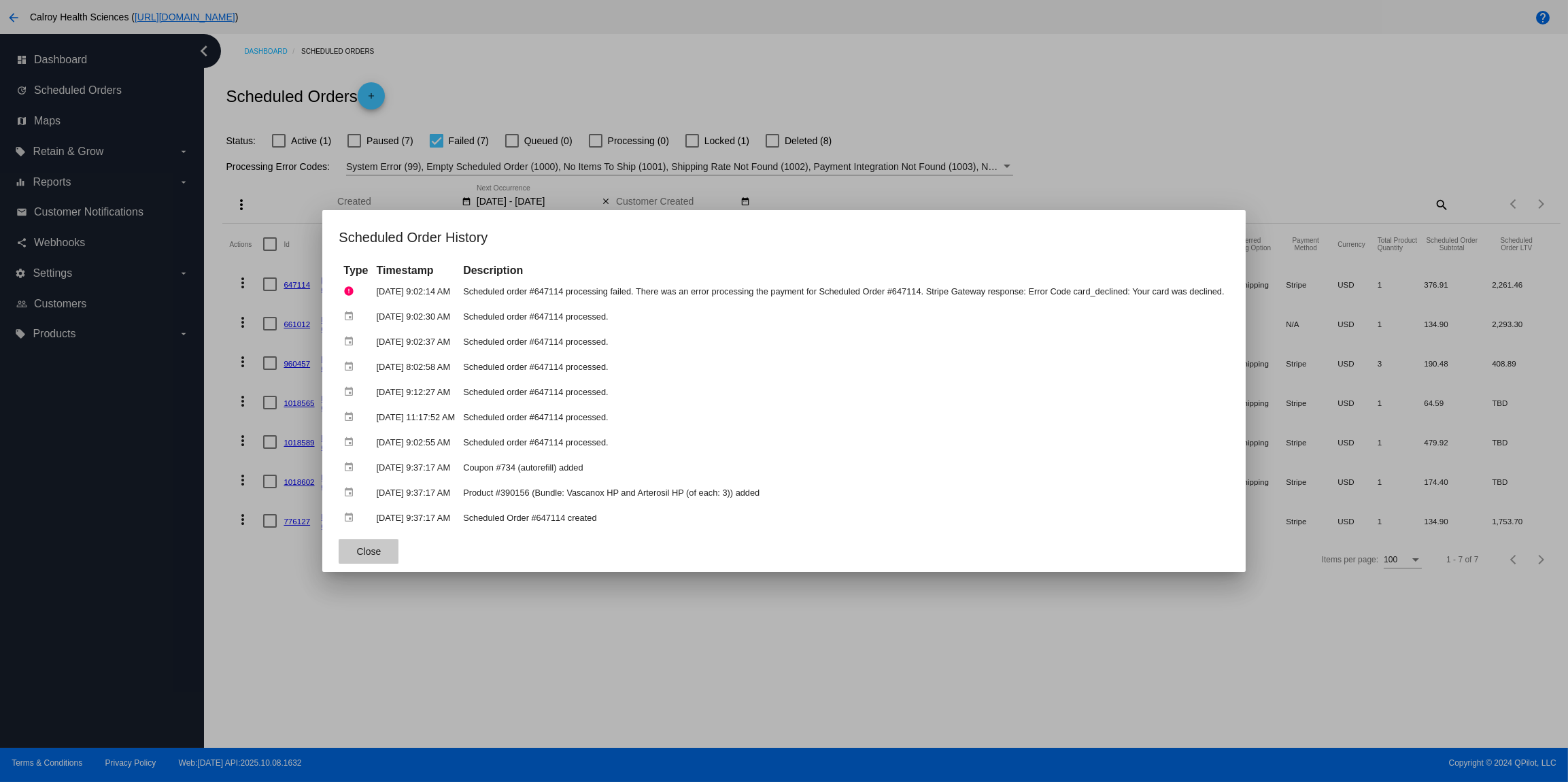
click at [371, 549] on button "Close" at bounding box center [368, 551] width 60 height 24
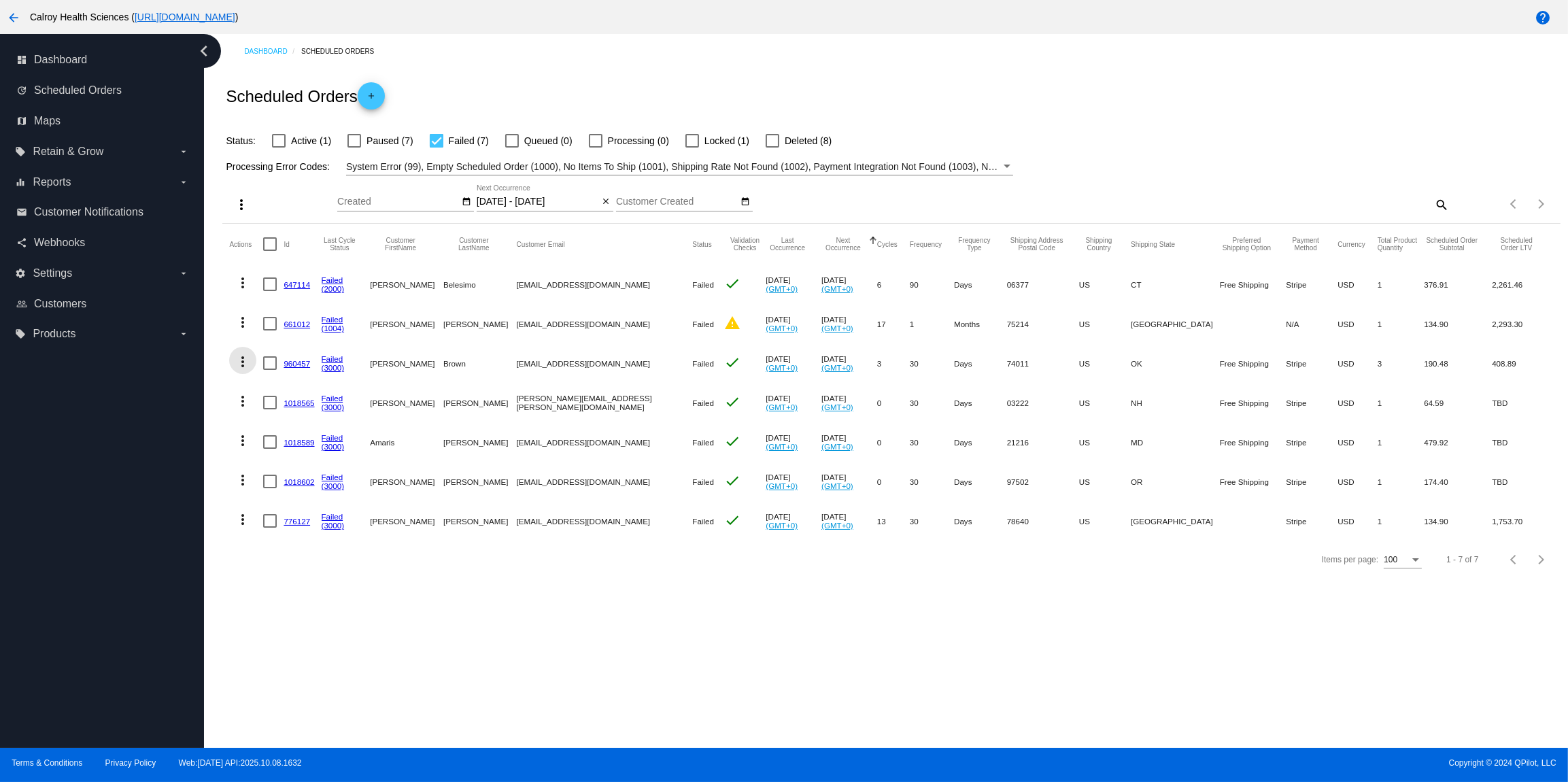
click at [241, 364] on mat-icon "more_vert" at bounding box center [242, 361] width 17 height 17
click at [290, 493] on span "Restart Processing" at bounding box center [310, 493] width 80 height 10
click at [243, 402] on mat-icon "more_vert" at bounding box center [242, 401] width 17 height 17
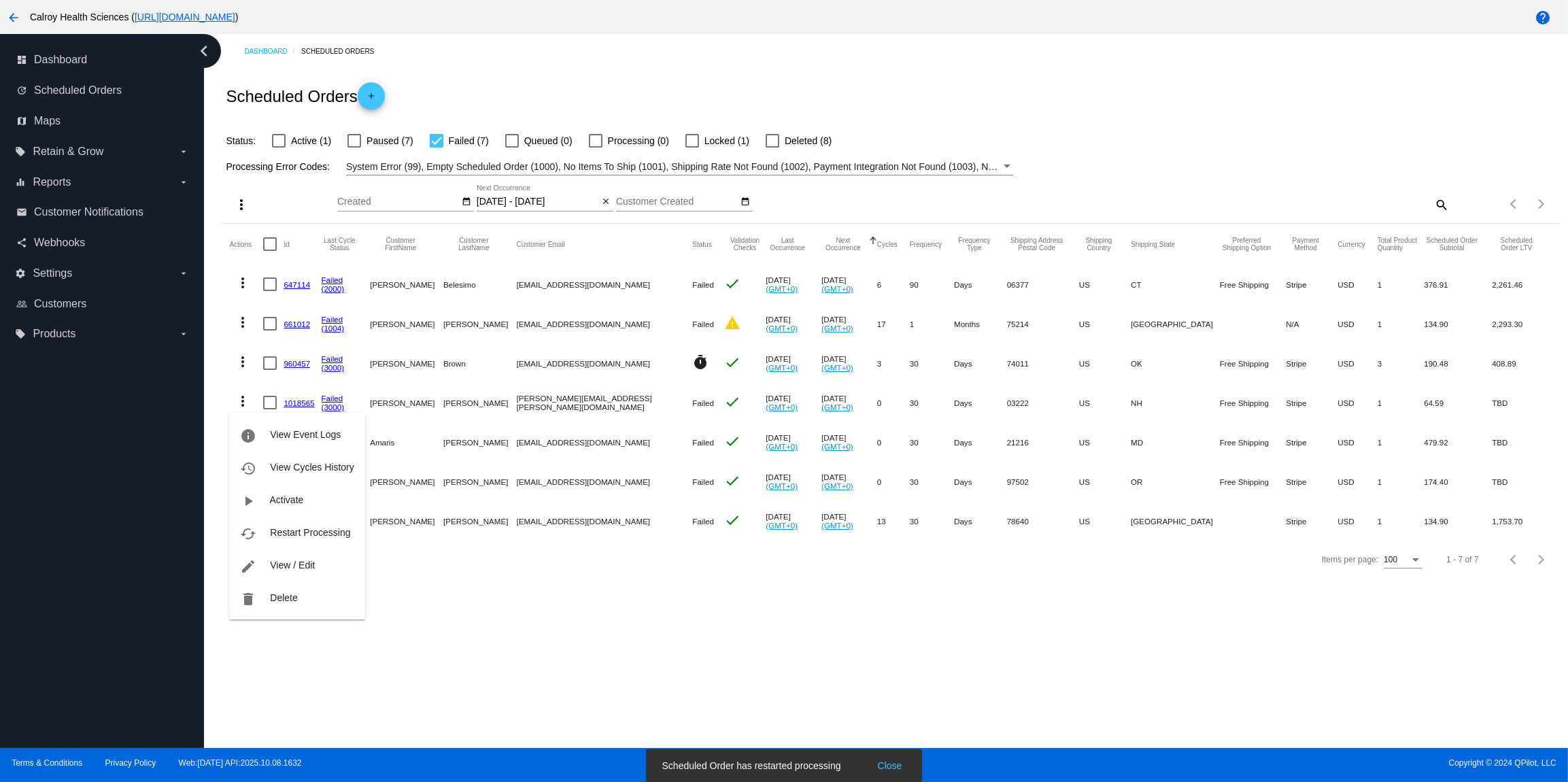
click at [286, 529] on span "Restart Processing" at bounding box center [310, 532] width 80 height 10
click at [247, 443] on mat-icon "more_vert" at bounding box center [242, 440] width 17 height 17
click at [305, 575] on span "Restart Processing" at bounding box center [310, 571] width 80 height 10
click at [241, 482] on mat-icon "more_vert" at bounding box center [242, 480] width 17 height 17
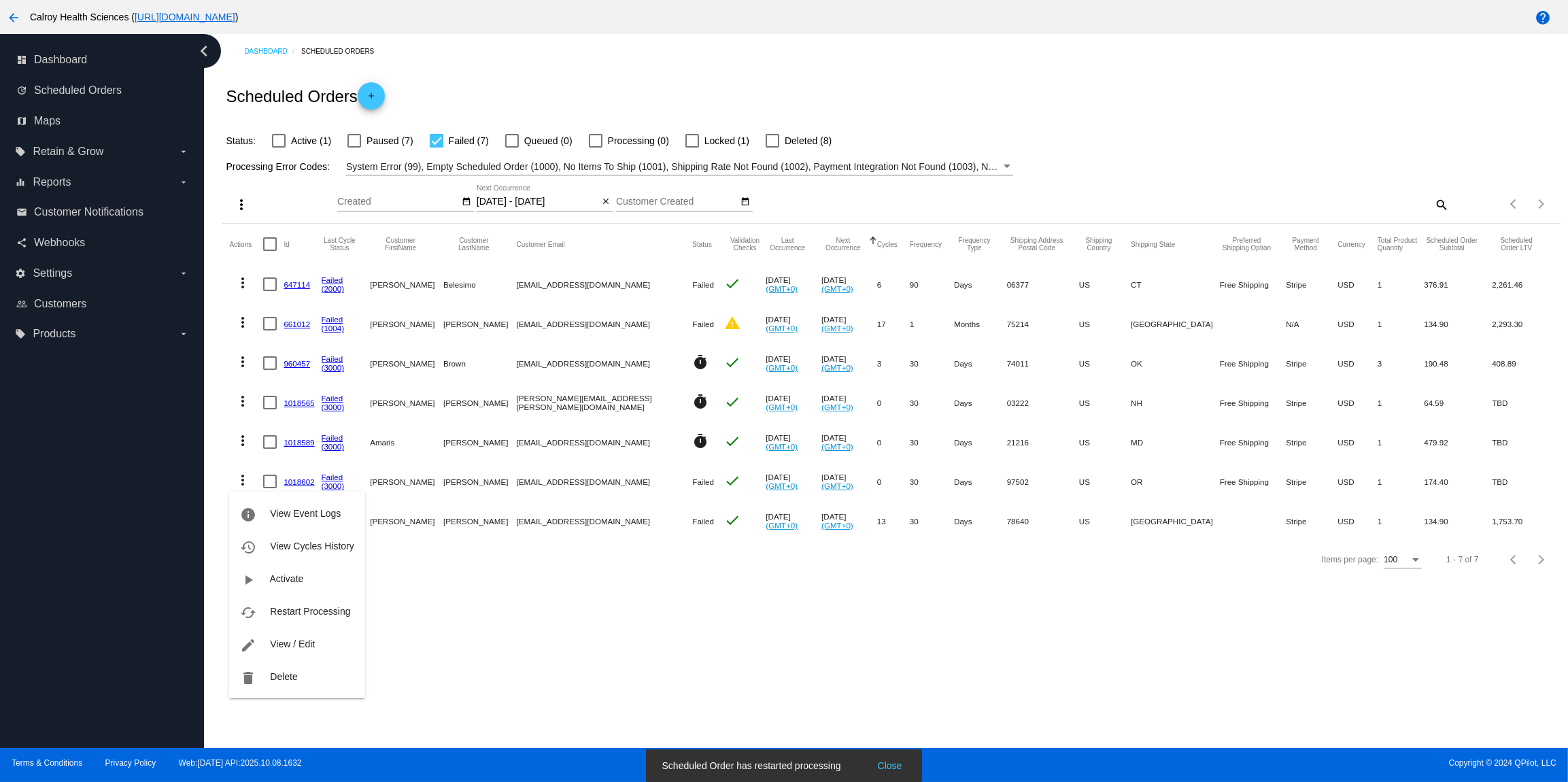
click at [308, 603] on button "cached Restart Processing" at bounding box center [296, 610] width 135 height 32
click at [239, 522] on mat-icon "more_vert" at bounding box center [242, 519] width 17 height 17
click at [295, 646] on span "Restart Processing" at bounding box center [310, 651] width 80 height 10
click at [503, 204] on input "10/07/2025 - 10/09/2025" at bounding box center [537, 202] width 123 height 10
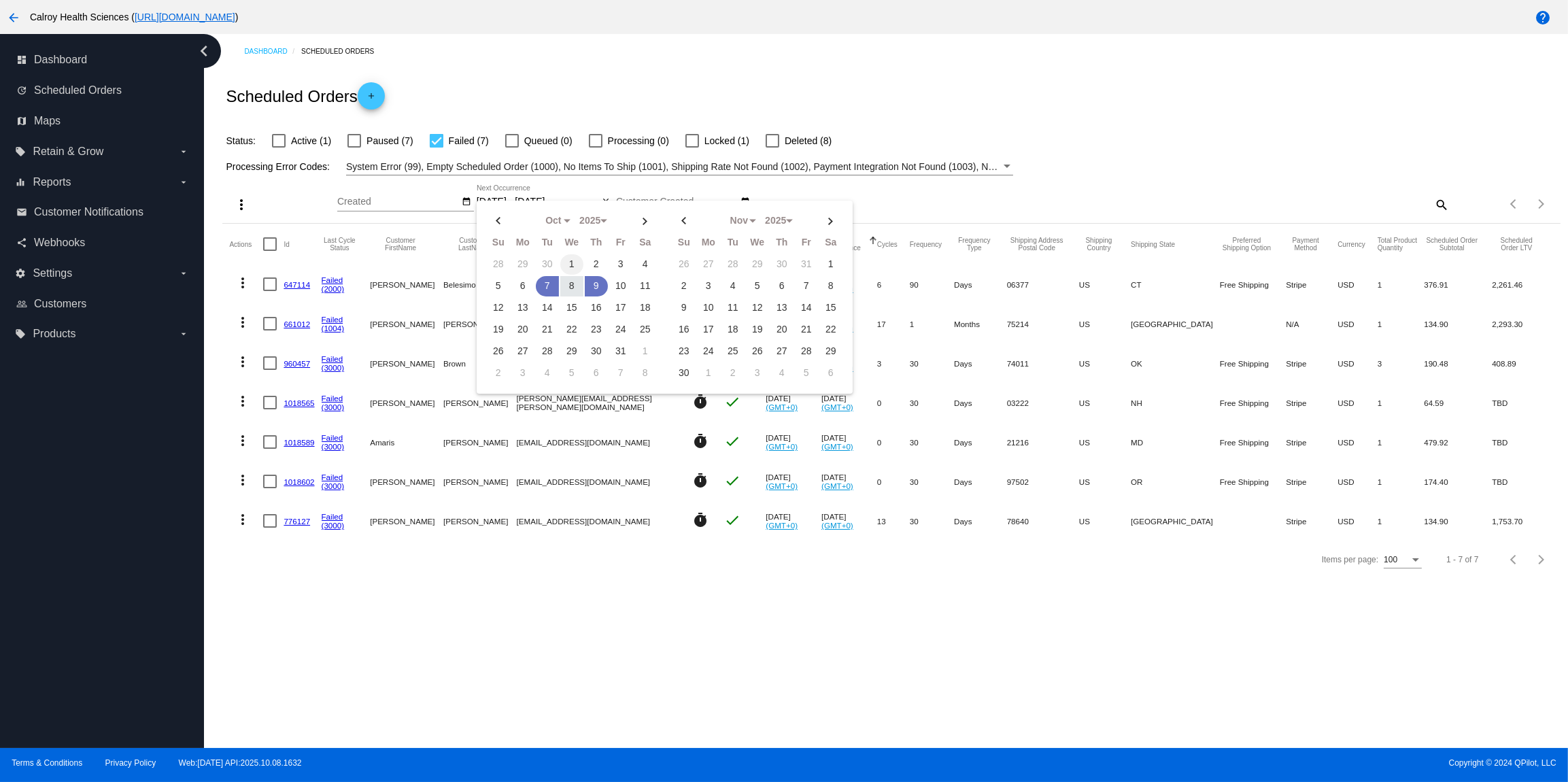
click at [571, 263] on td "1" at bounding box center [571, 264] width 24 height 20
click at [597, 287] on td "9" at bounding box center [596, 286] width 24 height 20
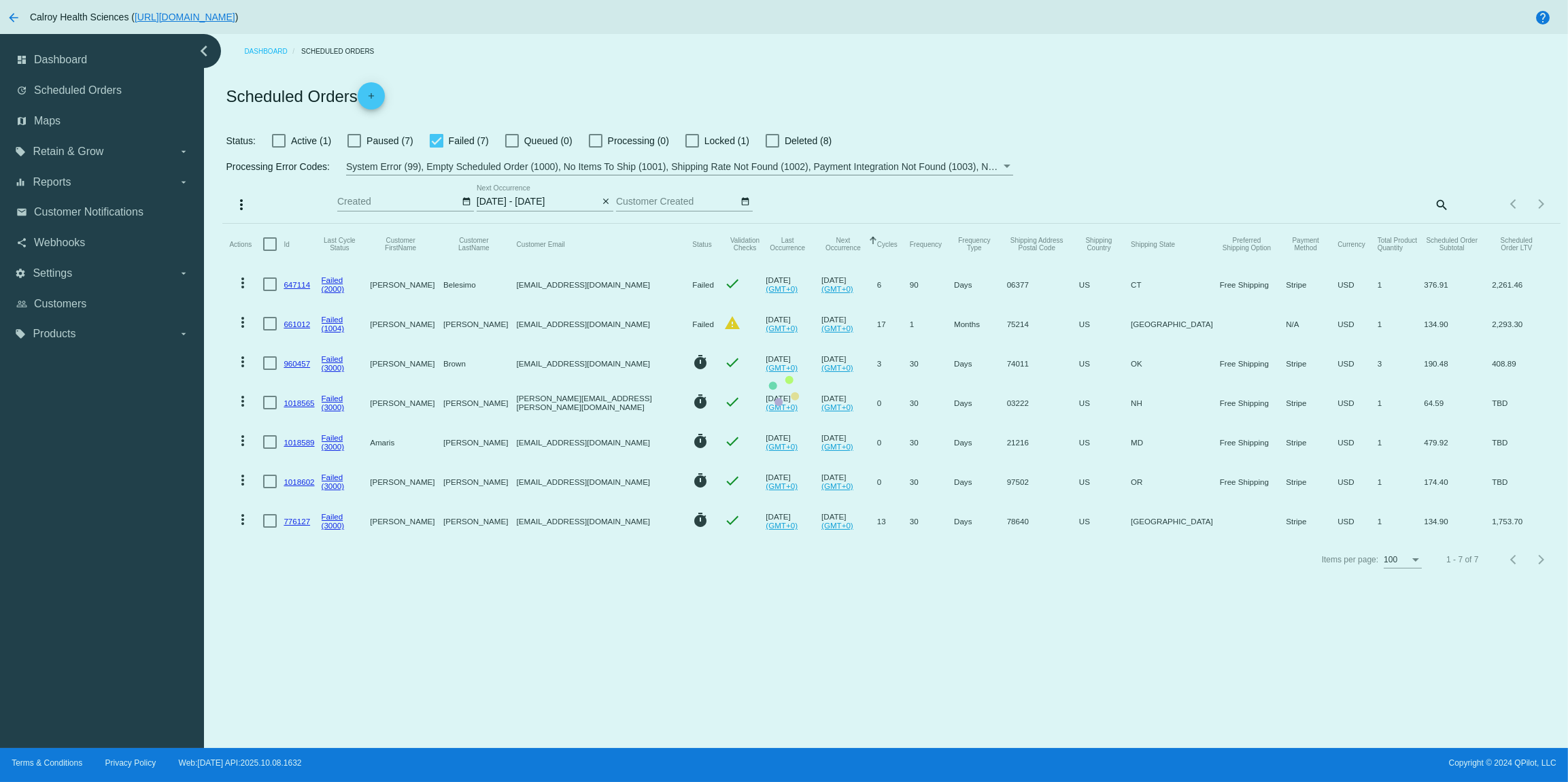
type input "10/01/2025 - 10/09/2025"
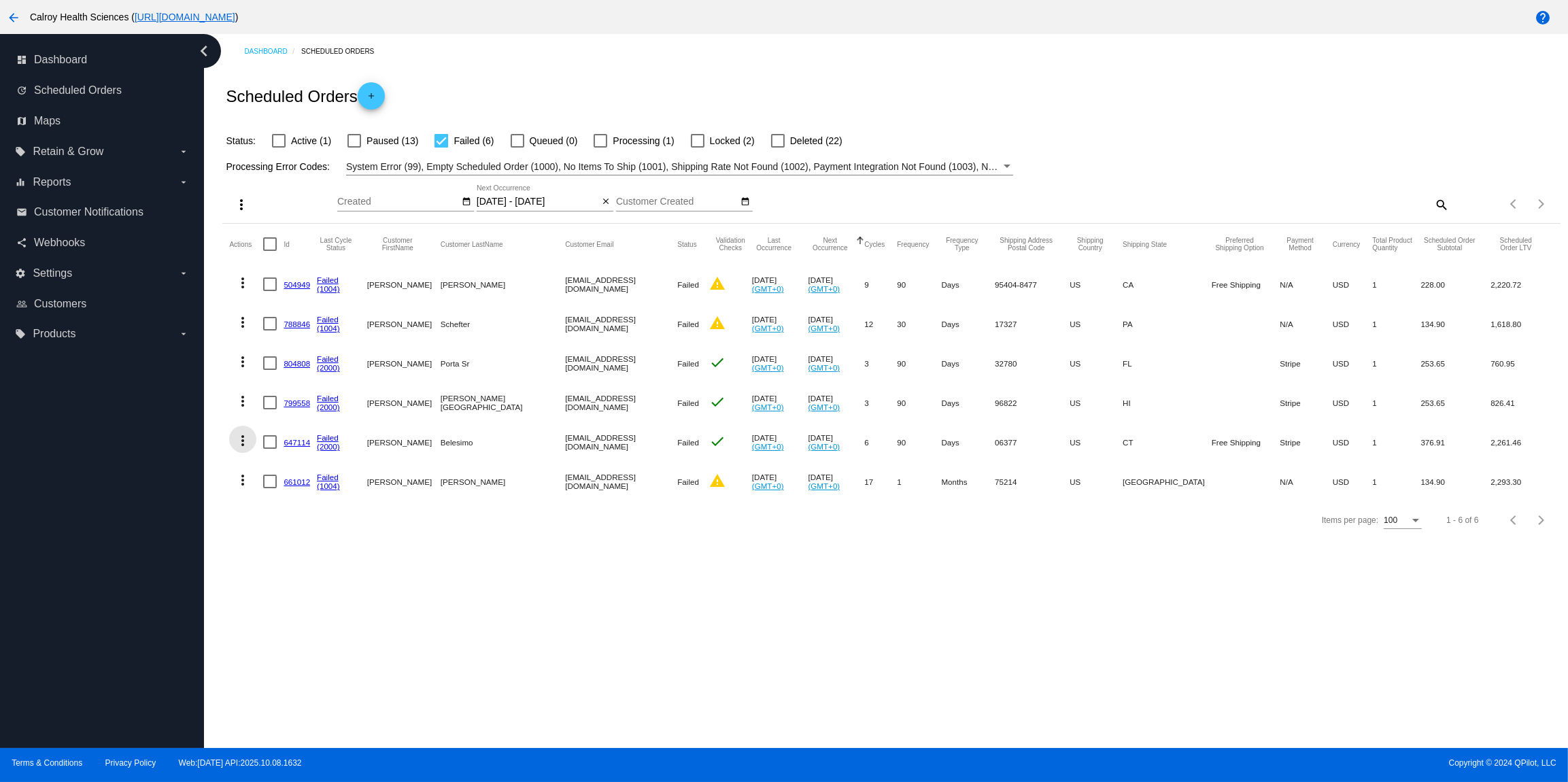
click at [245, 439] on mat-icon "more_vert" at bounding box center [242, 440] width 17 height 17
click at [321, 469] on span "View Event Logs" at bounding box center [305, 474] width 71 height 10
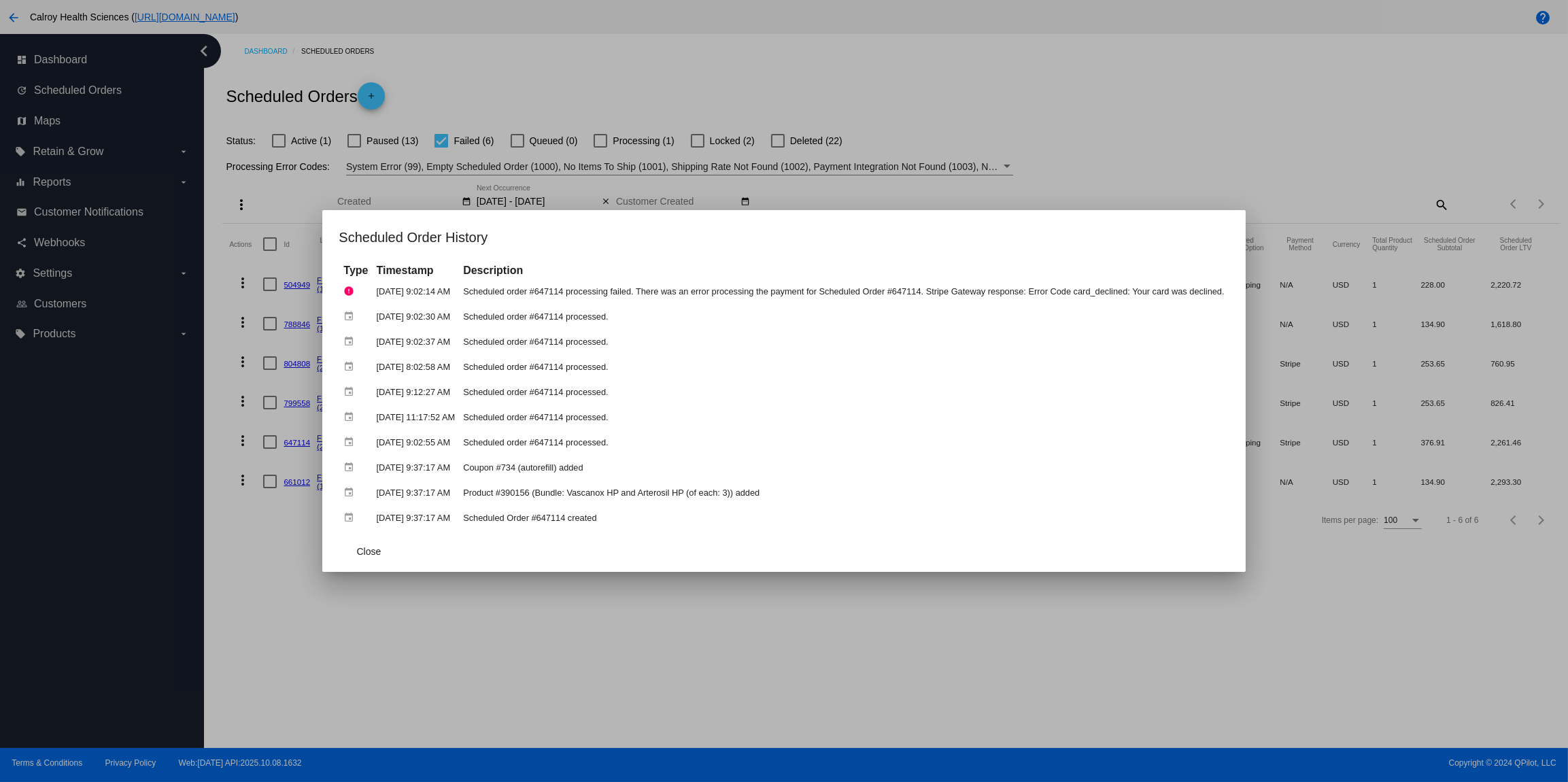
click at [1179, 150] on div at bounding box center [784, 391] width 1568 height 782
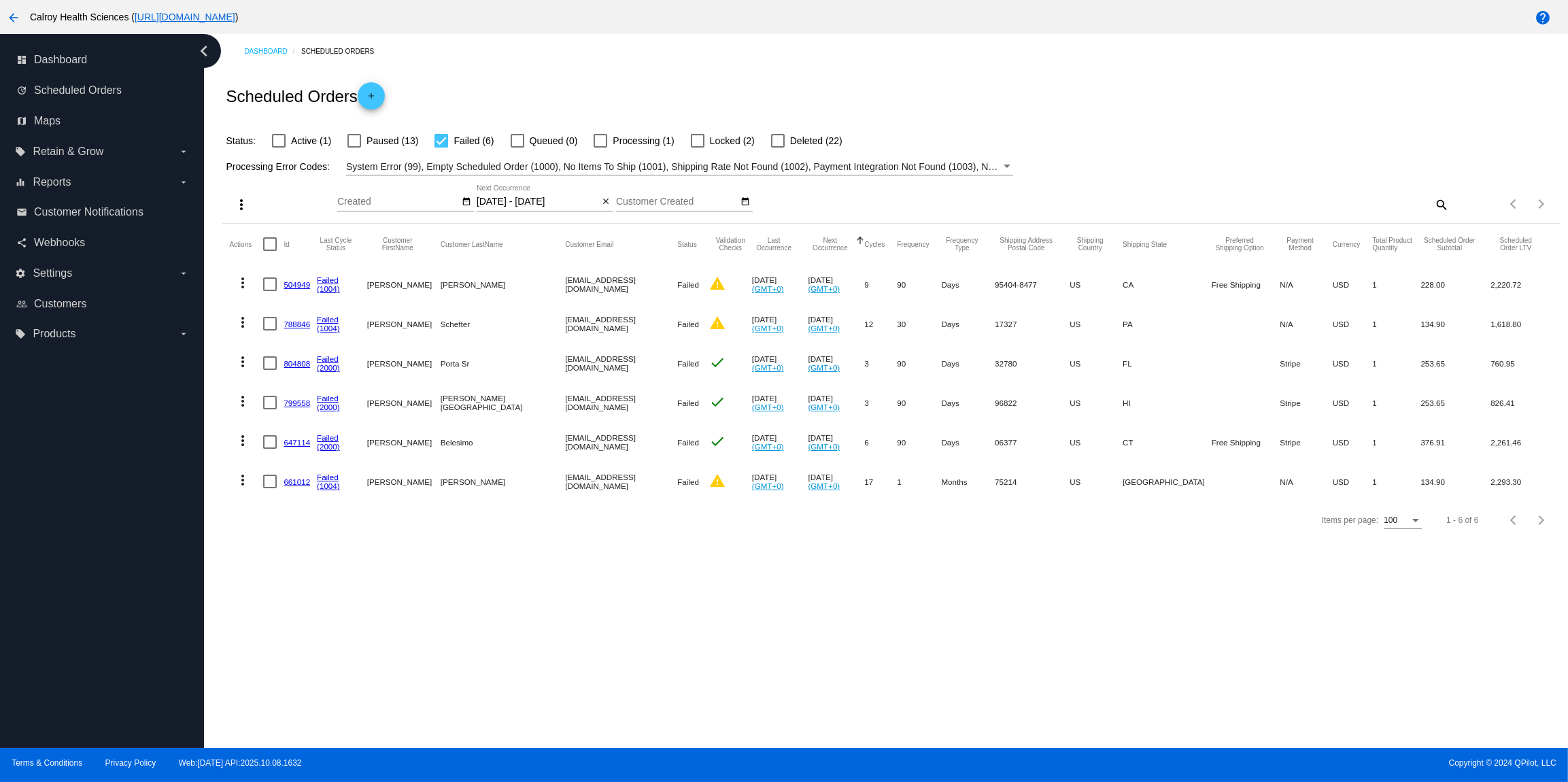
click at [1245, 64] on div "Dashboard Scheduled Orders Scheduled Orders add Status: Active (1) Paused (13) …" at bounding box center [891, 287] width 1353 height 505
